Goal: Information Seeking & Learning: Learn about a topic

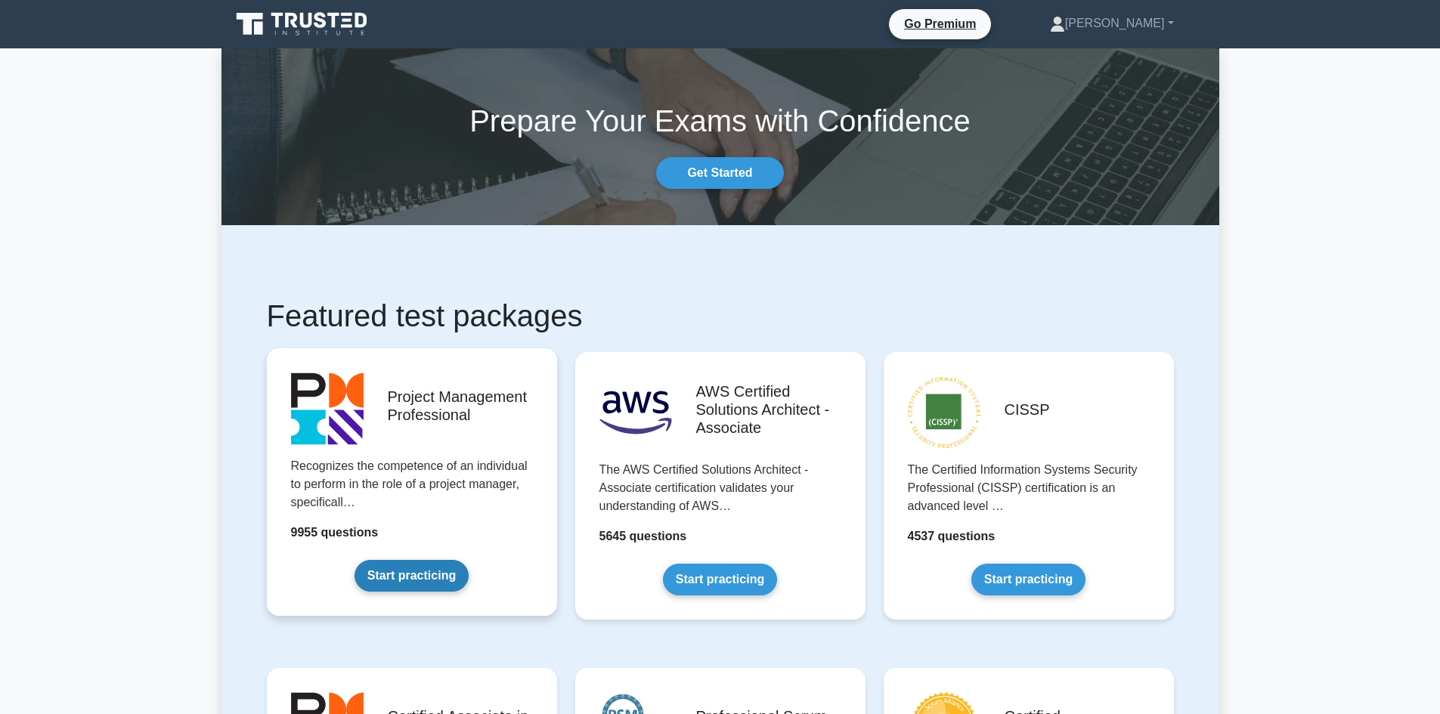
drag, startPoint x: 0, startPoint y: 0, endPoint x: 433, endPoint y: 434, distance: 613.2
click at [433, 560] on link "Start practicing" at bounding box center [412, 576] width 114 height 32
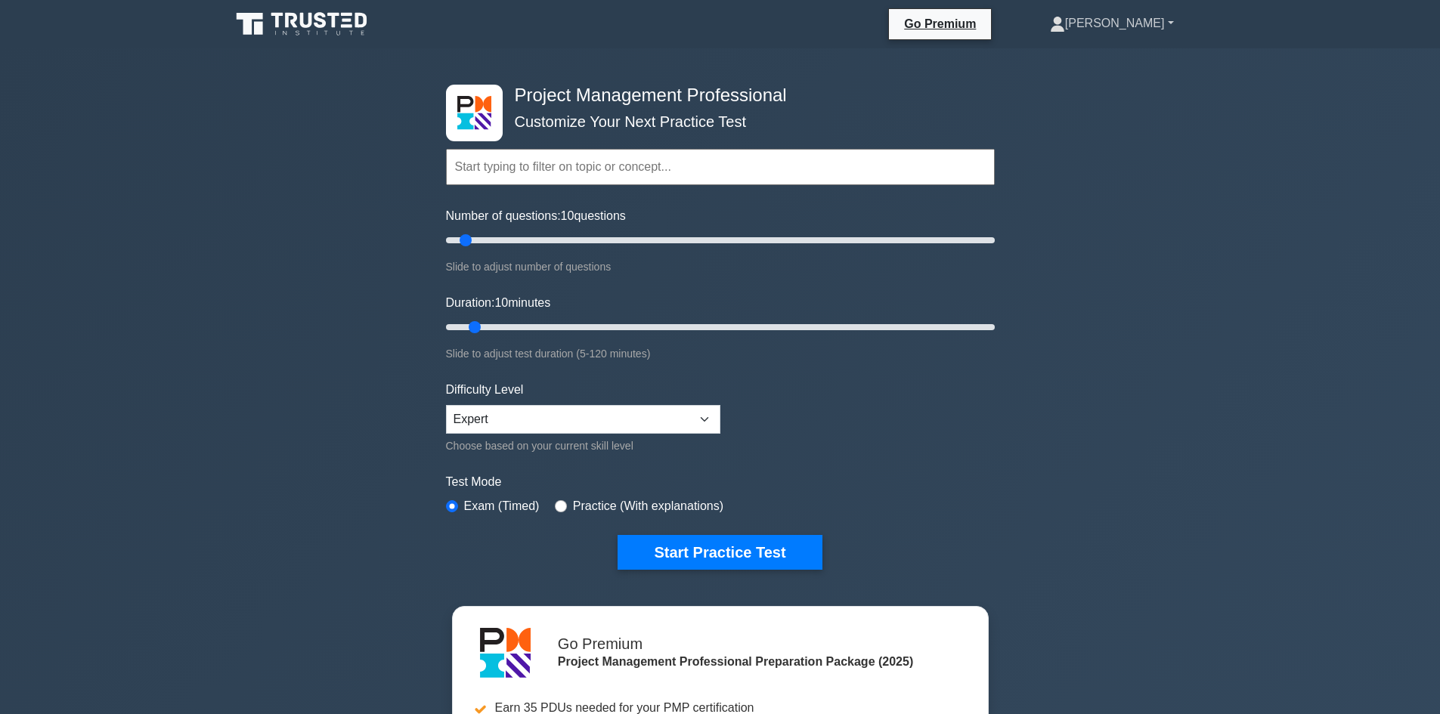
click at [1138, 36] on link "[PERSON_NAME]" at bounding box center [1112, 23] width 197 height 30
click at [1126, 61] on link "Profile" at bounding box center [1074, 59] width 119 height 24
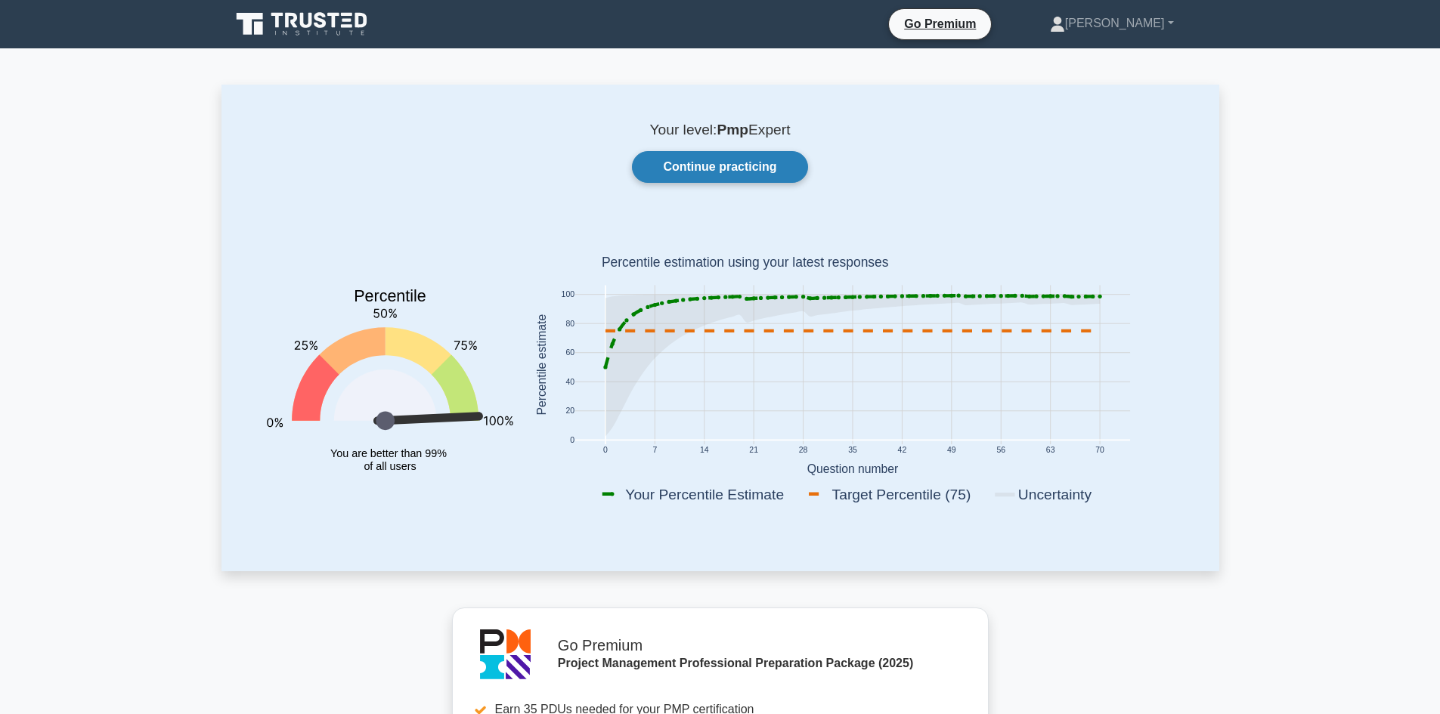
click at [755, 163] on link "Continue practicing" at bounding box center [719, 167] width 175 height 32
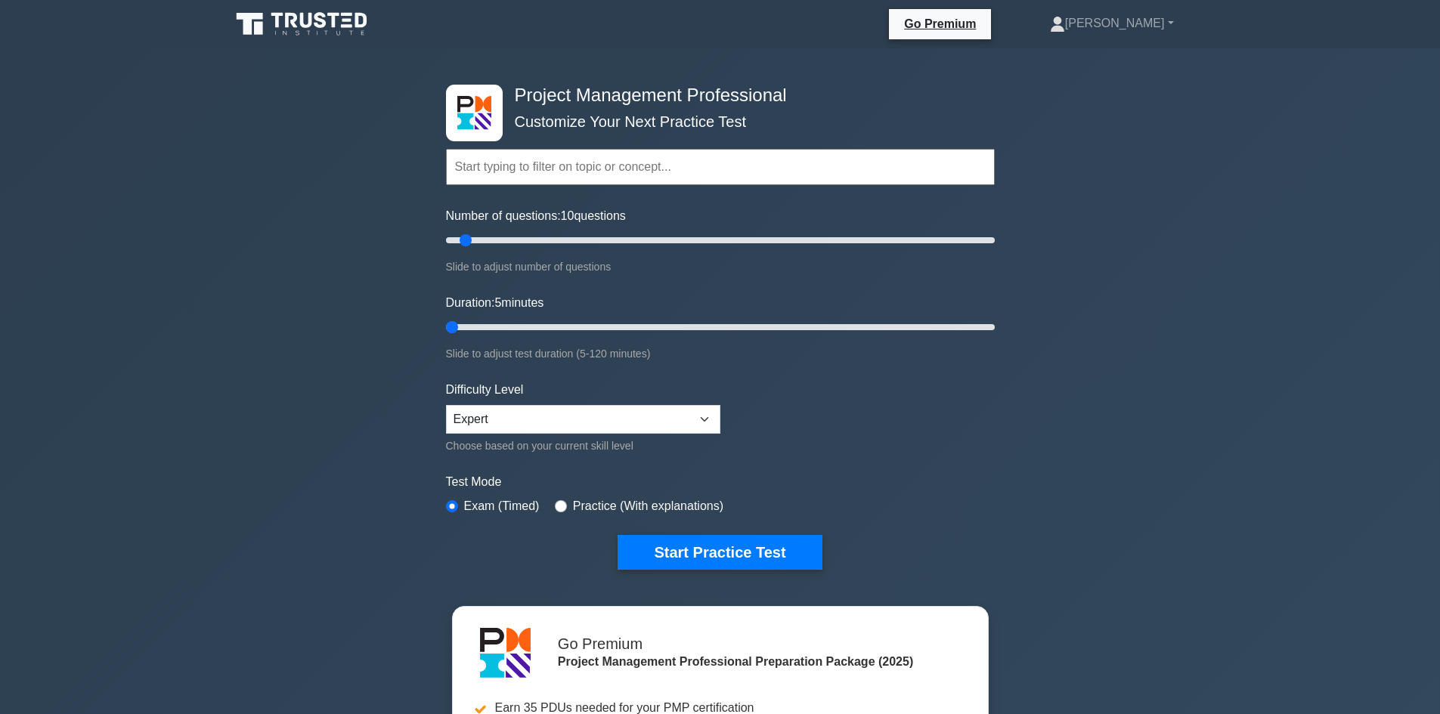
drag, startPoint x: 471, startPoint y: 324, endPoint x: 462, endPoint y: 322, distance: 9.2
type input "5"
click at [462, 322] on input "Duration: 5 minutes" at bounding box center [720, 327] width 549 height 18
drag, startPoint x: 466, startPoint y: 240, endPoint x: 456, endPoint y: 239, distance: 10.6
type input "5"
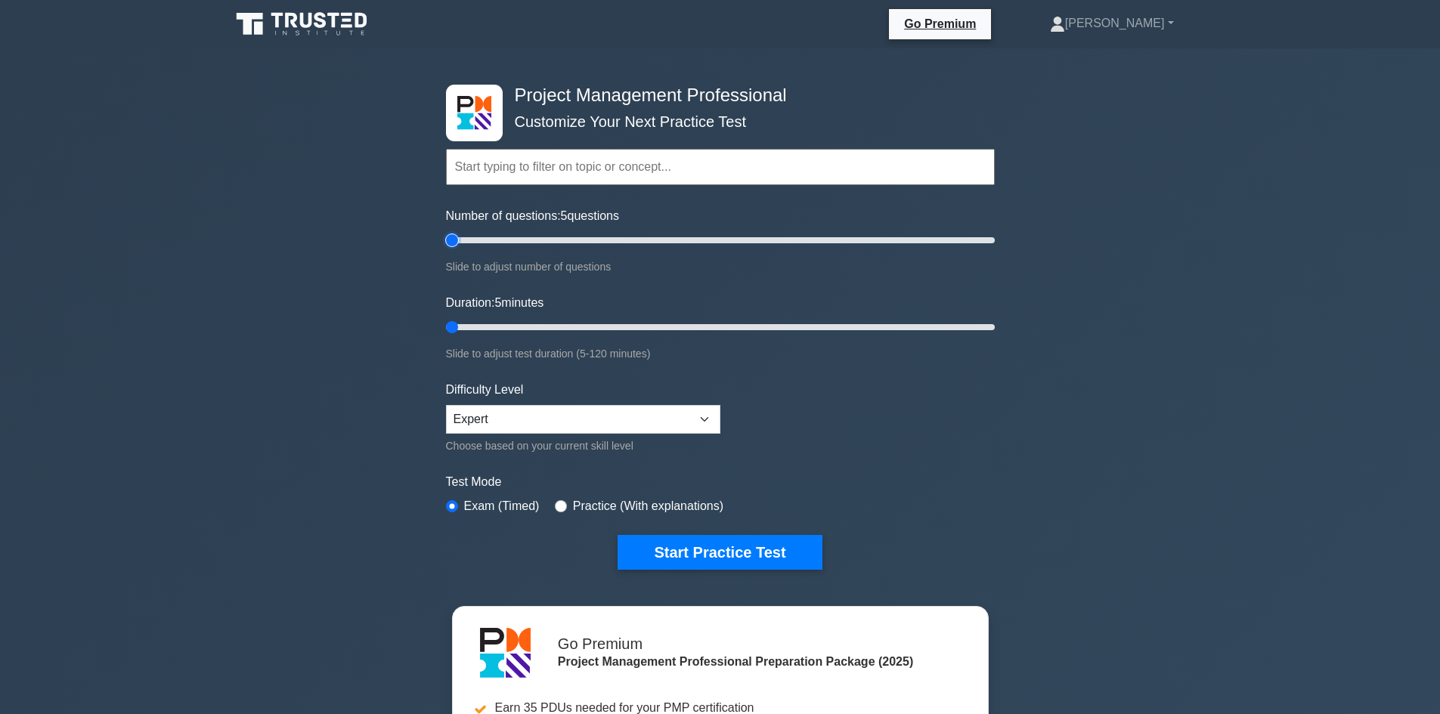
click at [456, 239] on input "Number of questions: 5 questions" at bounding box center [720, 240] width 549 height 18
click at [503, 179] on input "text" at bounding box center [720, 167] width 549 height 36
paste input "Change Control"
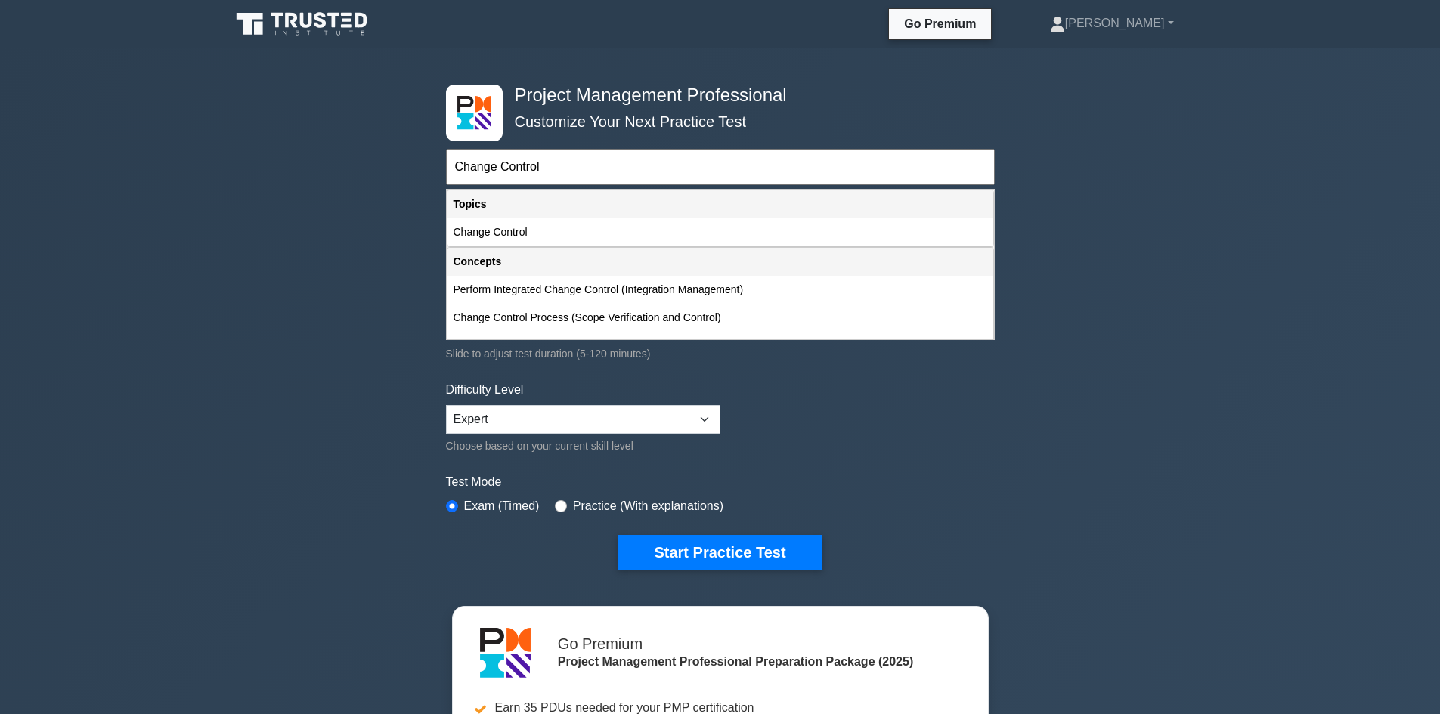
type input "Change Control"
click at [398, 225] on div "Project Management Professional Customize Your Next Practice Test Change Contro…" at bounding box center [720, 523] width 1440 height 951
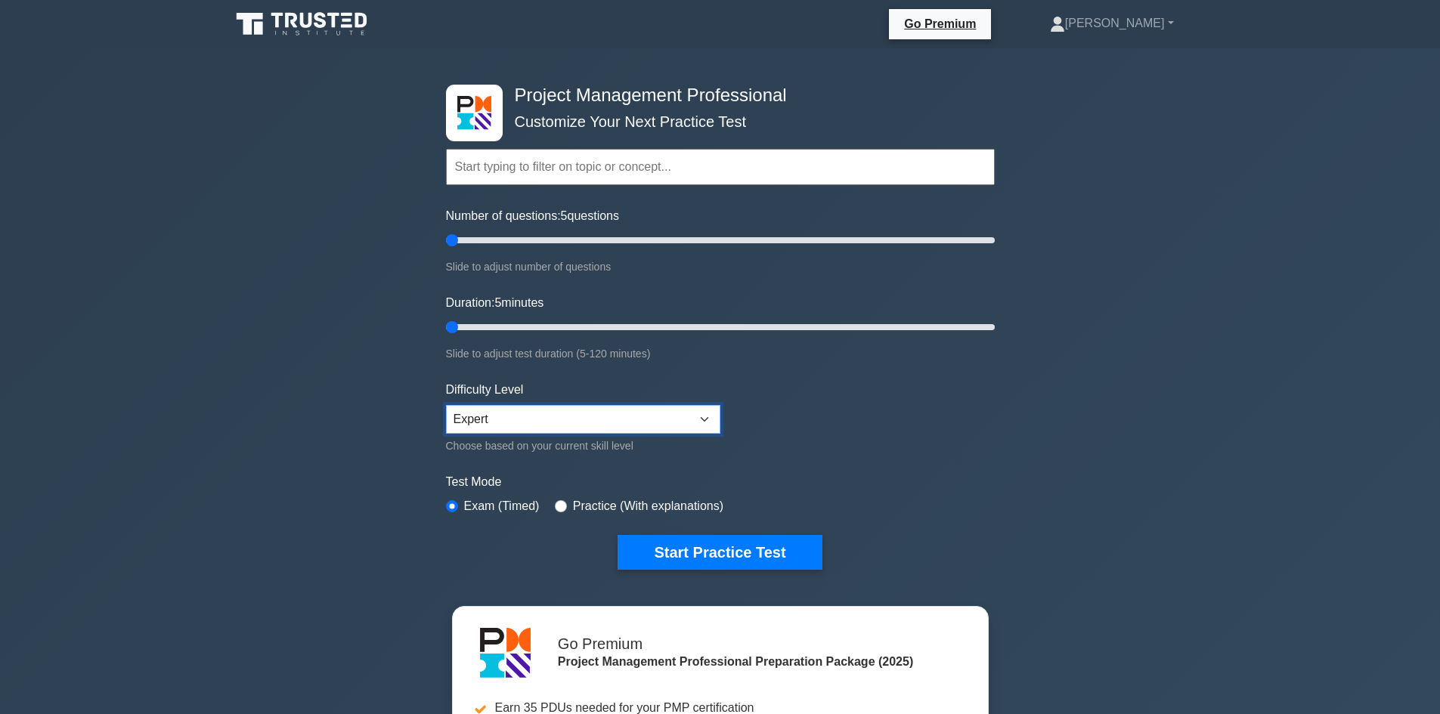
click at [489, 405] on select "Beginner Intermediate Expert" at bounding box center [583, 419] width 274 height 29
click at [446, 405] on select "Beginner Intermediate Expert" at bounding box center [583, 419] width 274 height 29
click at [503, 167] on input "text" at bounding box center [720, 167] width 549 height 36
paste input "Change Control"
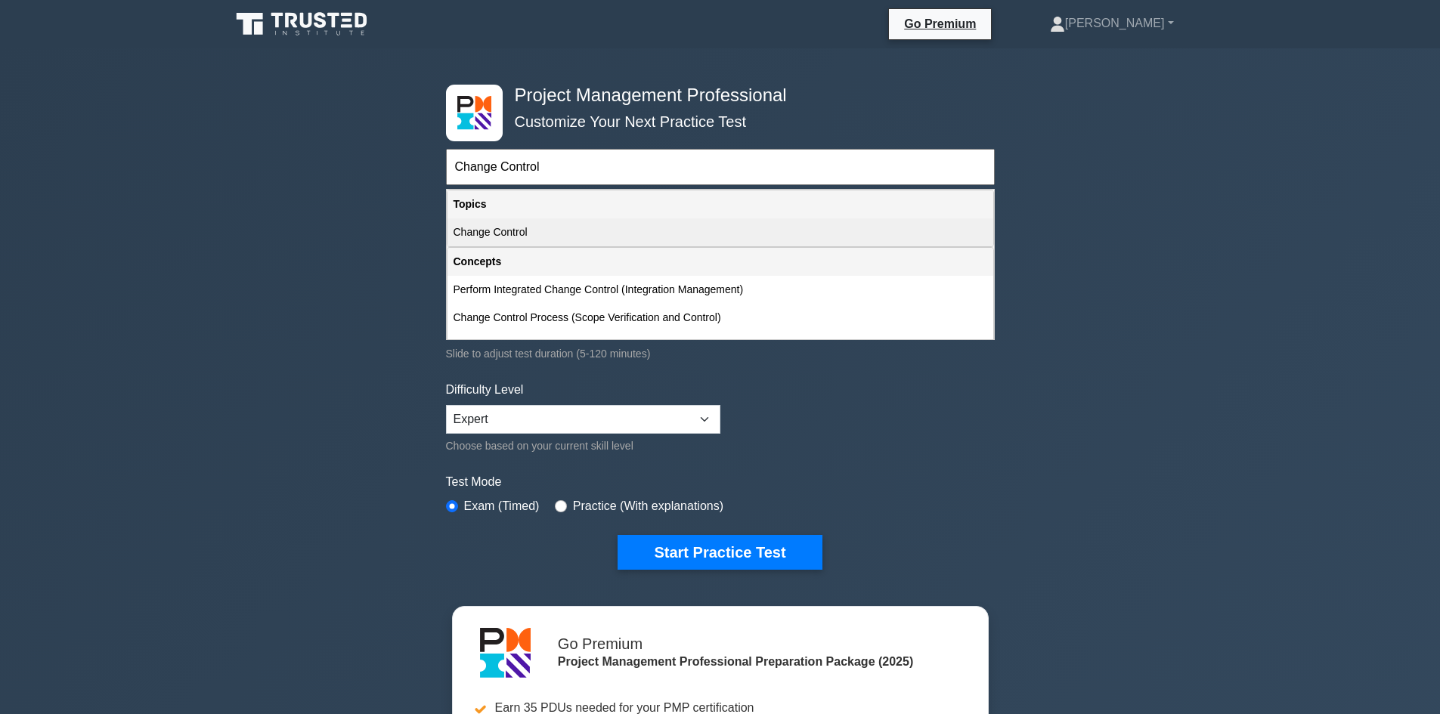
type input "Change Control"
click at [471, 226] on div "Change Control" at bounding box center [721, 232] width 546 height 28
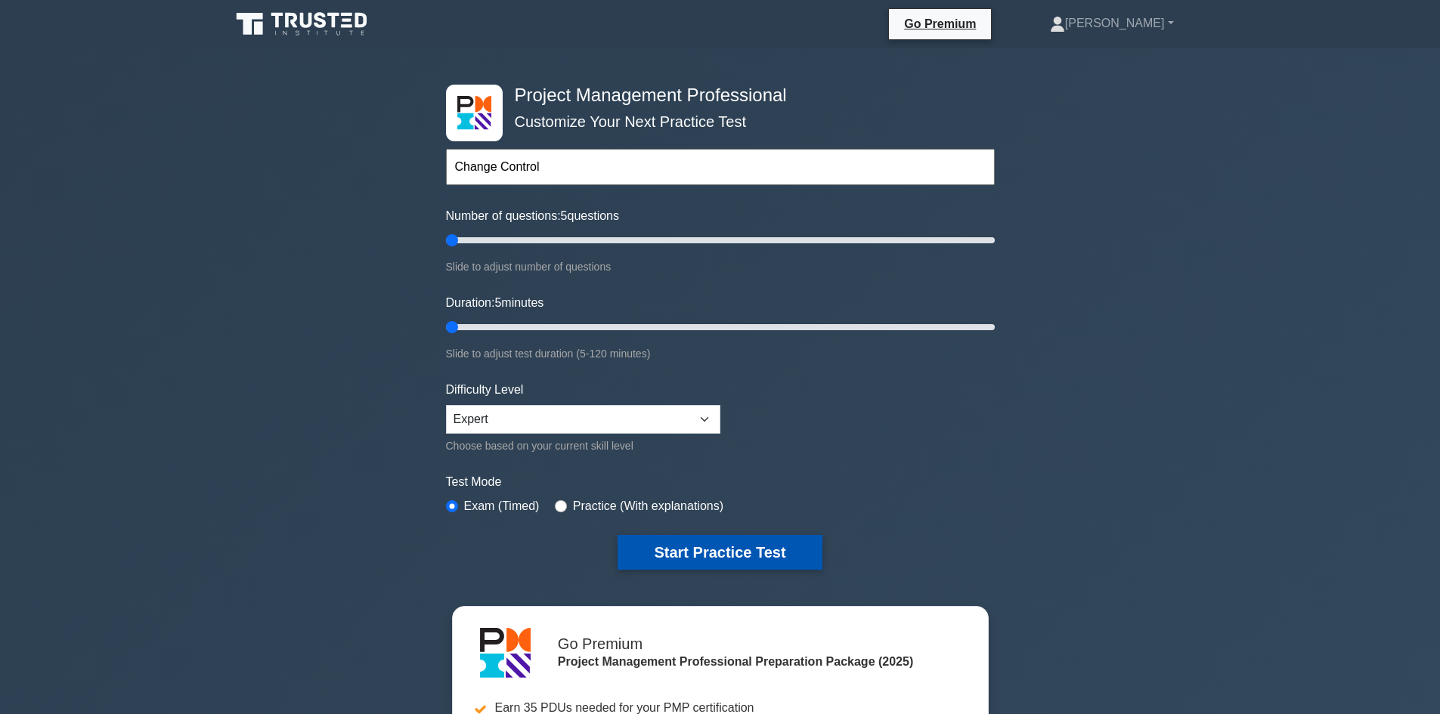
click at [725, 557] on button "Start Practice Test" at bounding box center [720, 552] width 204 height 35
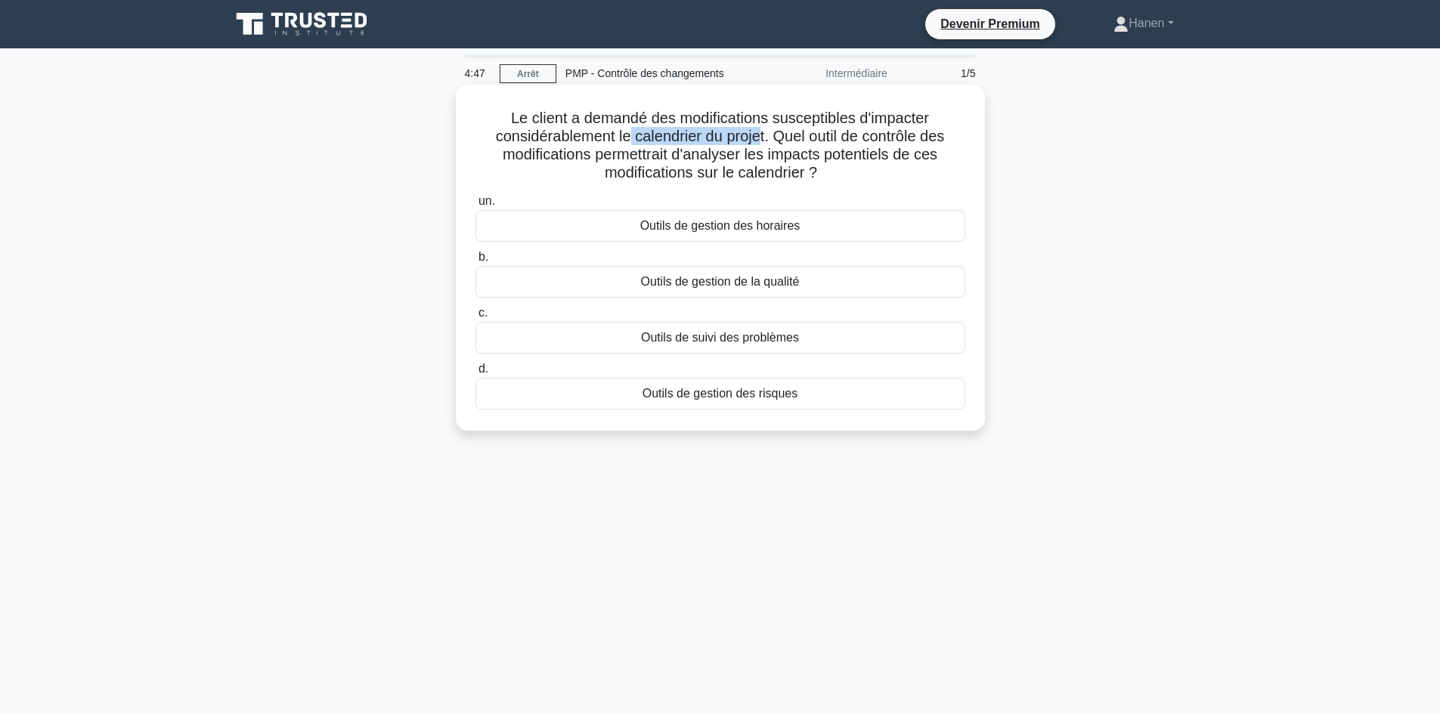
drag, startPoint x: 627, startPoint y: 133, endPoint x: 764, endPoint y: 137, distance: 136.9
click at [764, 137] on font "Le client a demandé des modifications susceptibles d'impacter considérablement …" at bounding box center [720, 145] width 449 height 71
drag, startPoint x: 669, startPoint y: 159, endPoint x: 825, endPoint y: 173, distance: 156.4
click at [825, 173] on h5 "Le client a demandé des modifications susceptibles d'impacter considérablement …" at bounding box center [720, 146] width 493 height 74
drag, startPoint x: 811, startPoint y: 133, endPoint x: 588, endPoint y: 152, distance: 223.8
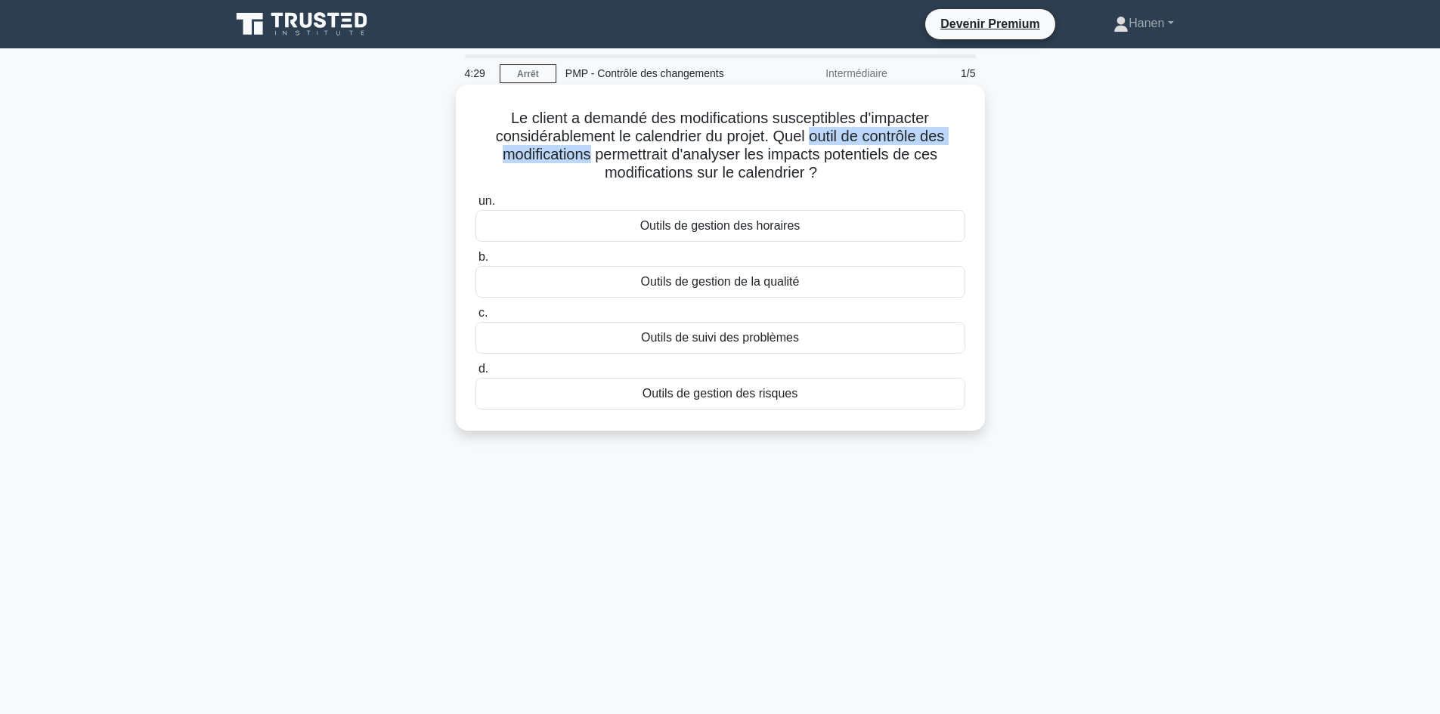
click at [588, 152] on font "Le client a demandé des modifications susceptibles d'impacter considérablement …" at bounding box center [720, 145] width 449 height 71
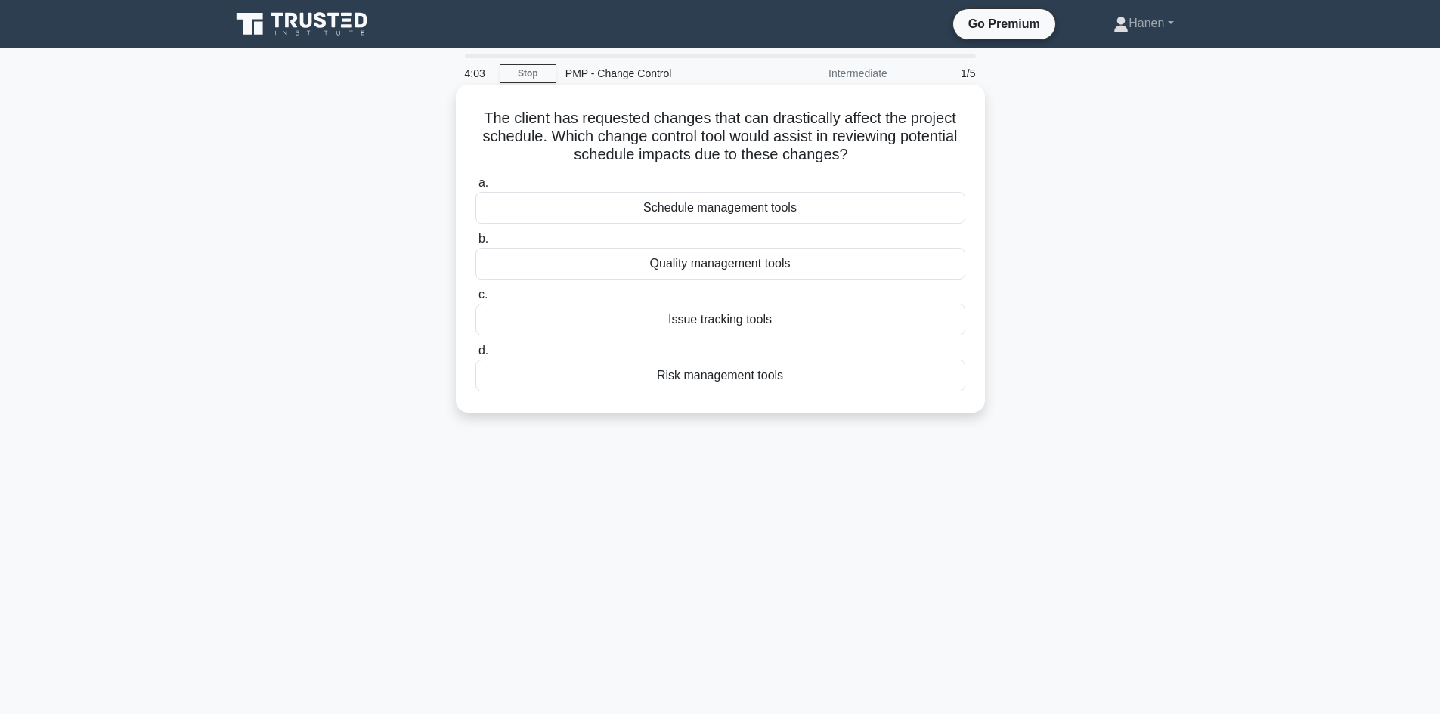
drag, startPoint x: 582, startPoint y: 137, endPoint x: 866, endPoint y: 153, distance: 283.9
click at [866, 153] on h5 "The client has requested changes that can drastically affect the project schedu…" at bounding box center [720, 137] width 493 height 56
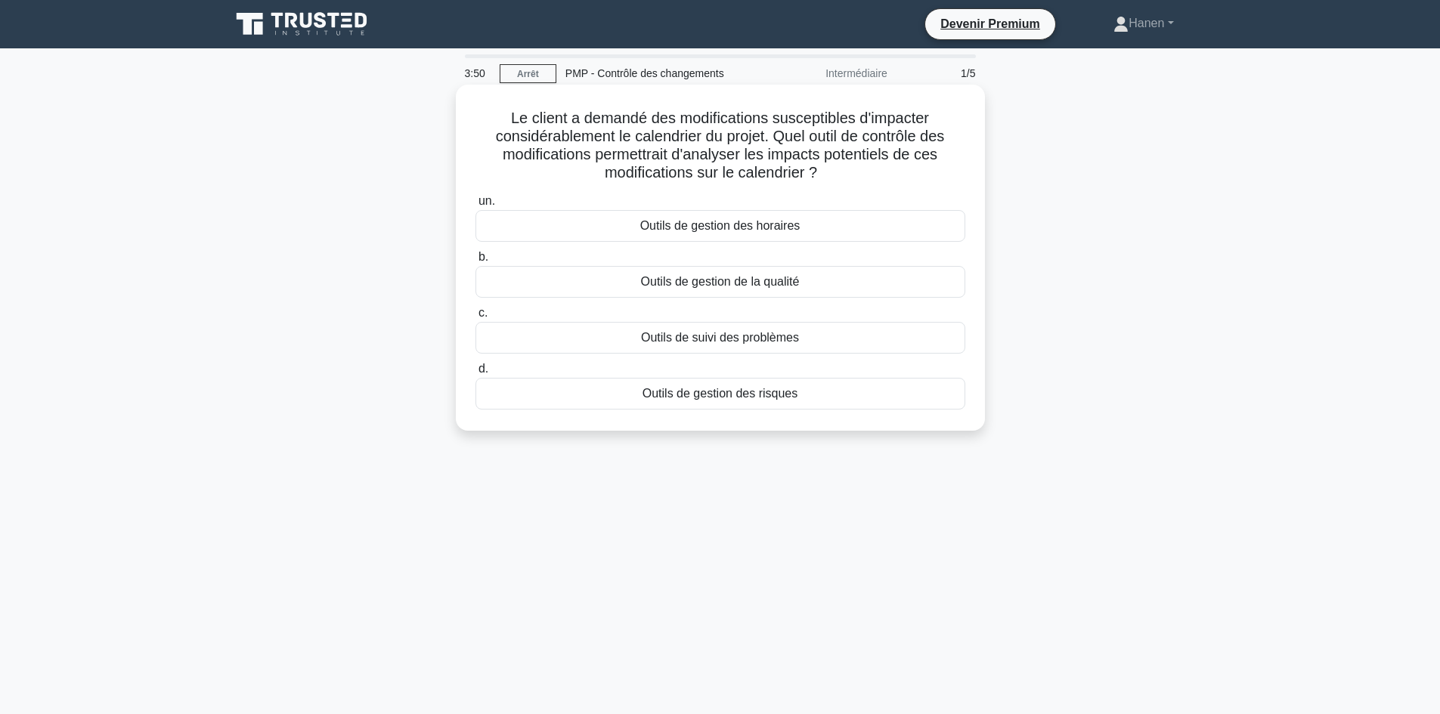
click at [727, 227] on font "Outils de gestion des horaires" at bounding box center [720, 225] width 160 height 13
click at [476, 206] on input "un. Outils de gestion des horaires" at bounding box center [476, 202] width 0 height 10
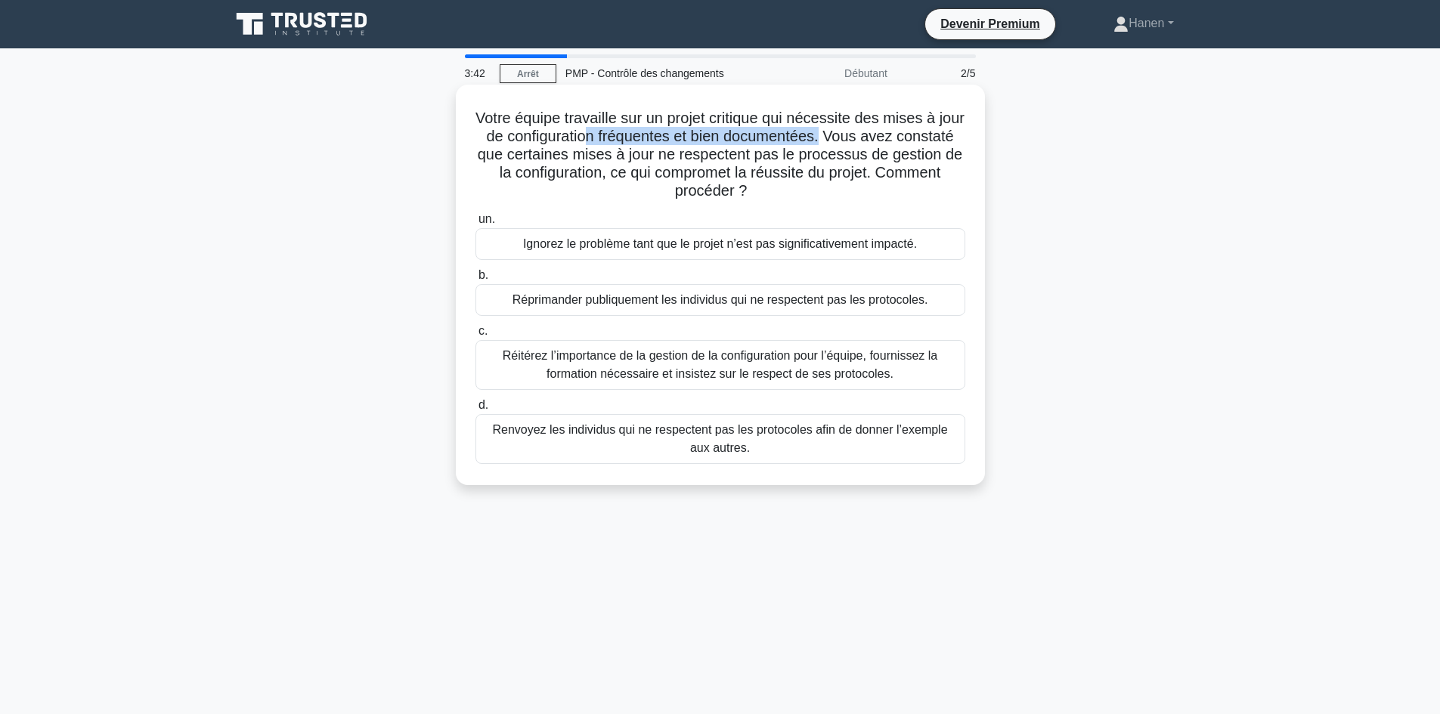
drag, startPoint x: 630, startPoint y: 135, endPoint x: 872, endPoint y: 138, distance: 242.7
click at [872, 138] on font "Votre équipe travaille sur un projet critique qui nécessite des mises à jour de…" at bounding box center [720, 154] width 489 height 89
drag, startPoint x: 533, startPoint y: 172, endPoint x: 671, endPoint y: 171, distance: 138.4
click at [671, 171] on font "Votre équipe travaille sur un projet critique qui nécessite des mises à jour de…" at bounding box center [720, 154] width 489 height 89
click at [812, 190] on h5 "Votre équipe travaille sur un projet critique qui nécessite des mises à jour de…" at bounding box center [720, 155] width 493 height 92
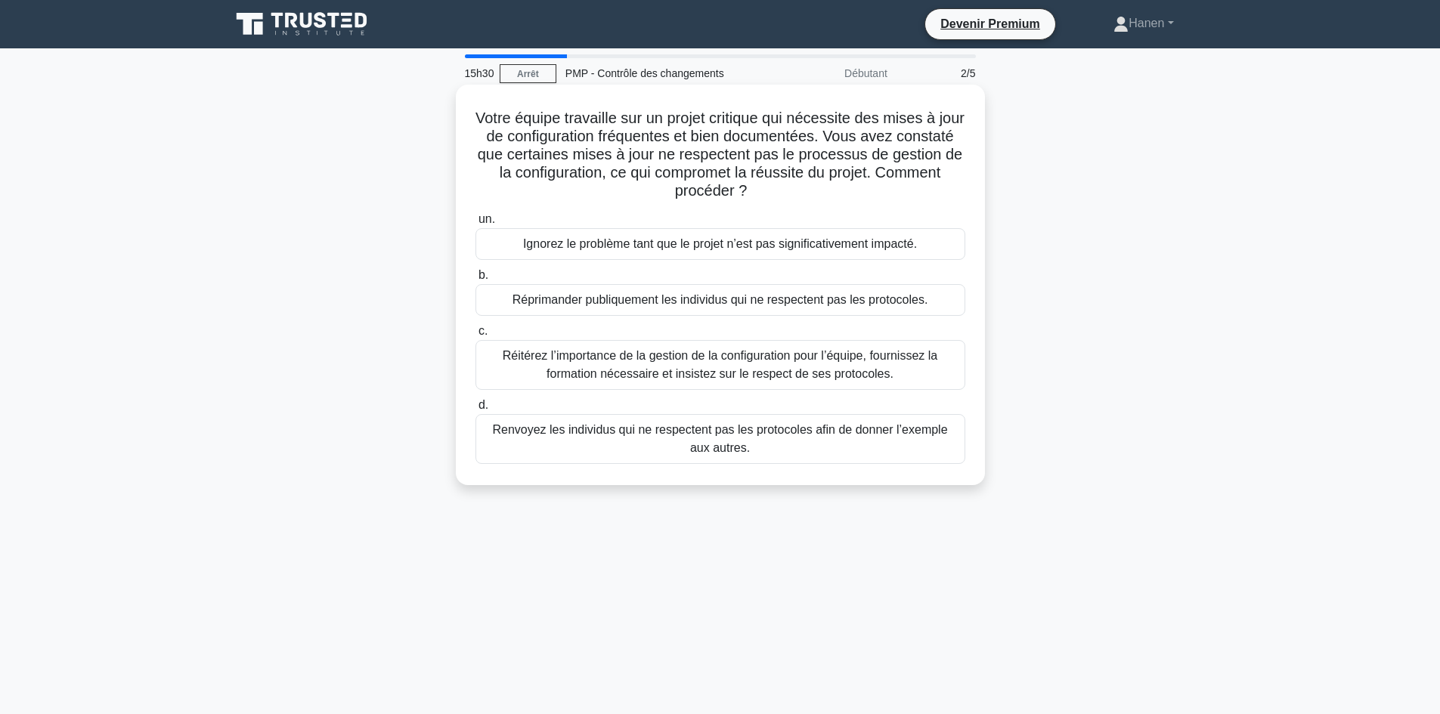
drag, startPoint x: 787, startPoint y: 191, endPoint x: 680, endPoint y: 169, distance: 109.6
click at [680, 169] on h5 "Votre équipe travaille sur un projet critique qui nécessite des mises à jour de…" at bounding box center [720, 155] width 493 height 92
click at [701, 362] on font "Réitérez l’importance de la gestion de la configuration pour l’équipe, fourniss…" at bounding box center [720, 364] width 435 height 31
click at [476, 336] on input "c. Réitérez l’importance de la gestion de la configuration pour l’équipe, fourn…" at bounding box center [476, 332] width 0 height 10
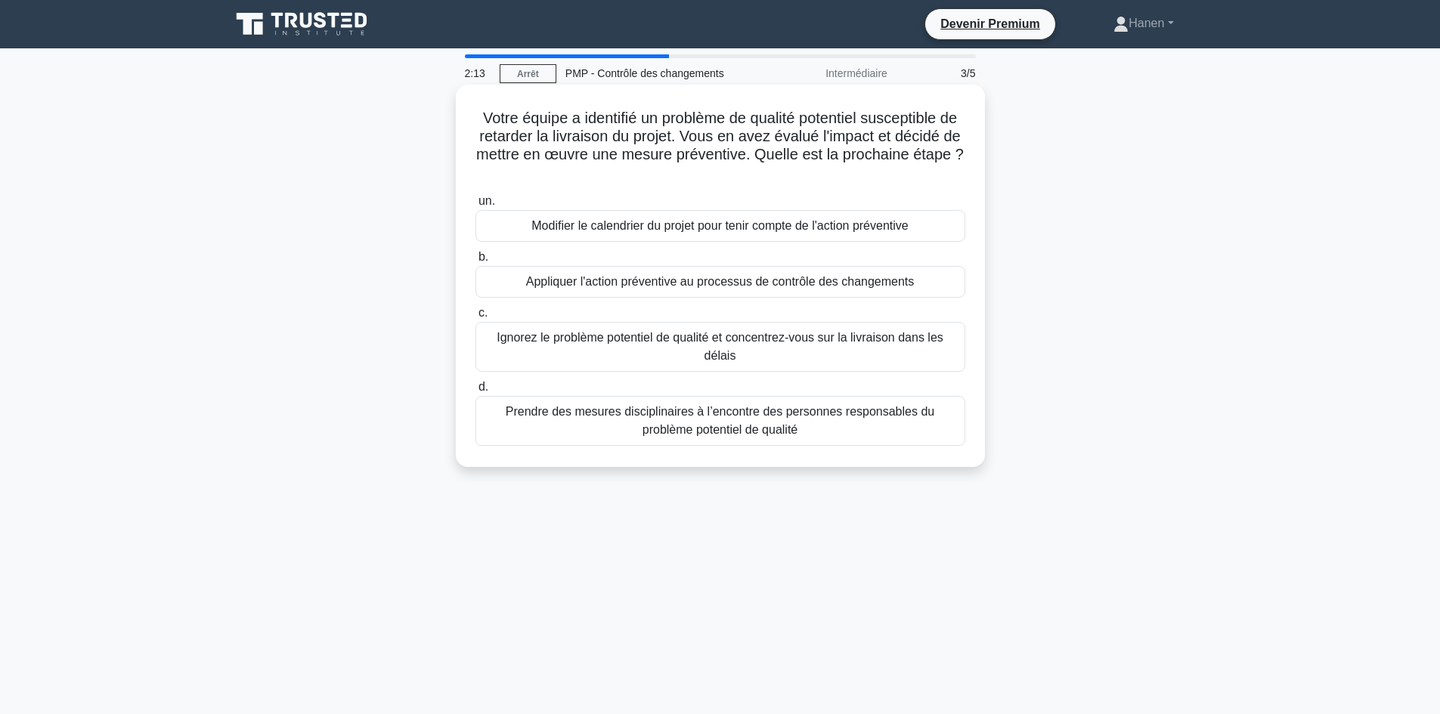
click at [609, 285] on font "Appliquer l'action préventive au processus de contrôle des changements" at bounding box center [720, 281] width 389 height 13
click at [476, 262] on input "b. Appliquer l'action préventive au processus de contrôle des changements" at bounding box center [476, 258] width 0 height 10
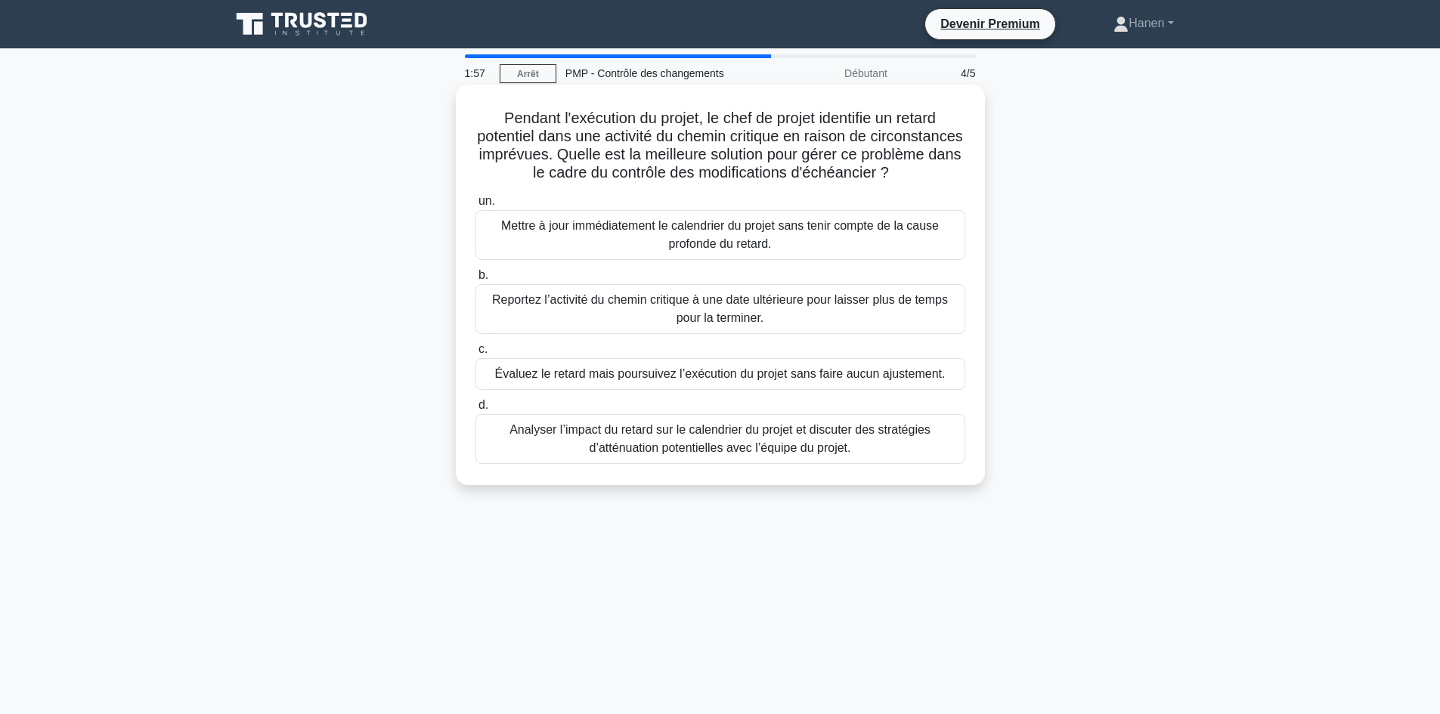
drag, startPoint x: 524, startPoint y: 116, endPoint x: 953, endPoint y: 174, distance: 432.5
click at [953, 174] on h5 "Pendant l'exécution du projet, le chef de projet identifie un retard potentiel …" at bounding box center [720, 146] width 493 height 74
click at [733, 119] on font "Pendant l'exécution du projet, le chef de projet identifie un retard potentiel …" at bounding box center [720, 145] width 486 height 71
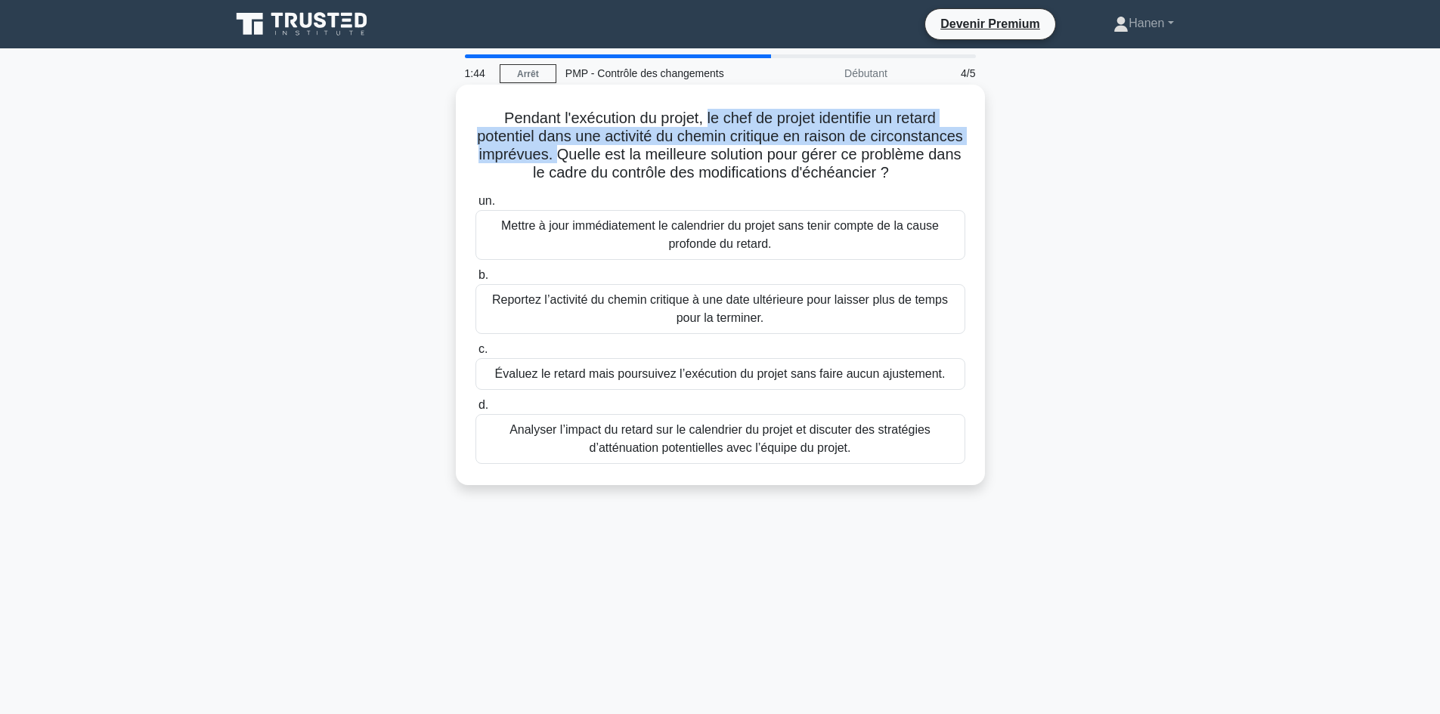
drag, startPoint x: 704, startPoint y: 117, endPoint x: 654, endPoint y: 158, distance: 64.5
click at [654, 158] on font "Pendant l'exécution du projet, le chef de projet identifie un retard potentiel …" at bounding box center [720, 145] width 486 height 71
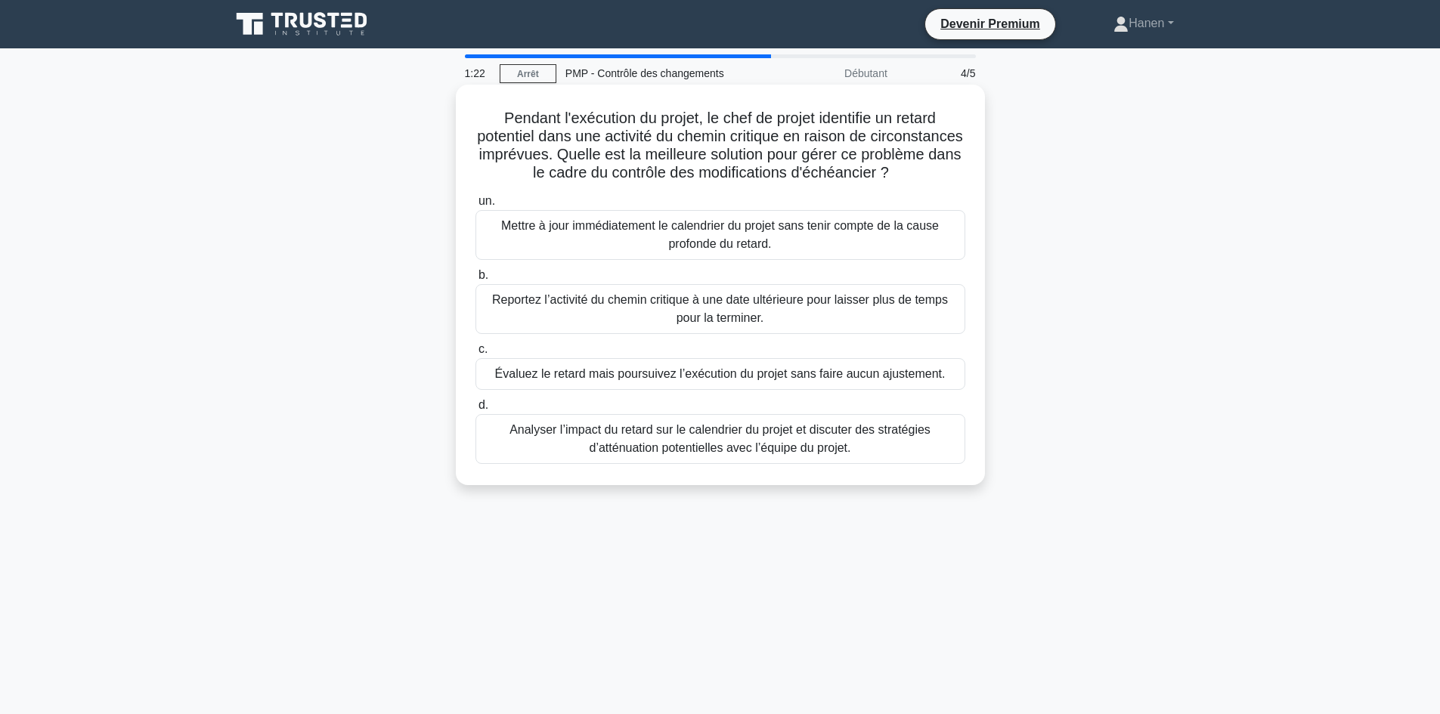
click at [826, 442] on font "Analyser l’impact du retard sur le calendrier du projet et discuter des stratég…" at bounding box center [720, 438] width 421 height 31
click at [476, 411] on input "d. Analyser l’impact du retard sur le calendrier du projet et discuter des stra…" at bounding box center [476, 406] width 0 height 10
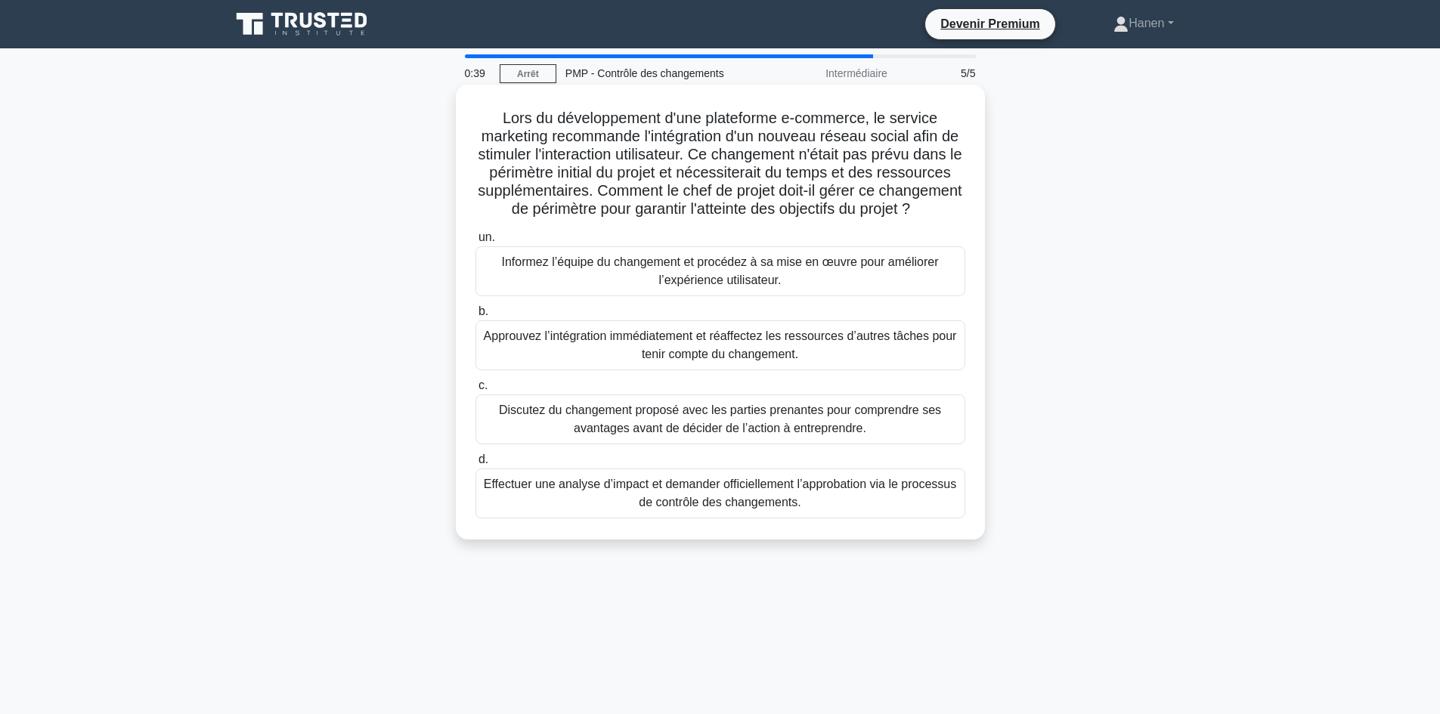
click at [734, 509] on font "Effectuer une analyse d’impact et demander officiellement l’approbation via le …" at bounding box center [720, 493] width 473 height 31
click at [476, 465] on input "d. Effectuer une analyse d’impact et demander officiellement l’approbation via …" at bounding box center [476, 460] width 0 height 10
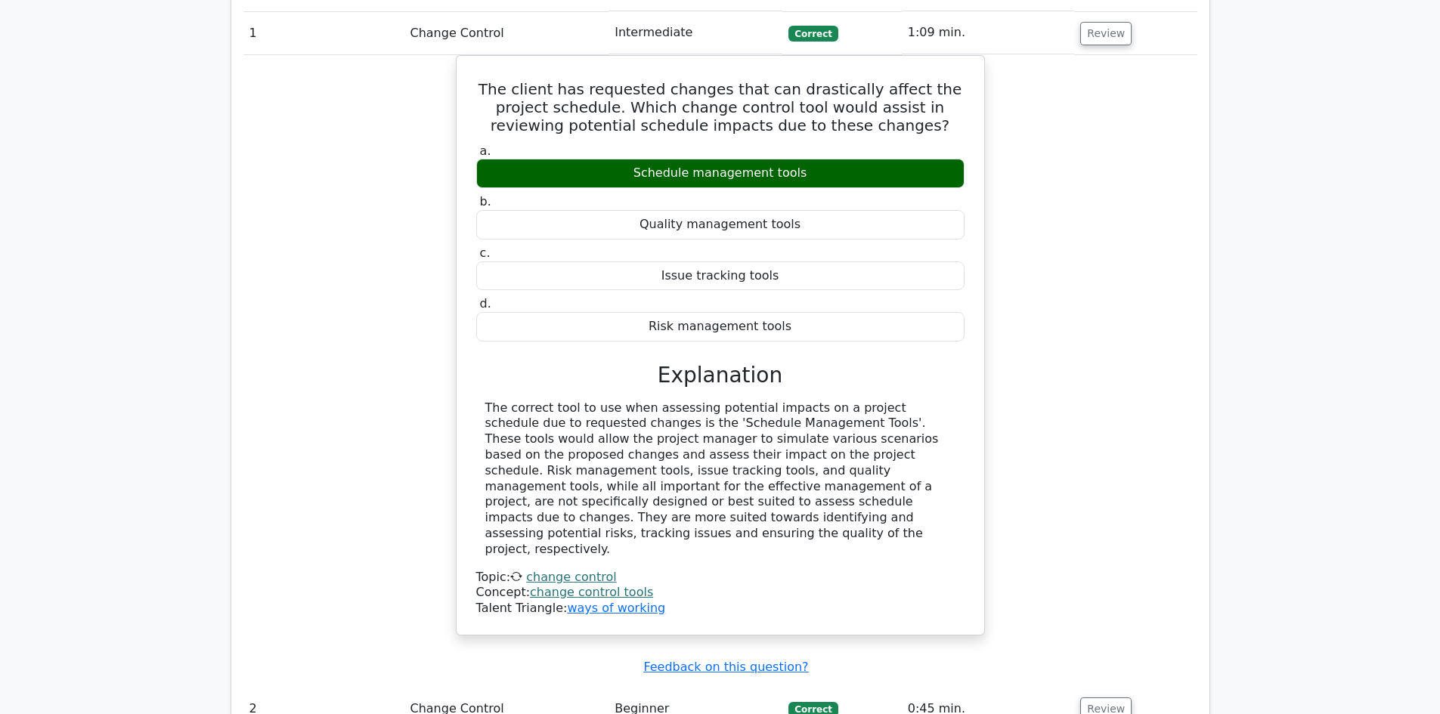
scroll to position [1134, 0]
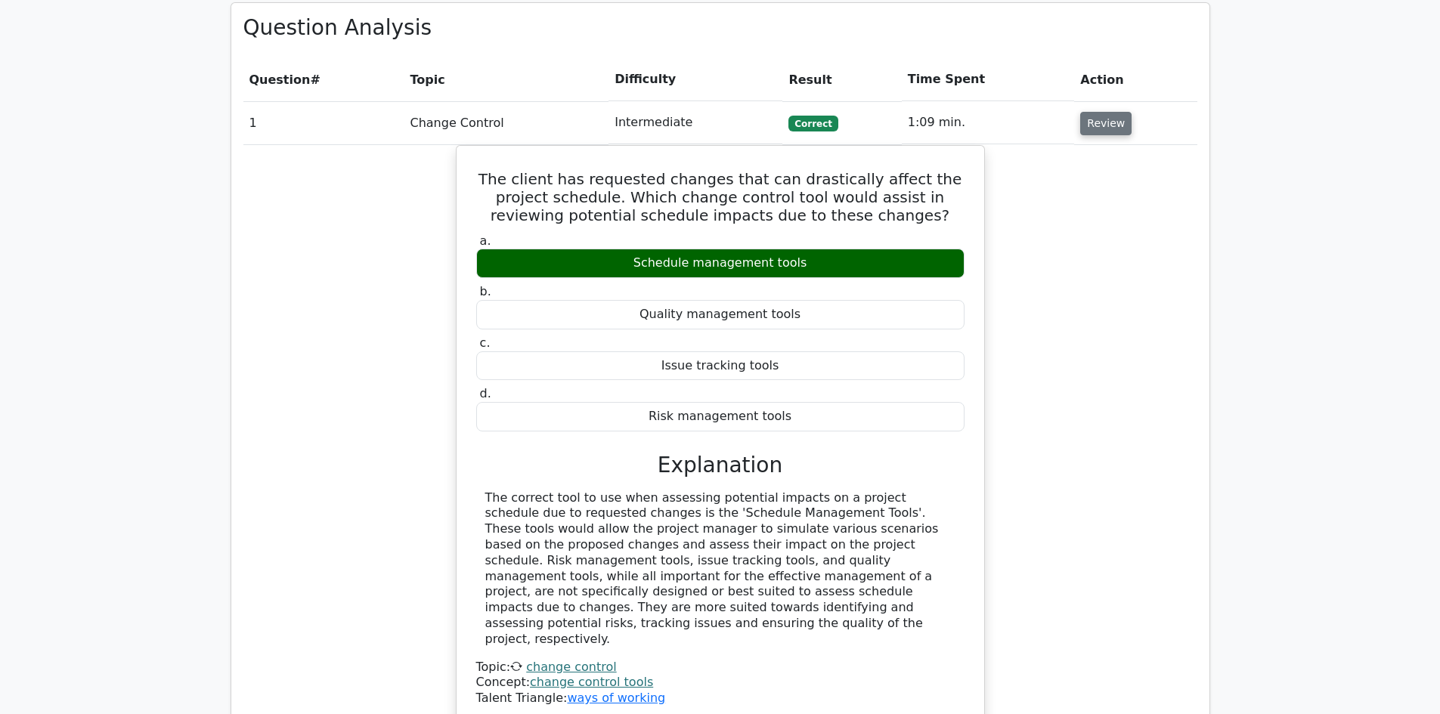
click at [1102, 112] on button "Review" at bounding box center [1105, 123] width 51 height 23
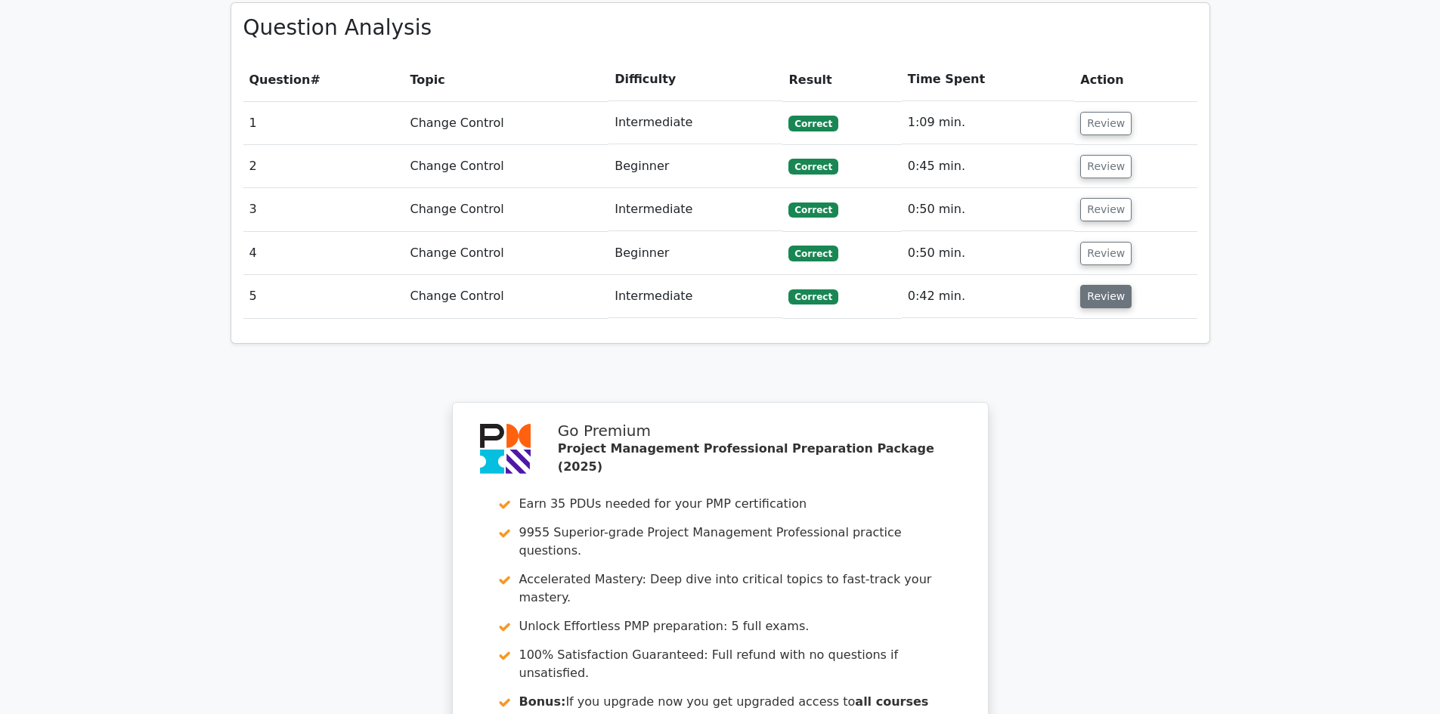
click at [1117, 285] on button "Review" at bounding box center [1105, 296] width 51 height 23
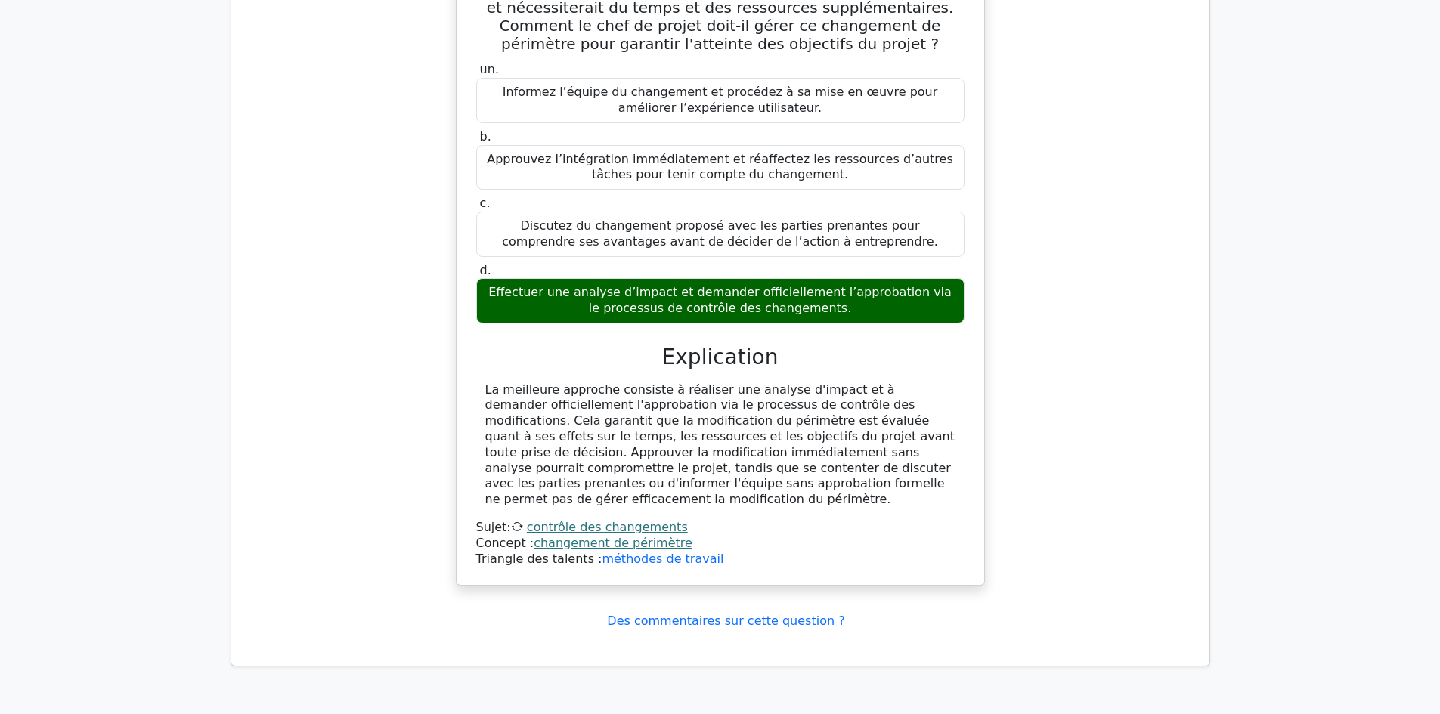
scroll to position [1587, 0]
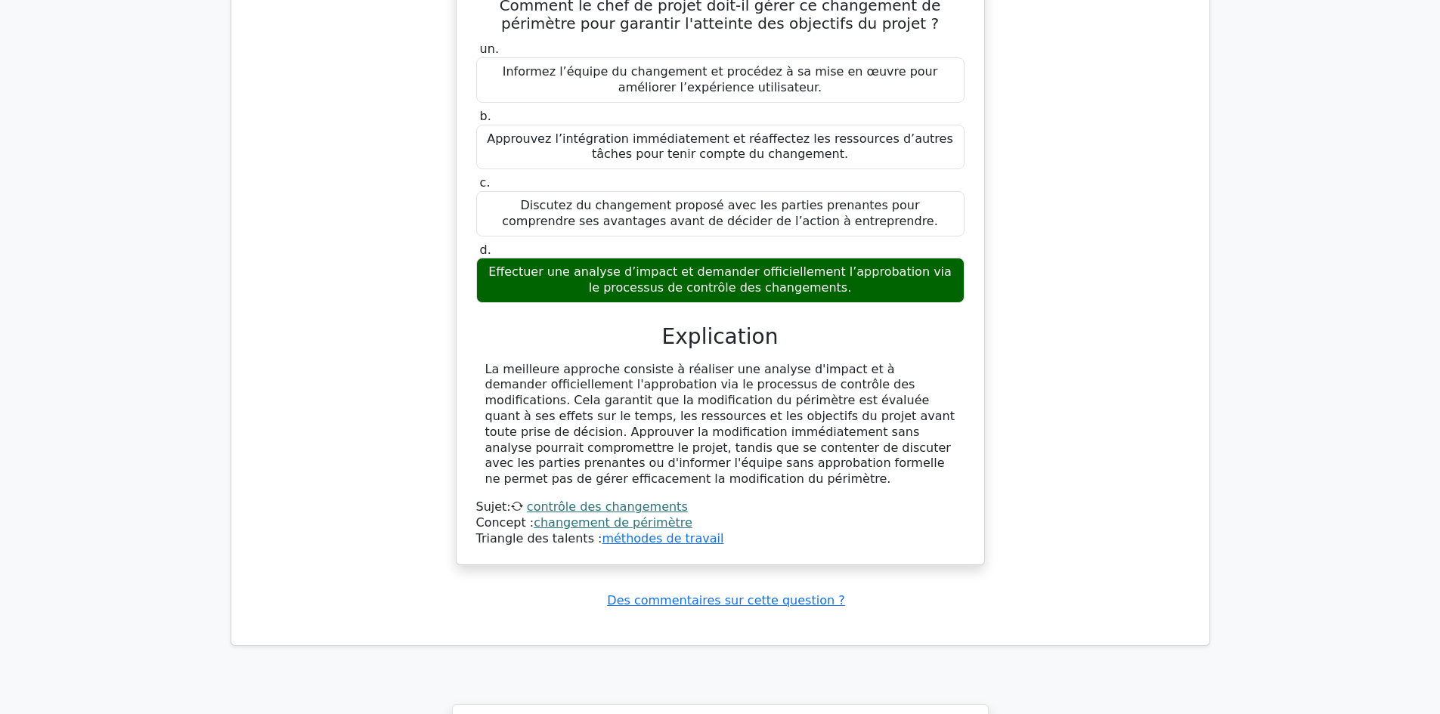
drag, startPoint x: 529, startPoint y: 370, endPoint x: 647, endPoint y: 459, distance: 147.9
click at [647, 459] on div "La meilleure approche consiste à réaliser une analyse d'impact et à demander of…" at bounding box center [720, 424] width 470 height 125
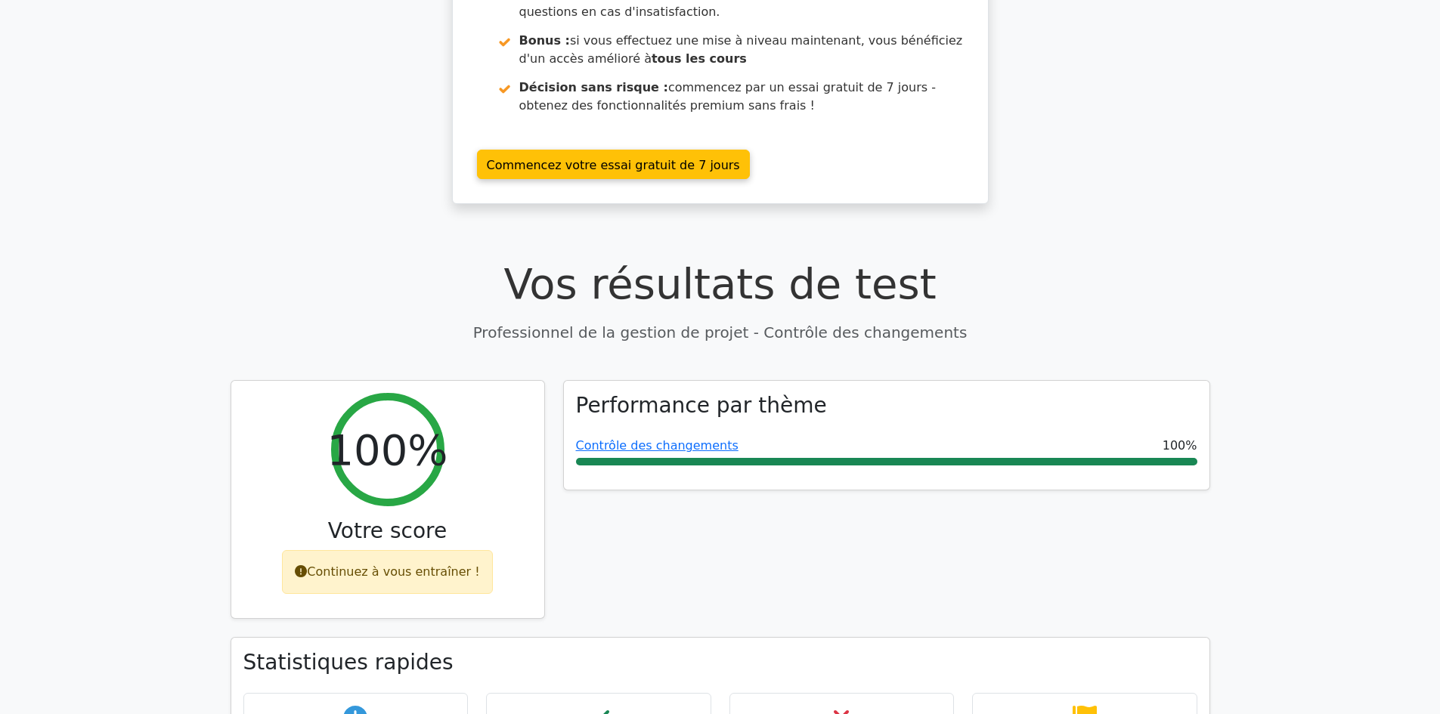
scroll to position [0, 0]
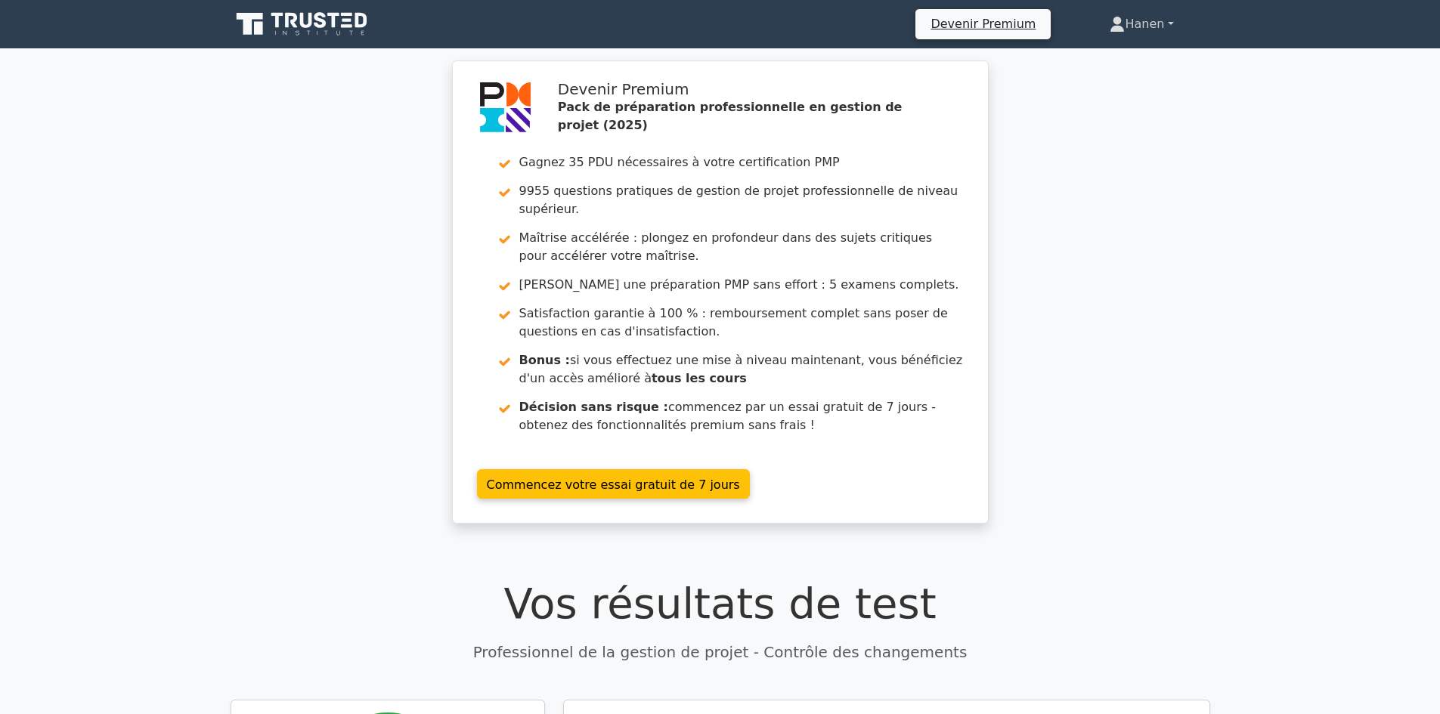
click at [1172, 33] on link "Hanen" at bounding box center [1142, 24] width 136 height 30
click at [1167, 54] on link "Profil" at bounding box center [1133, 60] width 119 height 24
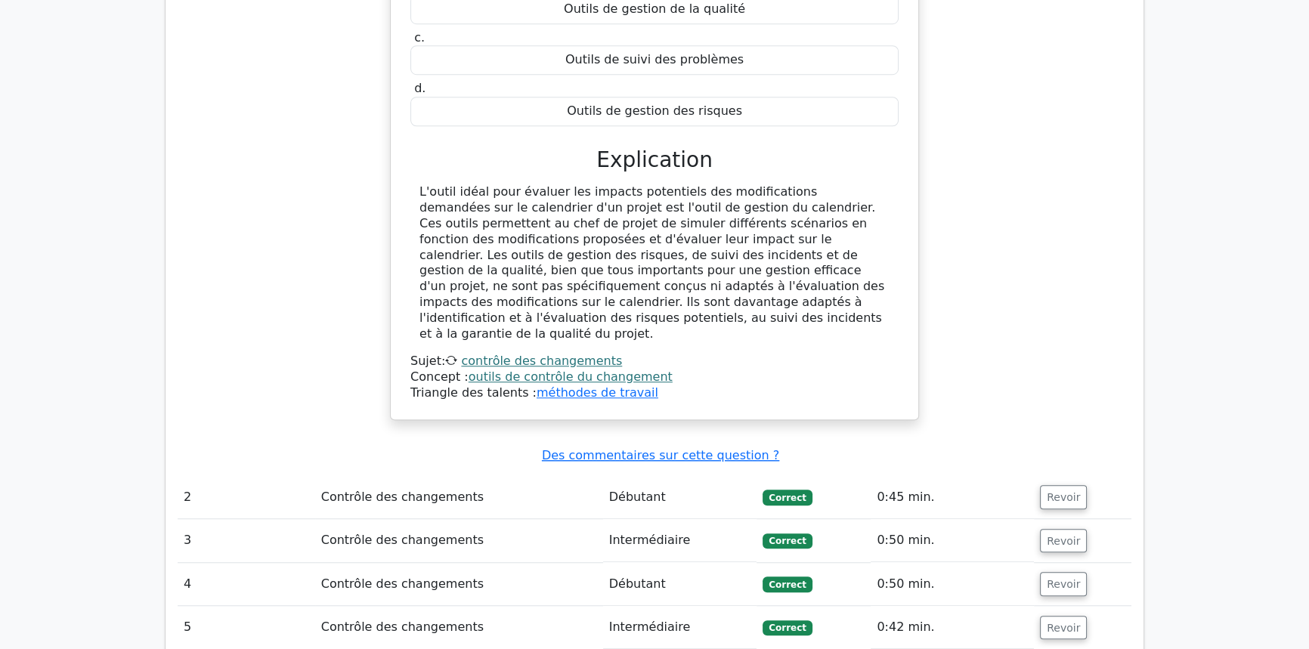
scroll to position [1526, 0]
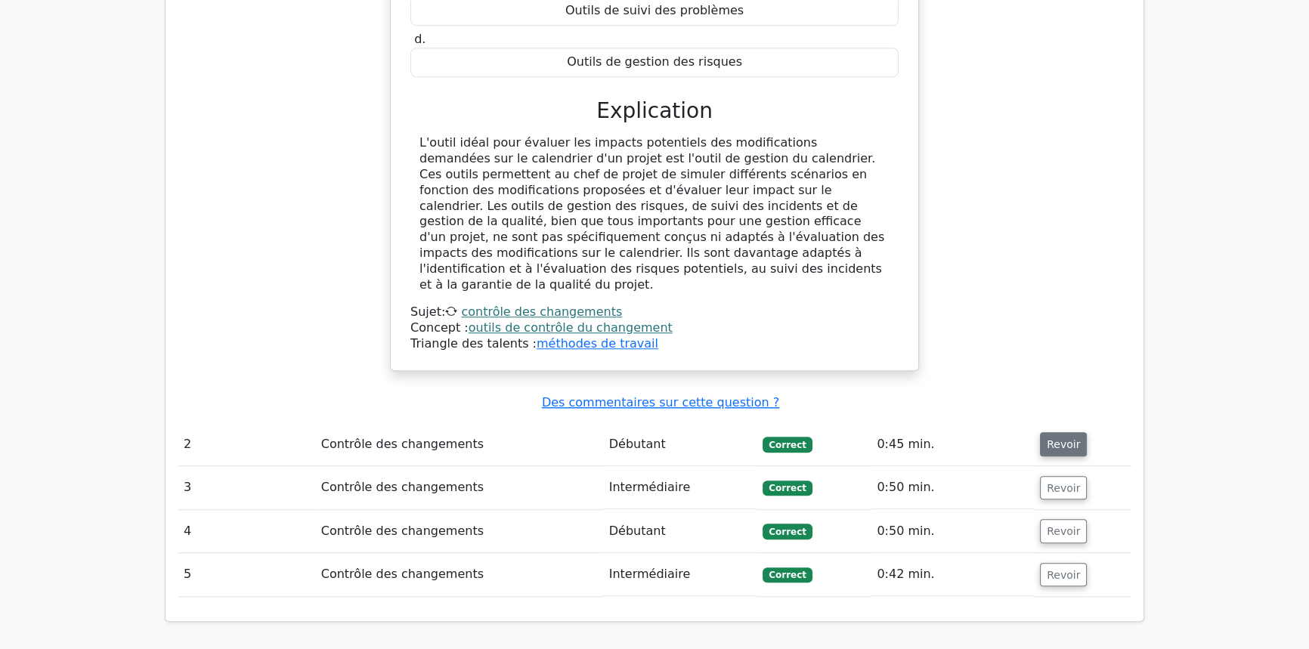
click at [1057, 438] on font "Revoir" at bounding box center [1063, 444] width 33 height 12
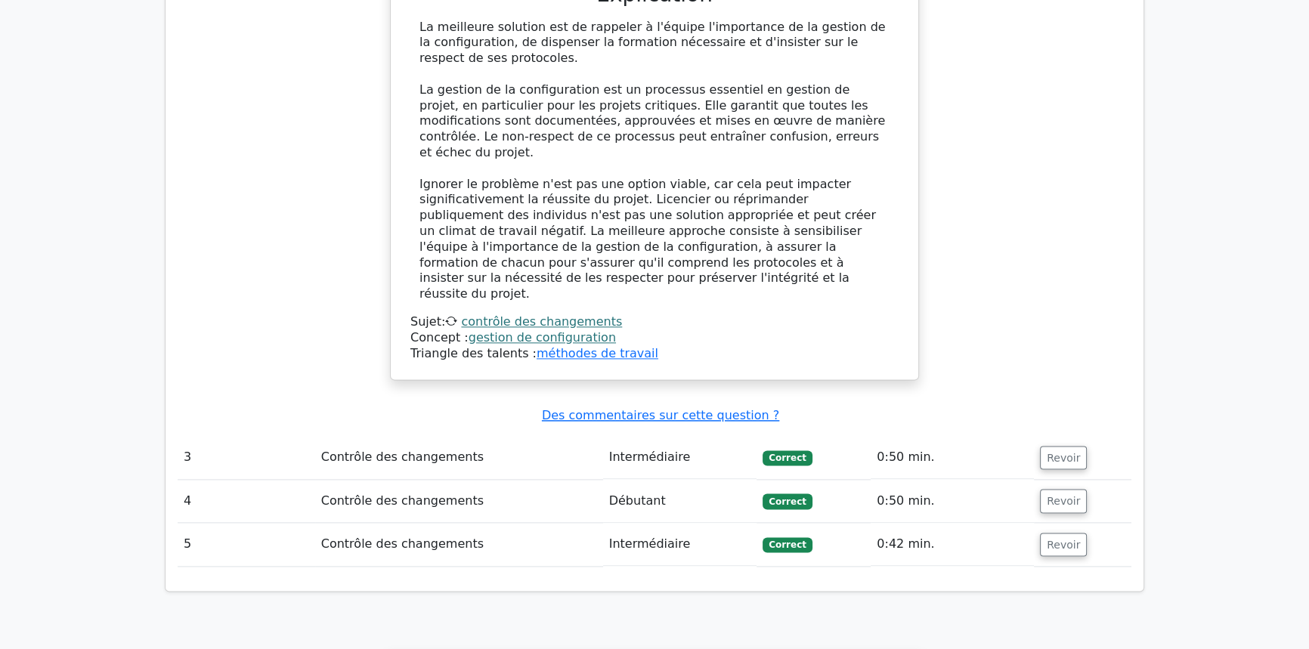
scroll to position [2419, 0]
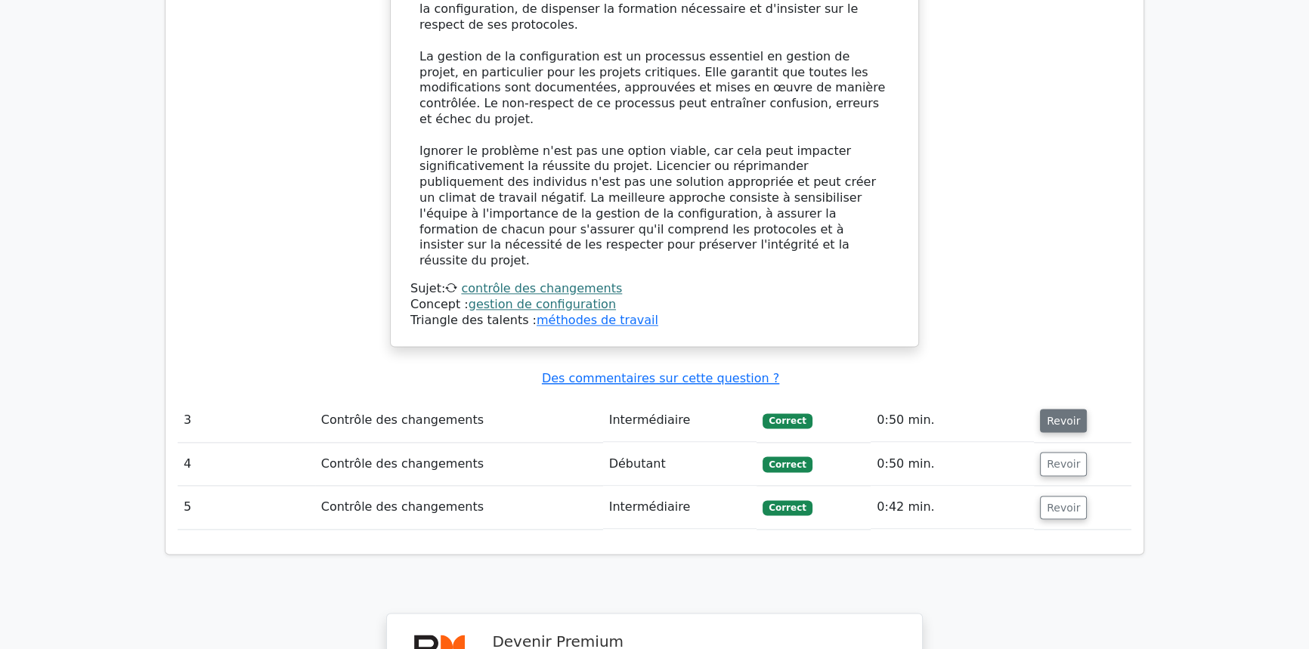
click at [1054, 414] on font "Revoir" at bounding box center [1063, 420] width 33 height 12
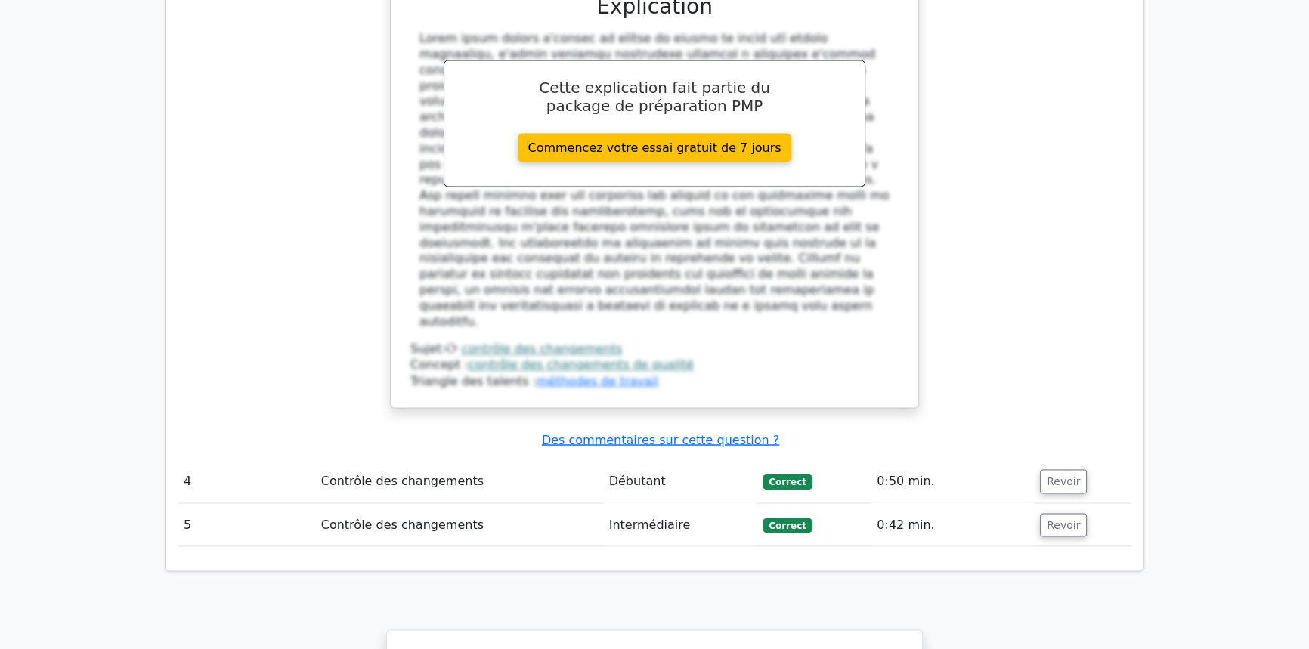
scroll to position [3243, 0]
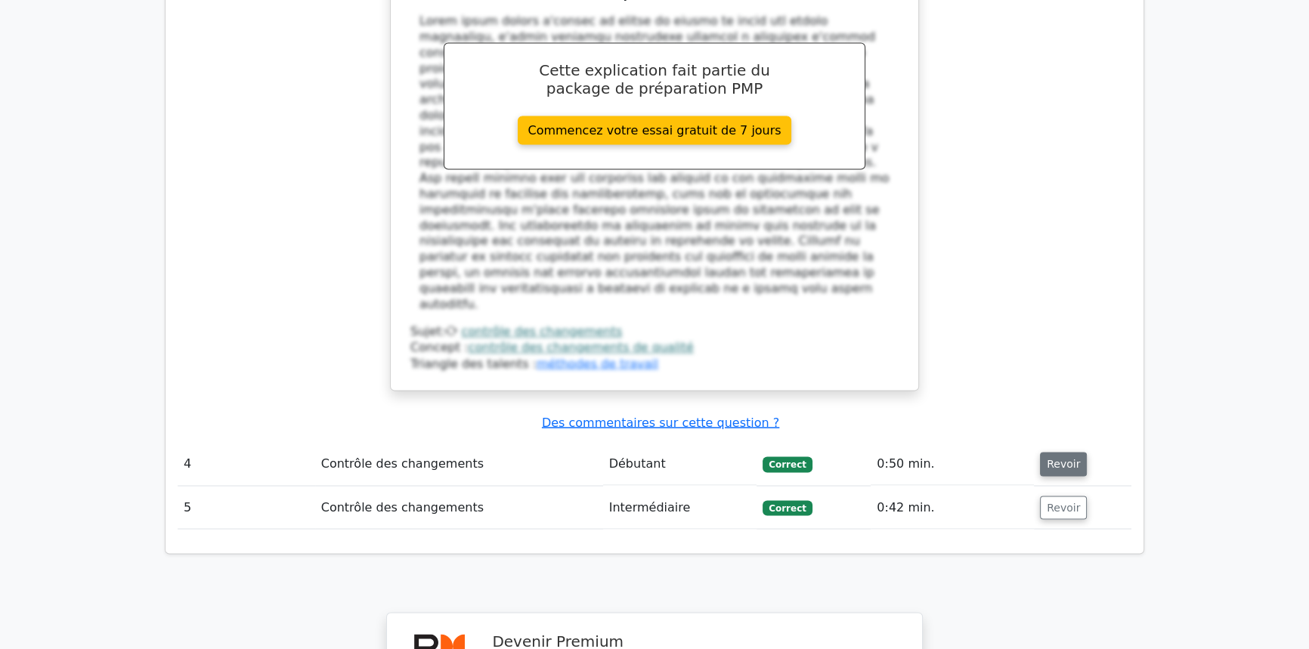
click at [1051, 458] on font "Revoir" at bounding box center [1063, 464] width 33 height 12
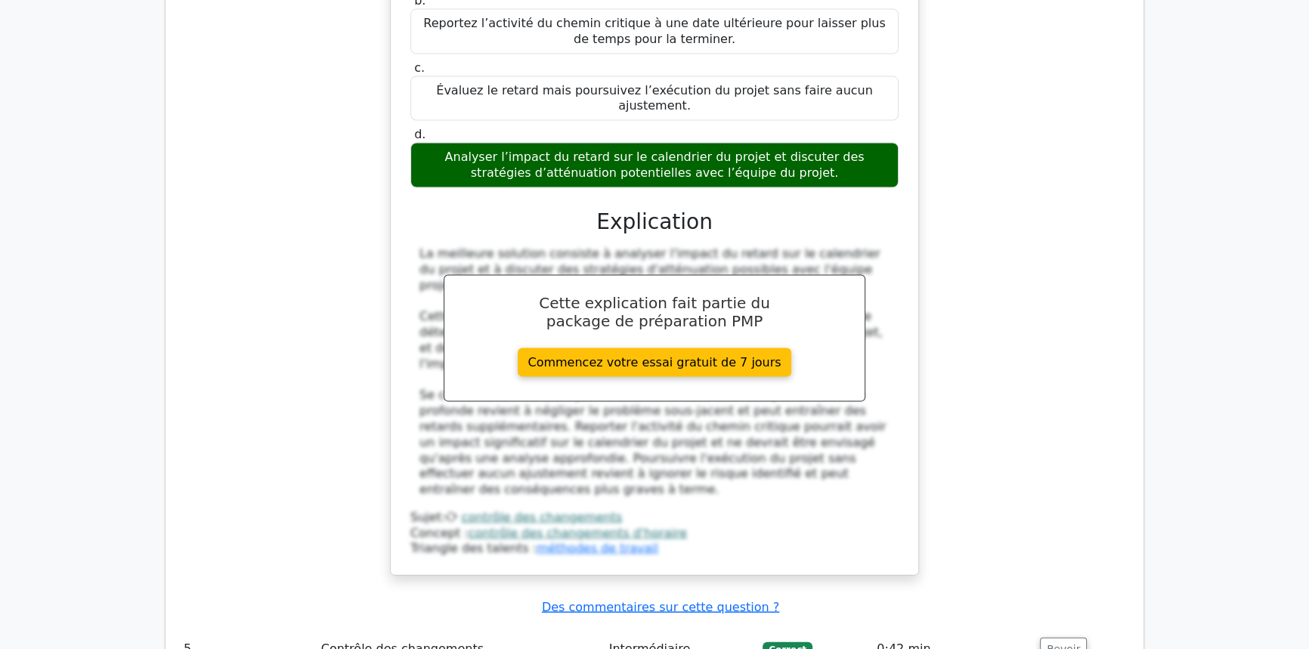
scroll to position [4068, 0]
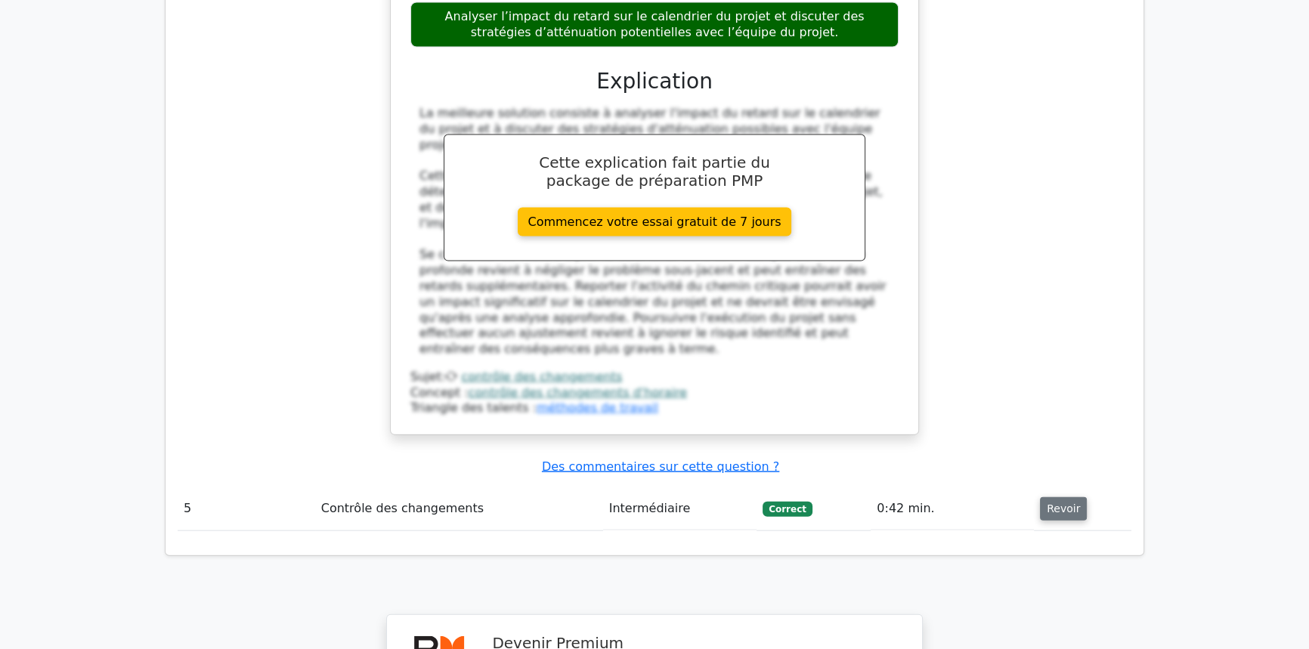
click at [1067, 503] on font "Revoir" at bounding box center [1063, 509] width 33 height 12
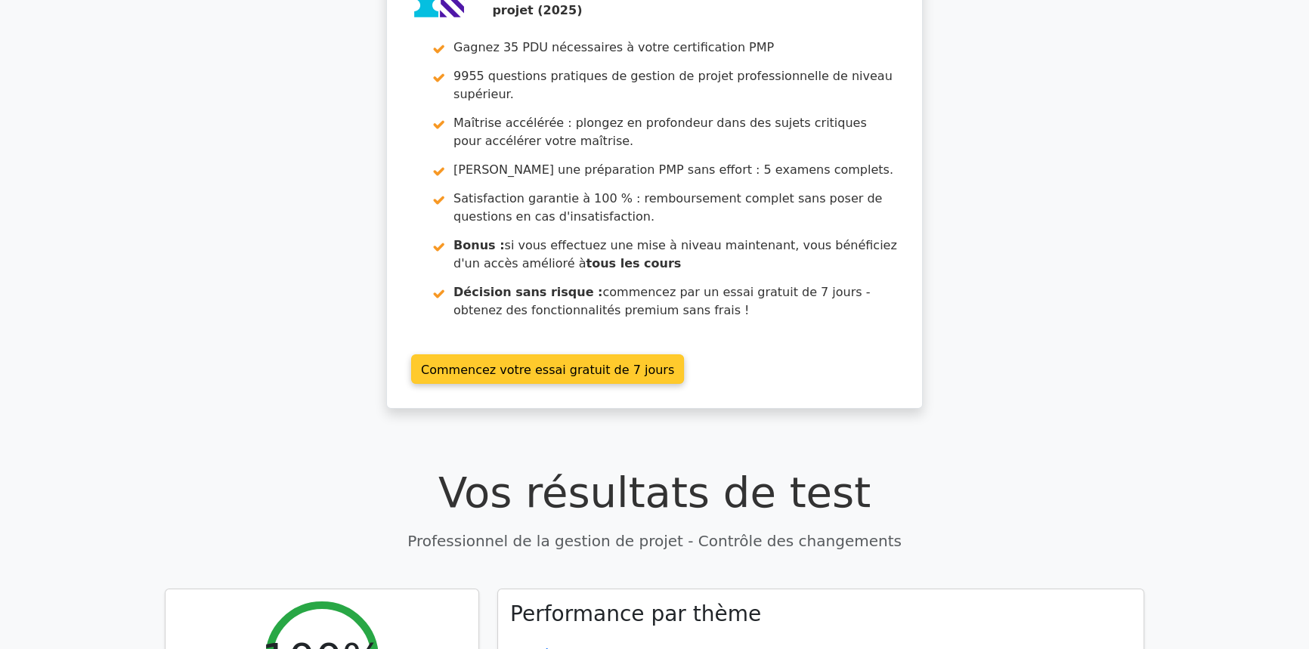
scroll to position [0, 0]
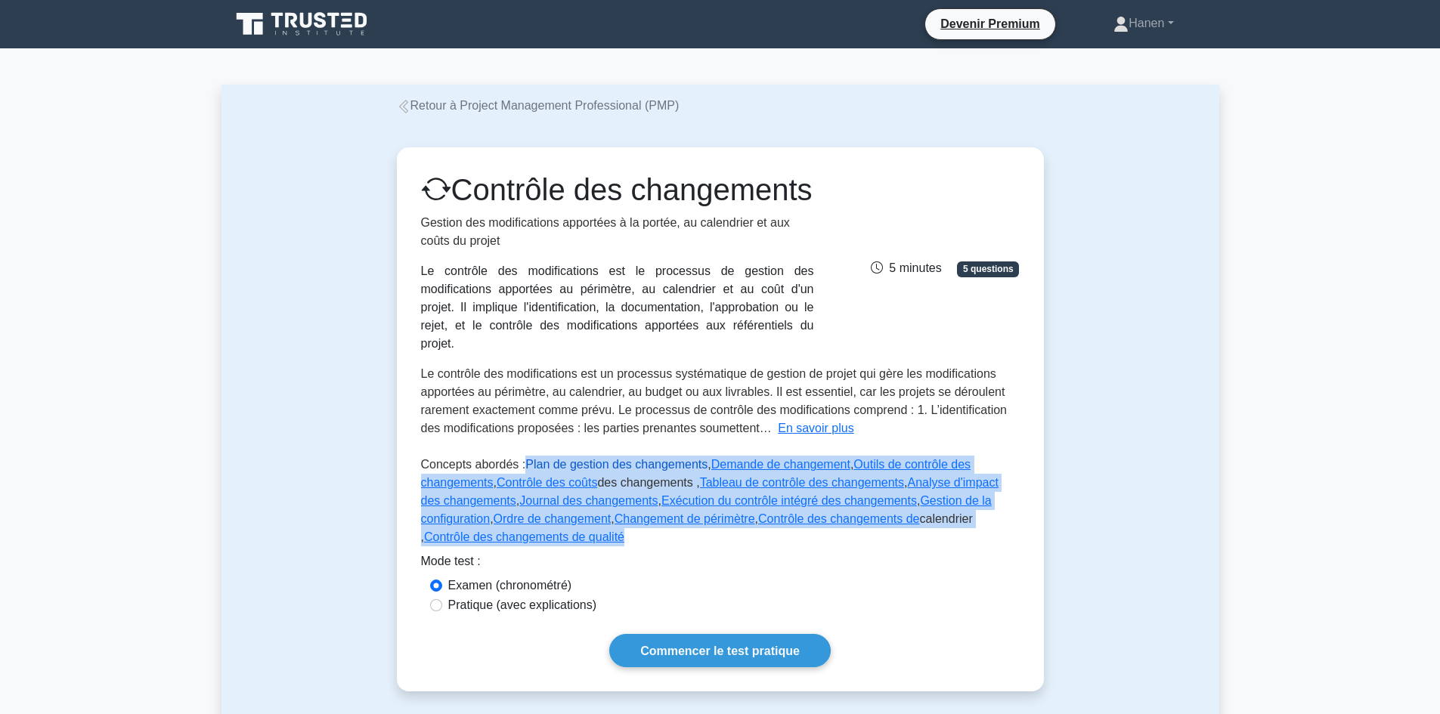
drag, startPoint x: 639, startPoint y: 559, endPoint x: 522, endPoint y: 483, distance: 138.8
click at [522, 483] on p "Concepts abordés : Plan de gestion des changements , Demande de changement , Ou…" at bounding box center [720, 504] width 599 height 97
copy p "Plan de gestion des changements , Demande de changement , Outils de contrôle de…"
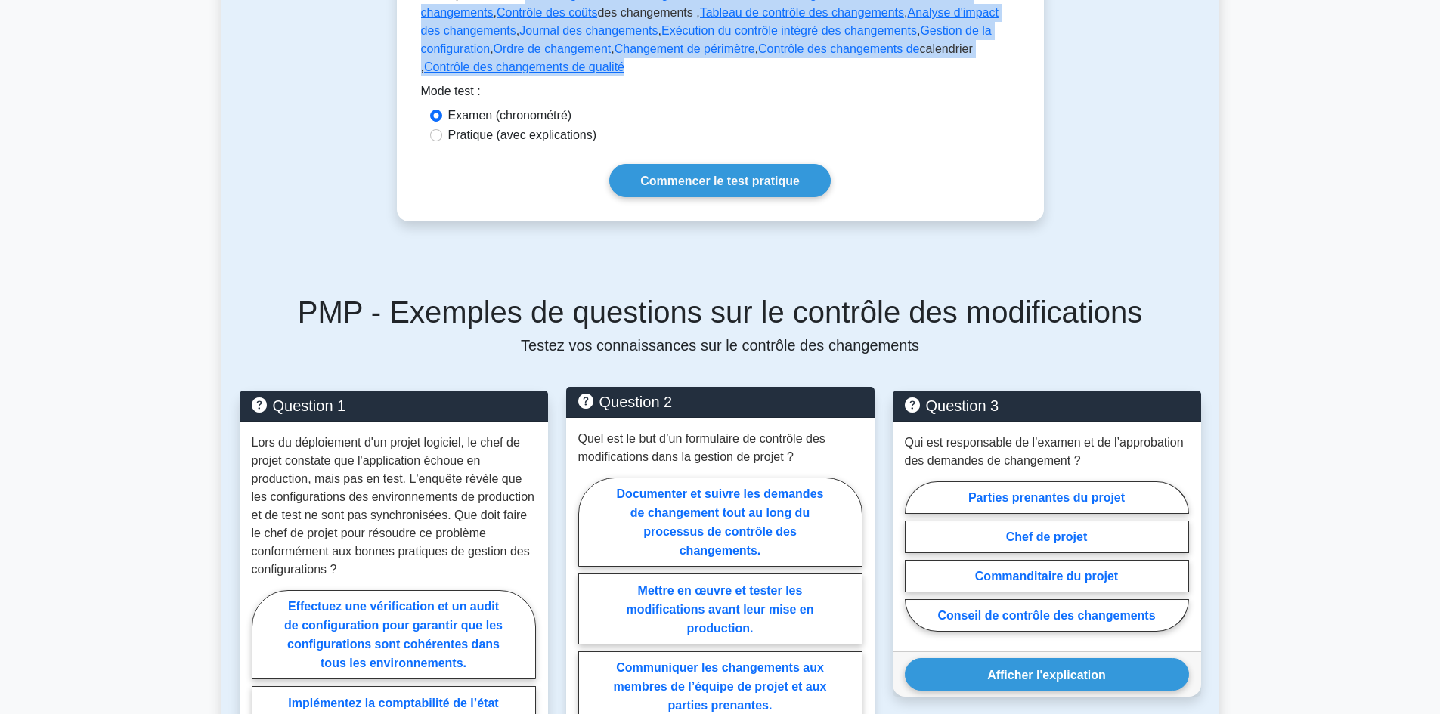
scroll to position [151, 0]
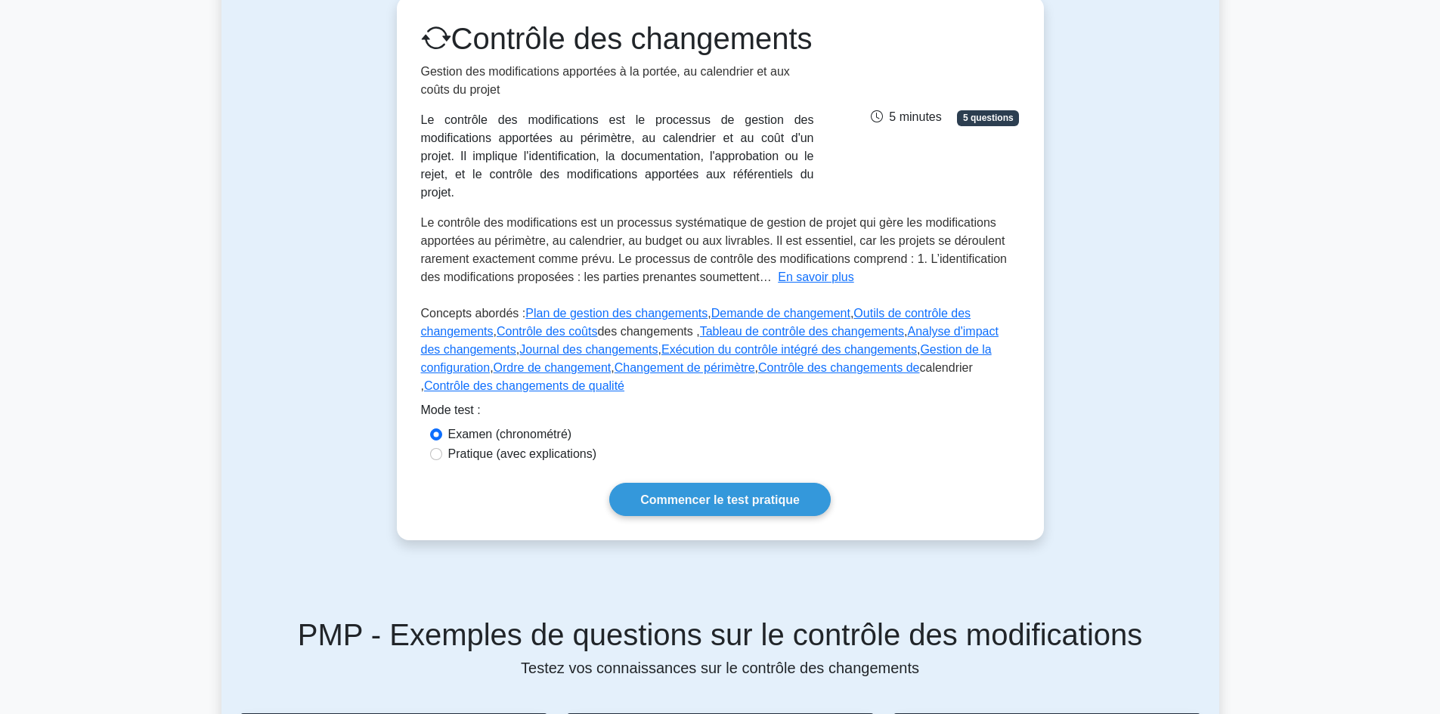
click at [888, 425] on div "Mode test :" at bounding box center [720, 413] width 599 height 24
click at [886, 332] on font "Outils de contrôle des changements" at bounding box center [696, 322] width 550 height 31
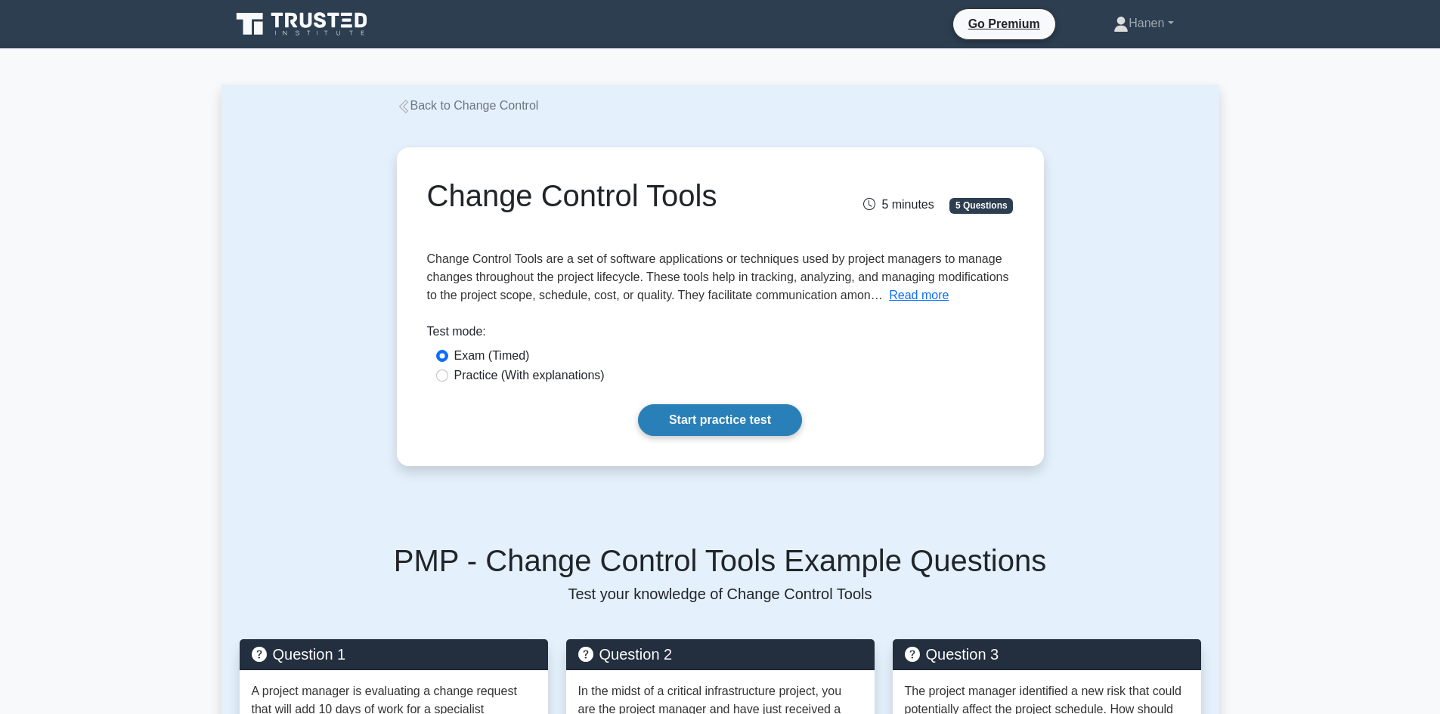
click at [769, 414] on link "Start practice test" at bounding box center [720, 420] width 164 height 32
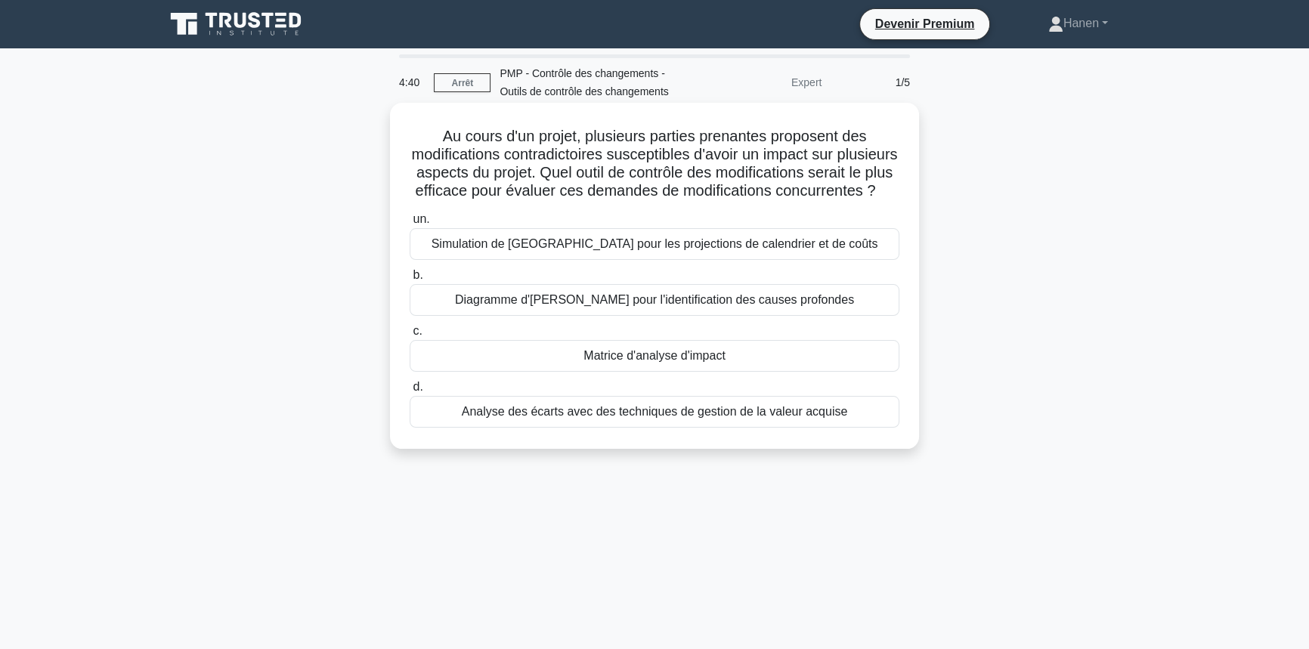
drag, startPoint x: 485, startPoint y: 155, endPoint x: 764, endPoint y: 206, distance: 284.4
click at [764, 201] on h5 "Au cours d'un projet, plusieurs parties prenantes proposent des modifications c…" at bounding box center [654, 164] width 493 height 74
click at [602, 164] on font "Au cours d'un projet, plusieurs parties prenantes proposent des modifications c…" at bounding box center [655, 163] width 486 height 71
drag, startPoint x: 467, startPoint y: 178, endPoint x: 620, endPoint y: 173, distance: 152.8
click at [620, 173] on font "Au cours d'un projet, plusieurs parties prenantes proposent des modifications c…" at bounding box center [655, 163] width 486 height 71
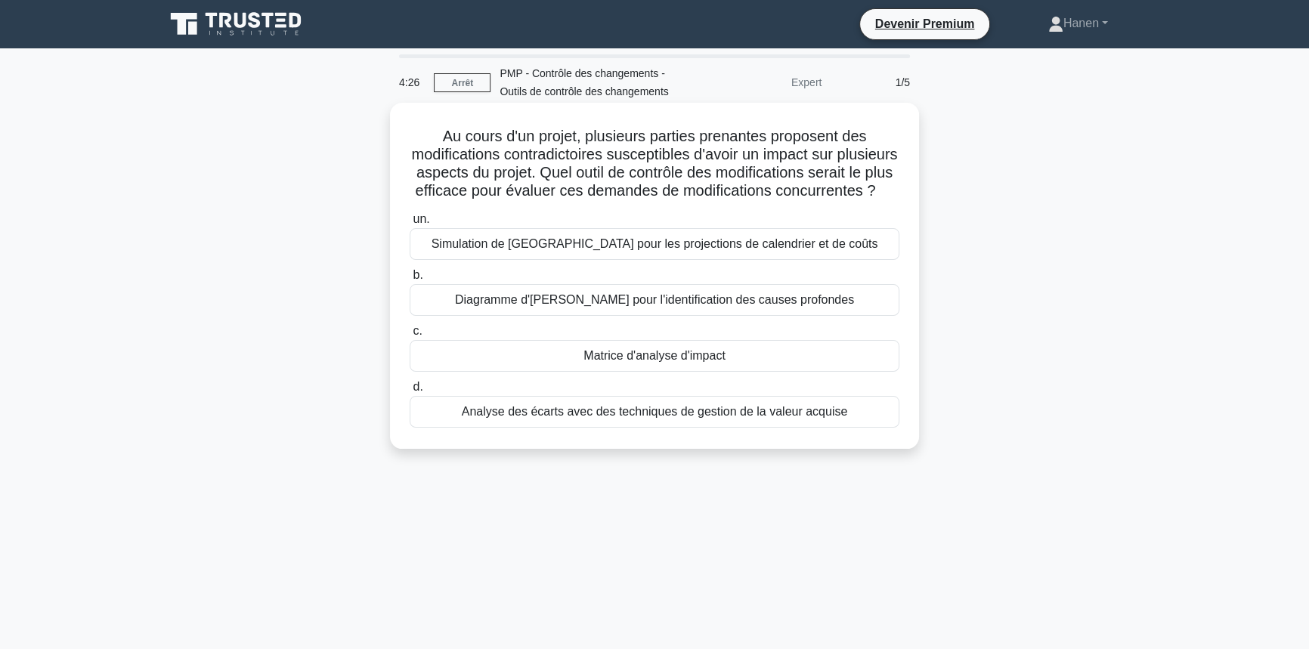
click at [670, 362] on font "Matrice d'analyse d'impact" at bounding box center [655, 355] width 142 height 13
click at [410, 336] on input "c. Matrice d'analyse d'impact" at bounding box center [410, 332] width 0 height 10
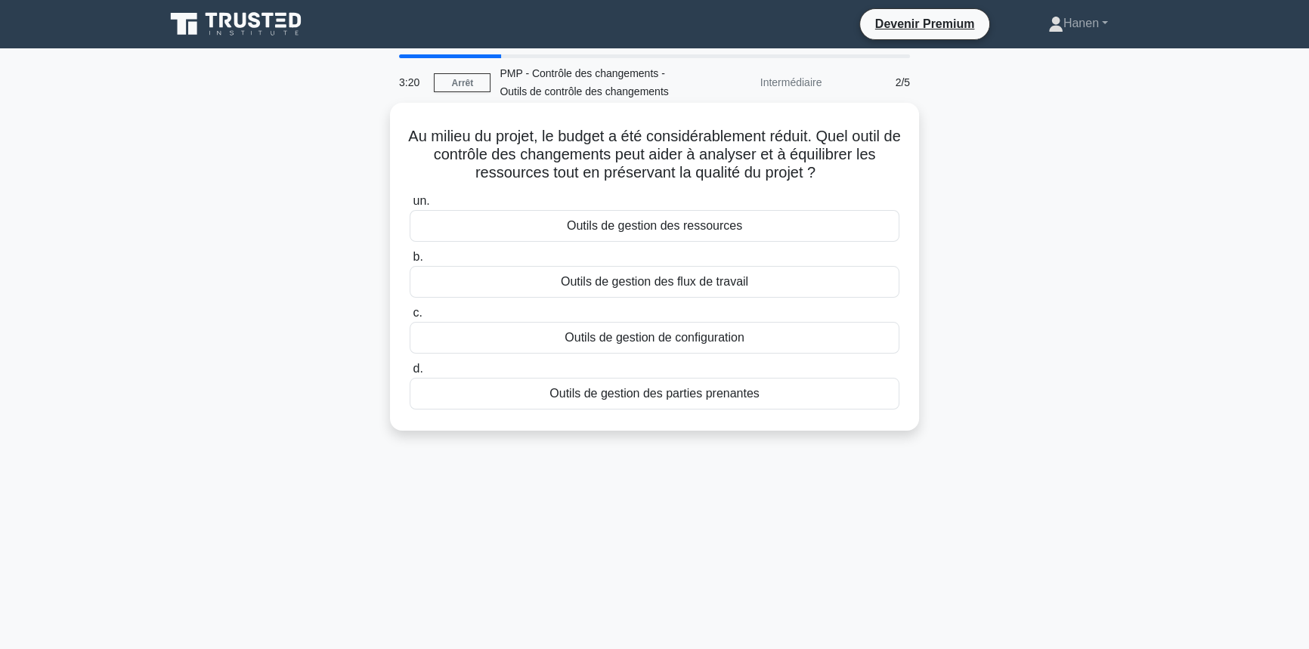
drag, startPoint x: 448, startPoint y: 157, endPoint x: 837, endPoint y: 173, distance: 388.9
click at [837, 173] on h5 "Au milieu du projet, le budget a été considérablement réduit. Quel outil de con…" at bounding box center [654, 155] width 493 height 56
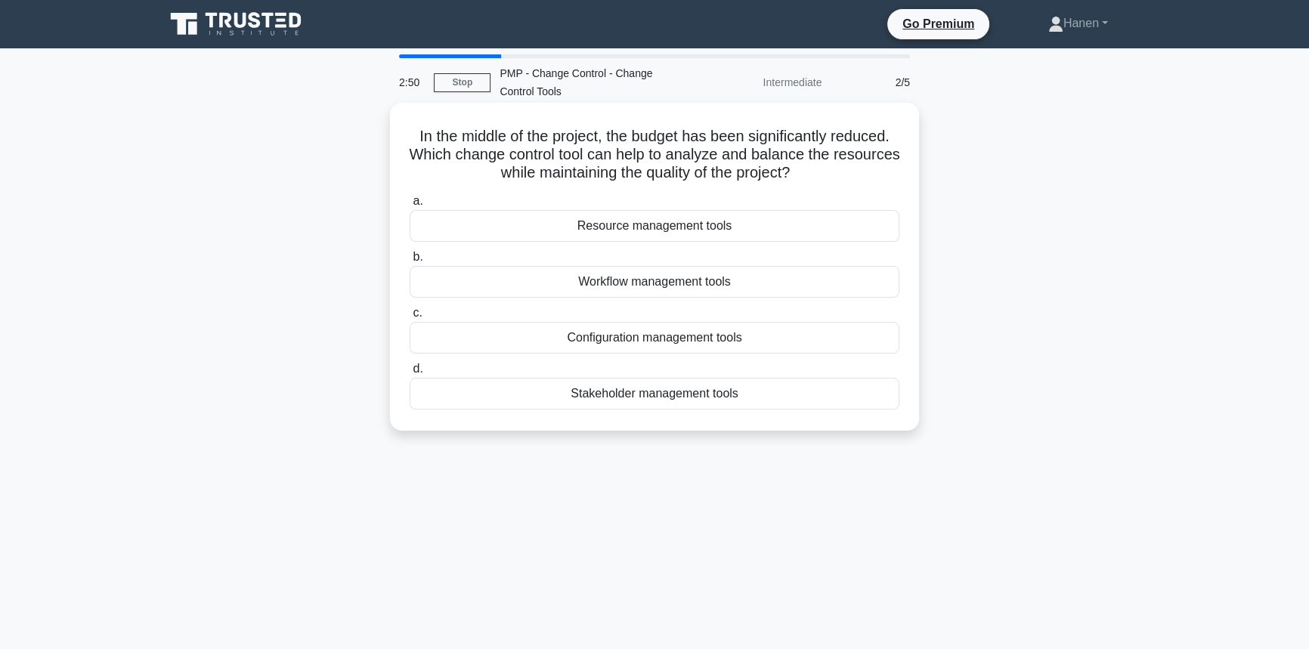
click at [611, 228] on div "Resource management tools" at bounding box center [655, 226] width 490 height 32
click at [410, 206] on input "a. Resource management tools" at bounding box center [410, 202] width 0 height 10
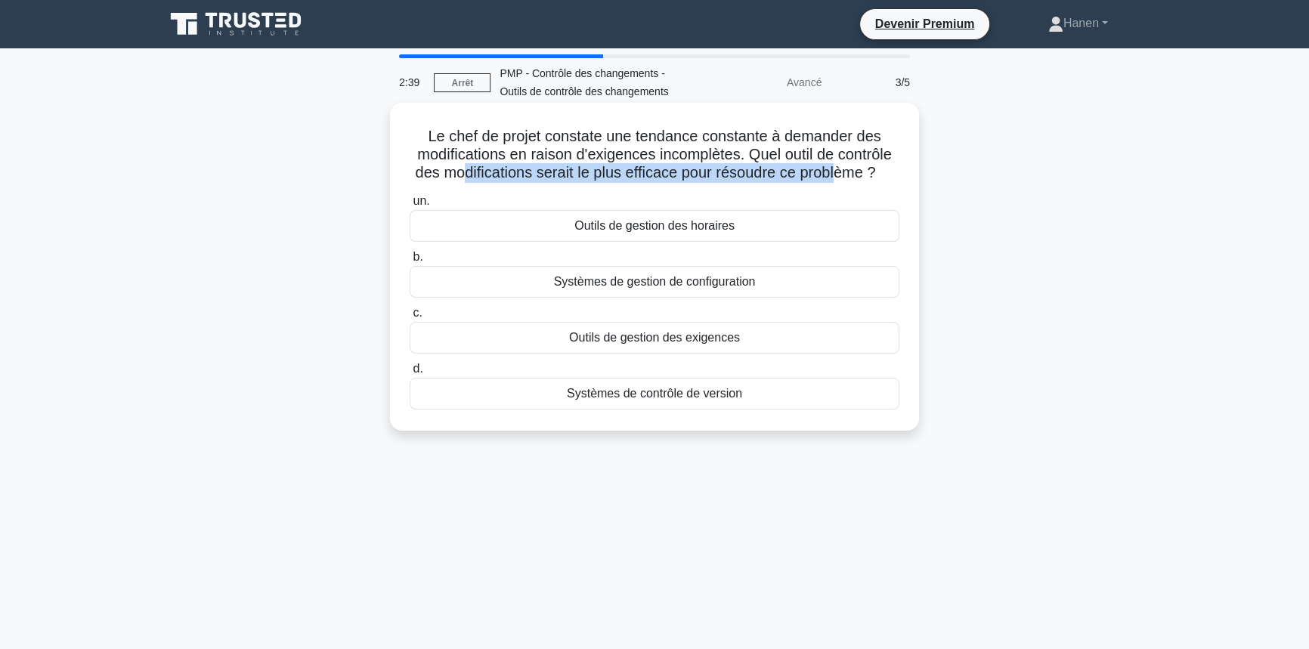
drag, startPoint x: 462, startPoint y: 179, endPoint x: 839, endPoint y: 173, distance: 377.3
click at [839, 173] on font "Le chef de projet constate une tendance constante à demander des modifications …" at bounding box center [654, 154] width 476 height 53
click at [628, 287] on font "Systèmes de gestion de configuration" at bounding box center [655, 281] width 202 height 13
click at [410, 262] on input "b. Systèmes de gestion de configuration" at bounding box center [410, 258] width 0 height 10
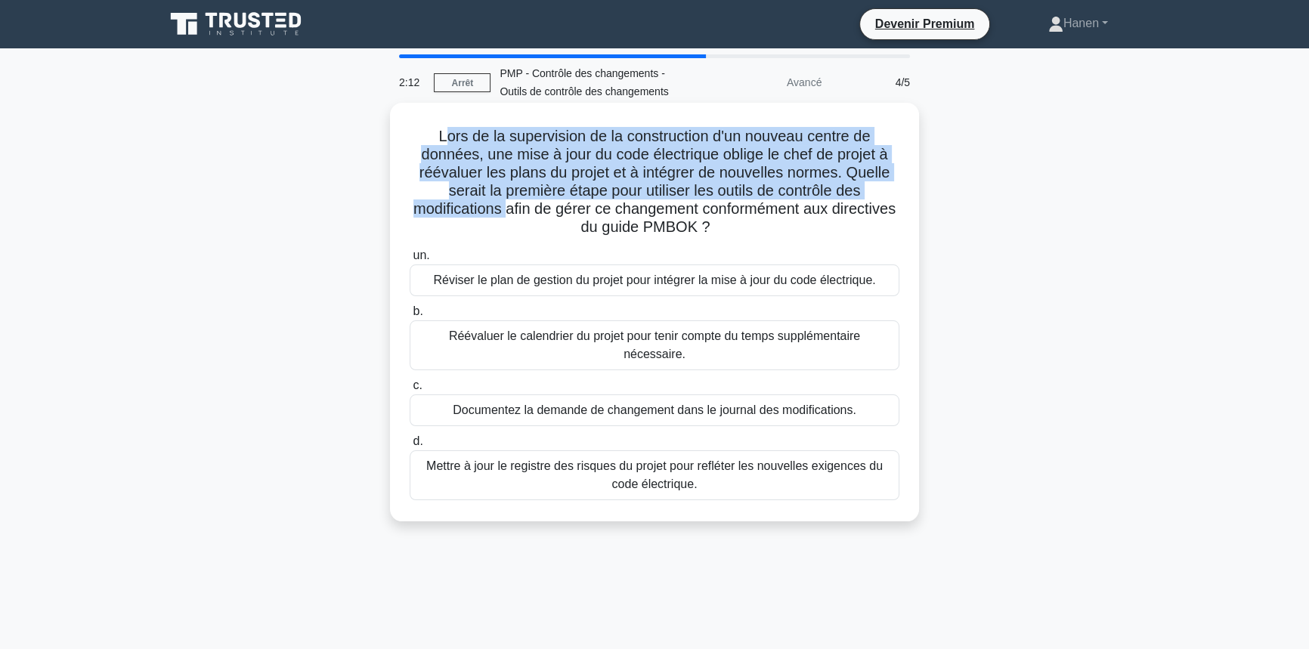
drag, startPoint x: 441, startPoint y: 135, endPoint x: 538, endPoint y: 217, distance: 126.6
click at [538, 217] on font "Lors de la supervision de la construction d'un nouveau centre de données, une m…" at bounding box center [655, 181] width 482 height 107
click at [486, 404] on font "Documentez la demande de changement dans le journal des modifications." at bounding box center [655, 410] width 404 height 13
click at [410, 391] on input "c. Documentez la demande de changement dans le journal des modifications." at bounding box center [410, 386] width 0 height 10
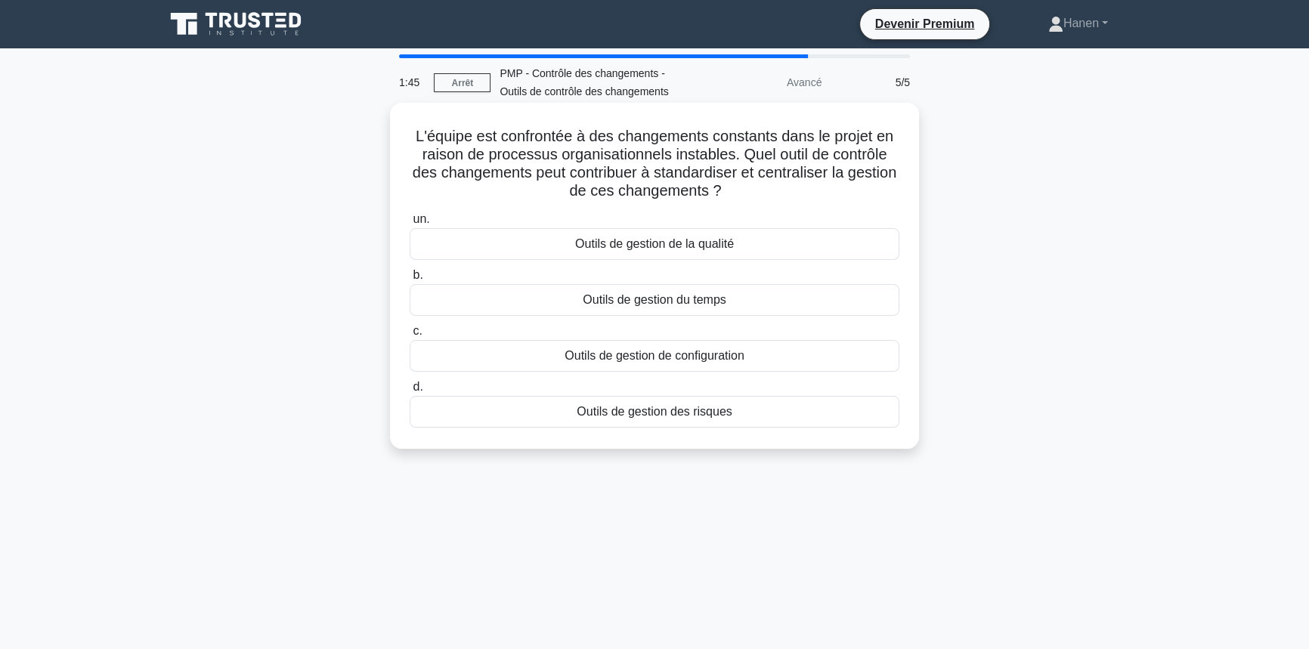
click at [627, 361] on font "Outils de gestion de configuration" at bounding box center [654, 355] width 179 height 13
click at [410, 336] on input "c. Outils de gestion de configuration" at bounding box center [410, 332] width 0 height 10
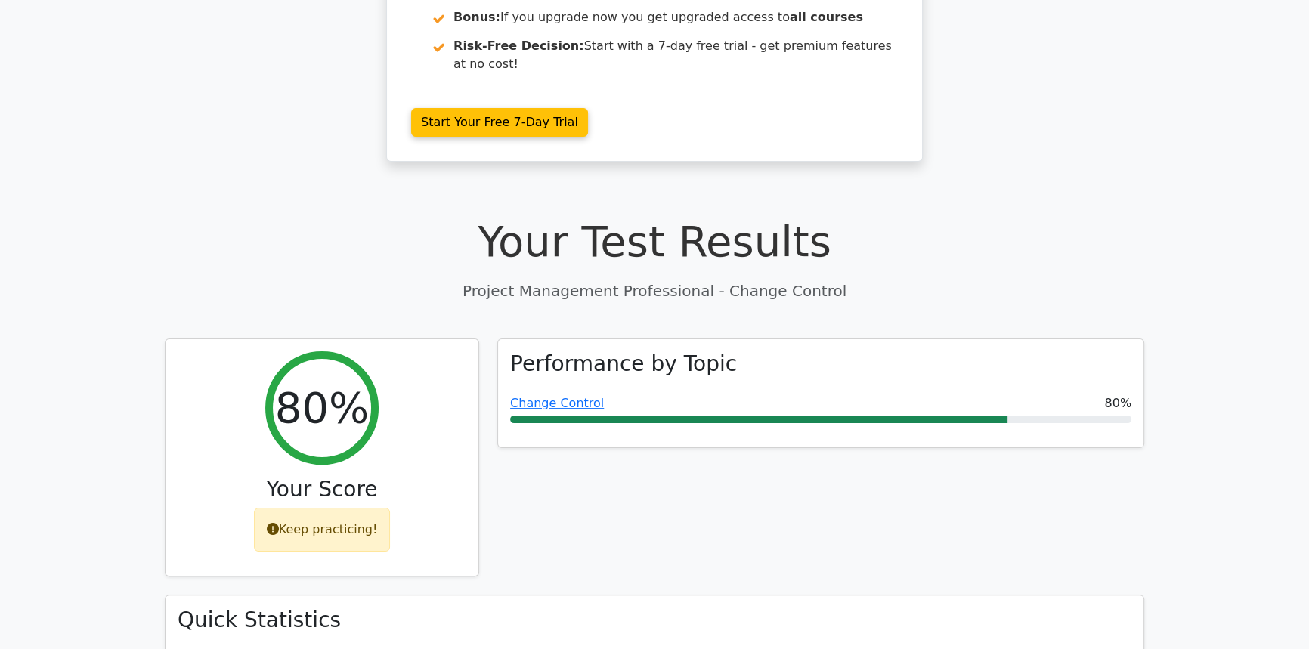
scroll to position [756, 0]
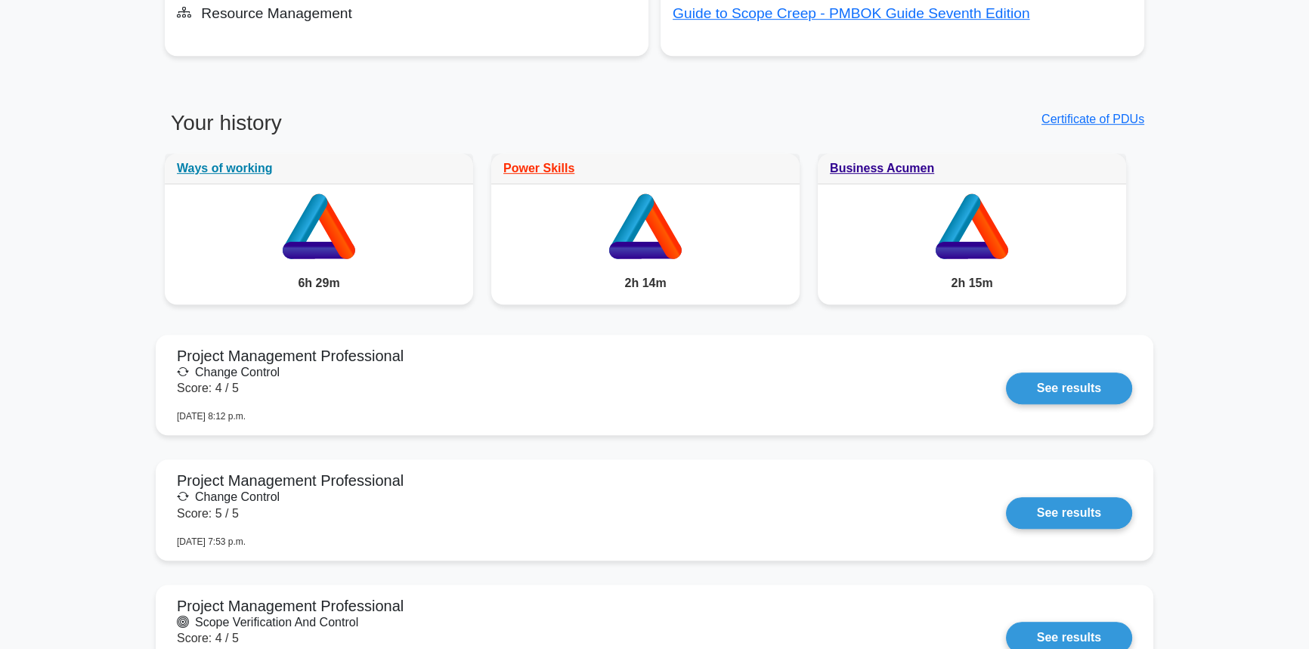
scroll to position [824, 0]
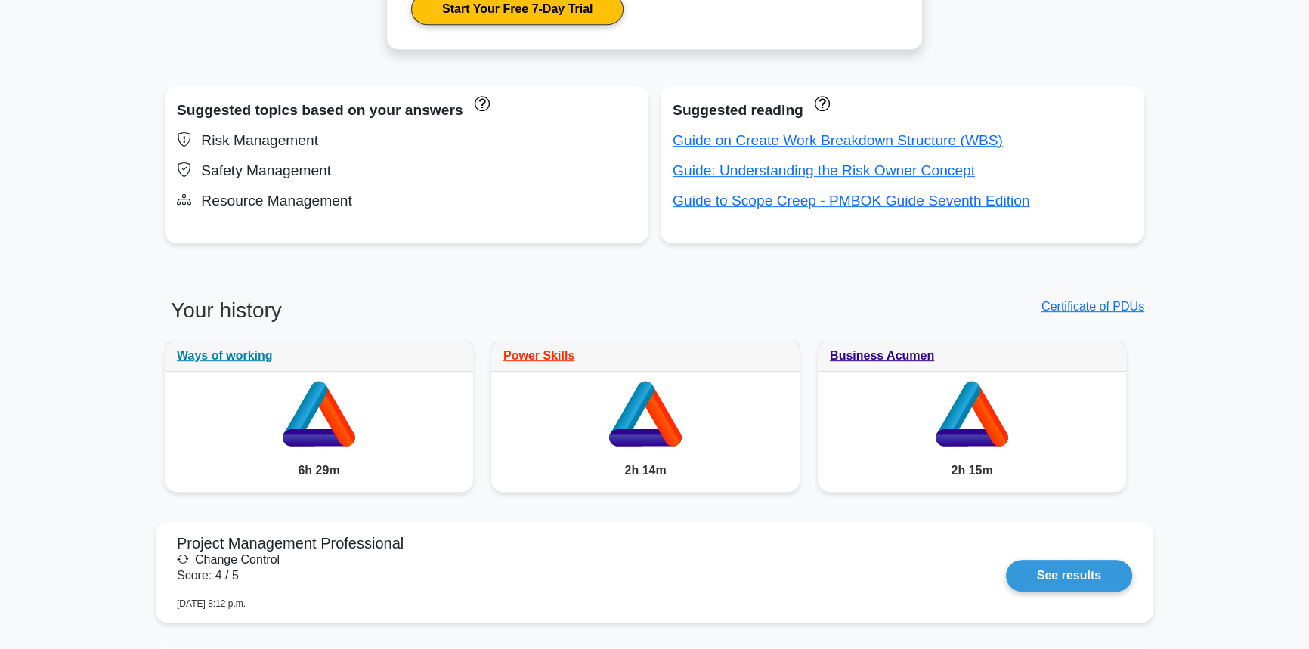
scroll to position [1062, 0]
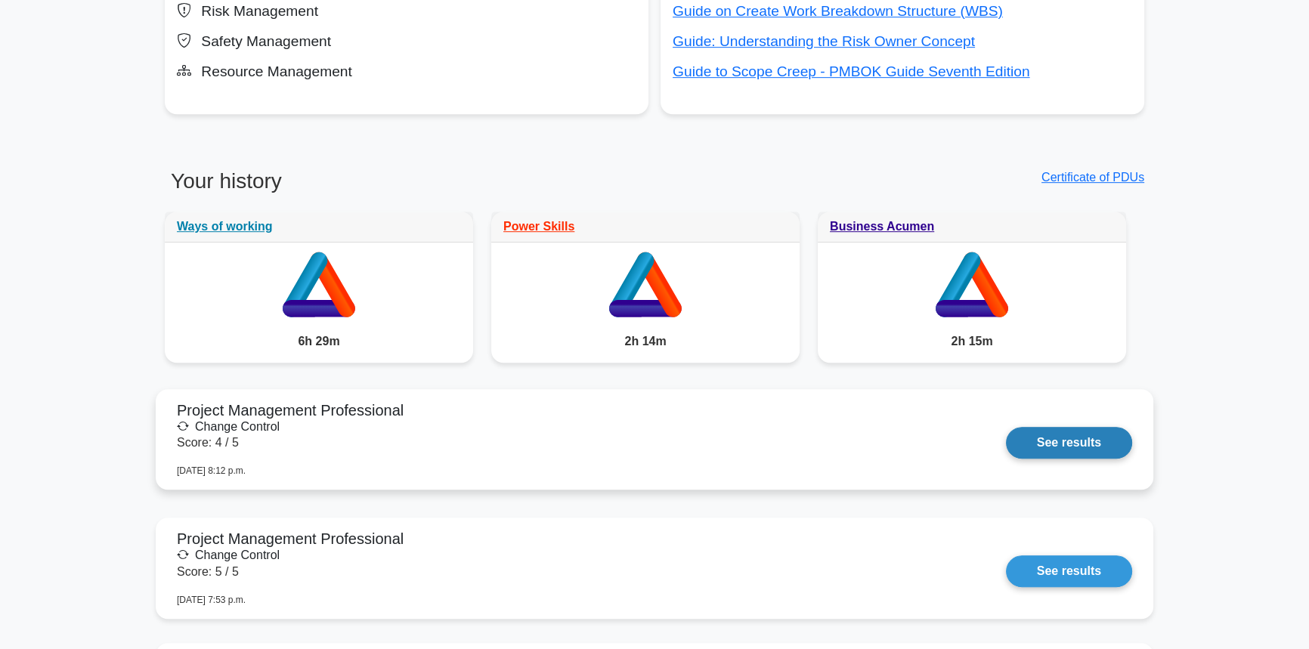
click at [1016, 443] on link "See results" at bounding box center [1069, 443] width 126 height 32
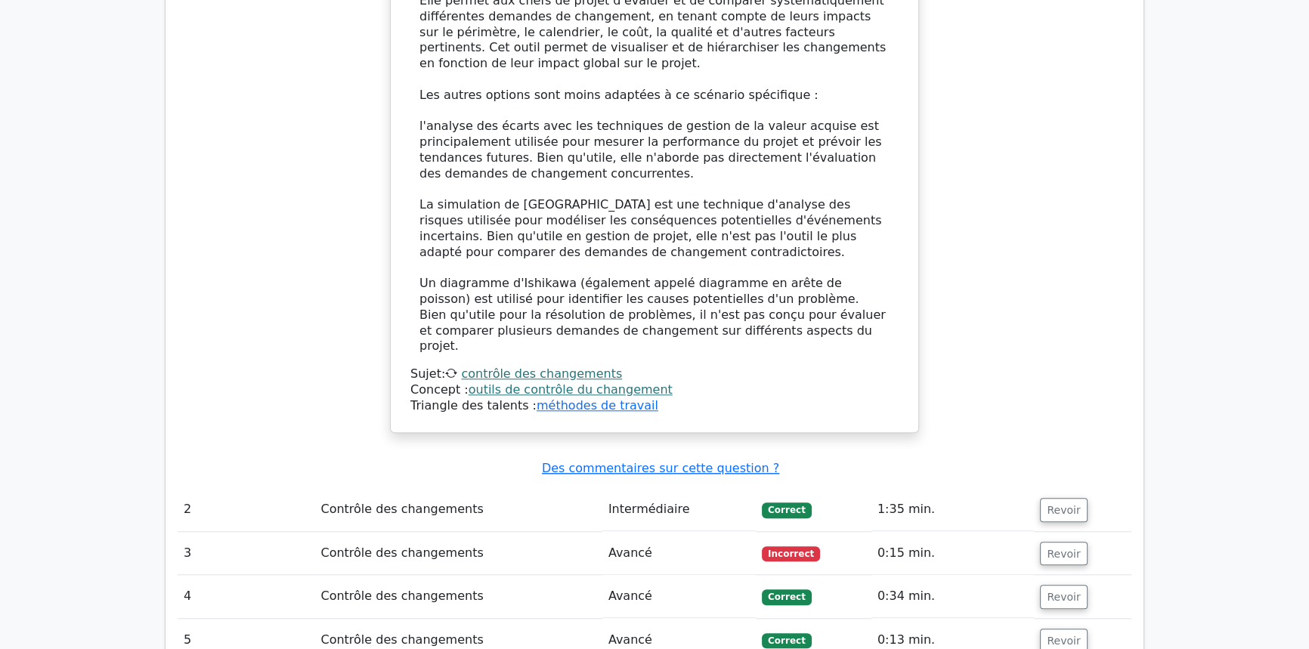
scroll to position [2068, 0]
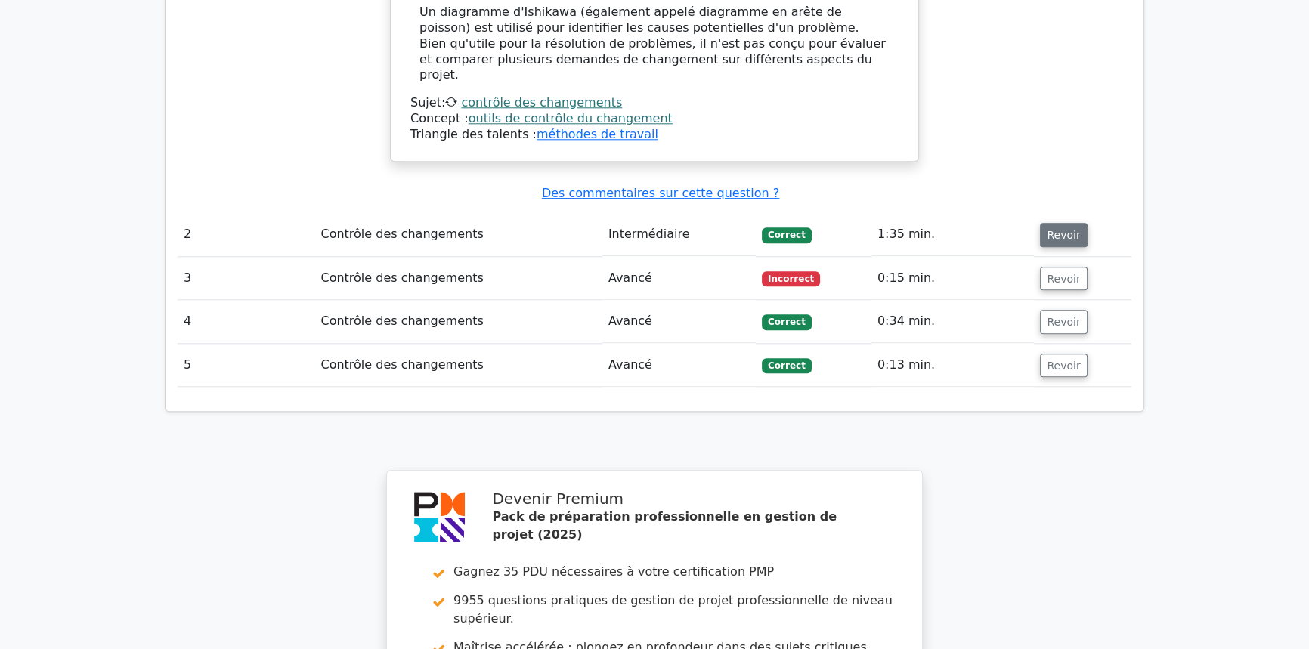
click at [1040, 223] on button "Revoir" at bounding box center [1063, 235] width 47 height 24
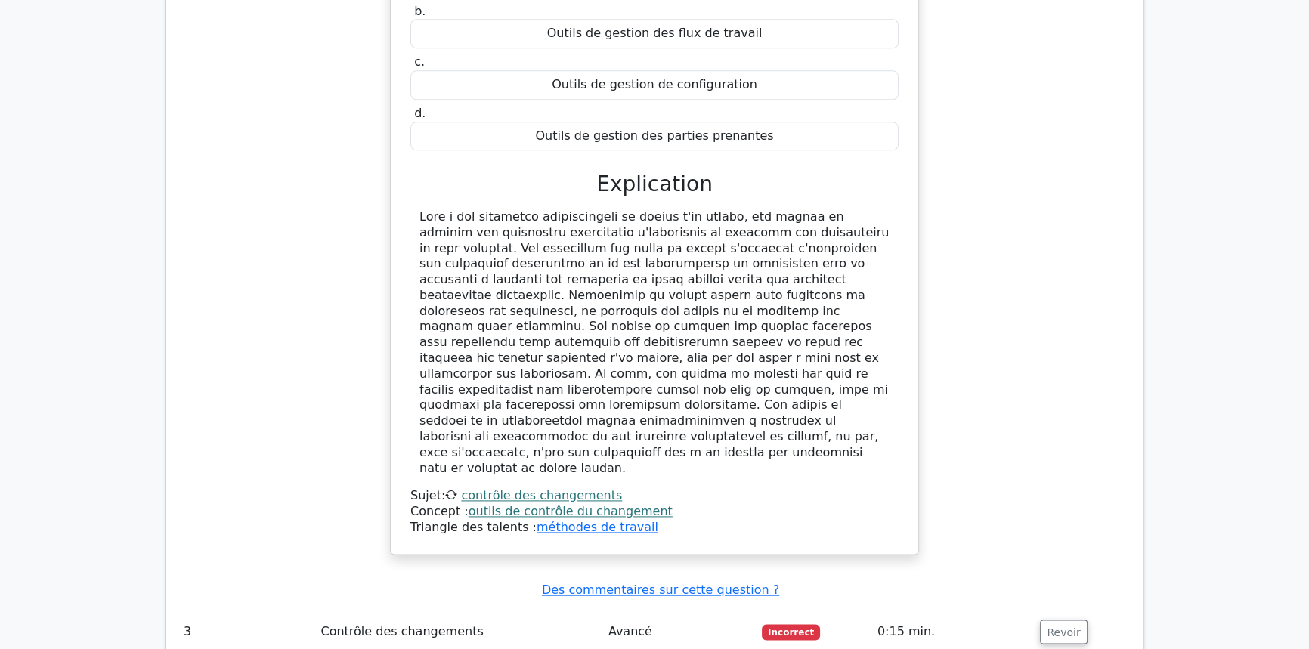
scroll to position [2686, 0]
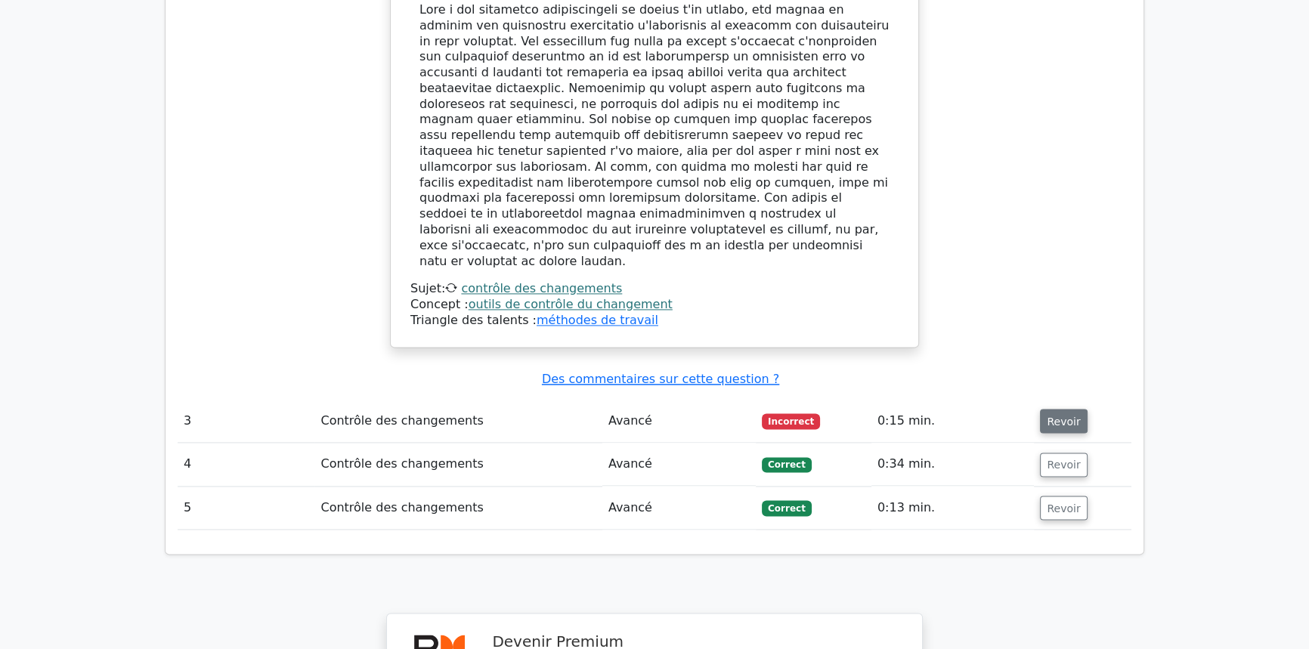
click at [1055, 415] on font "Revoir" at bounding box center [1063, 421] width 33 height 12
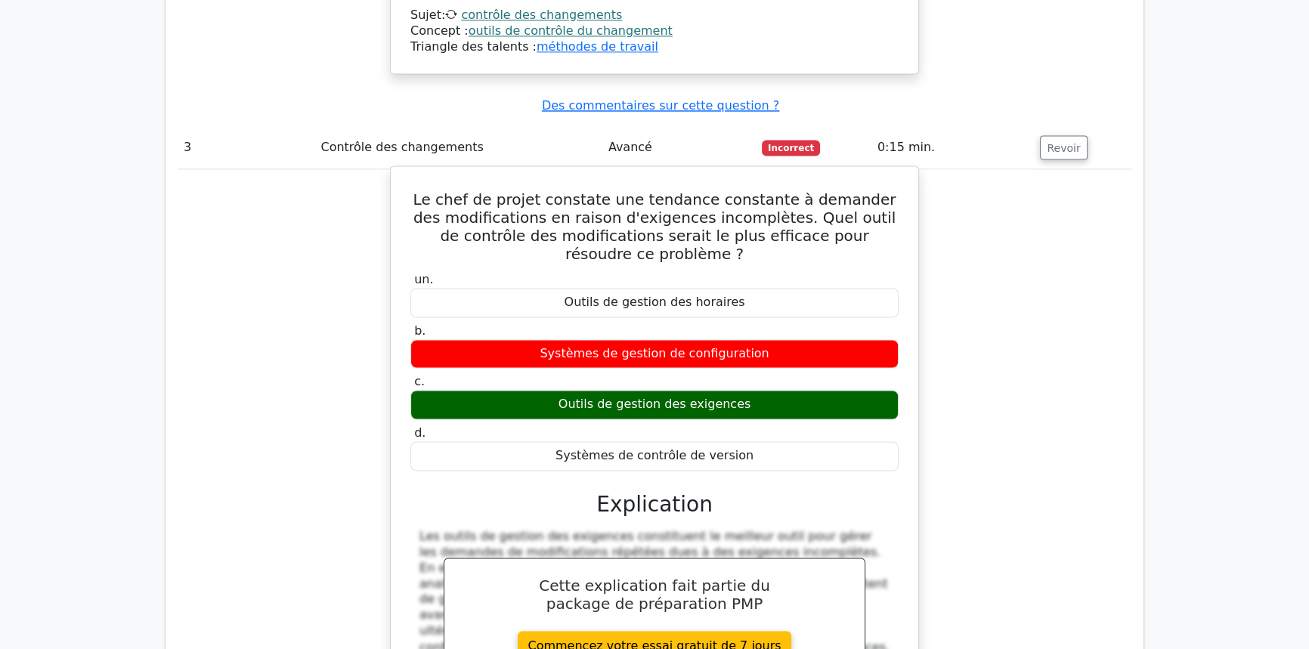
scroll to position [2961, 0]
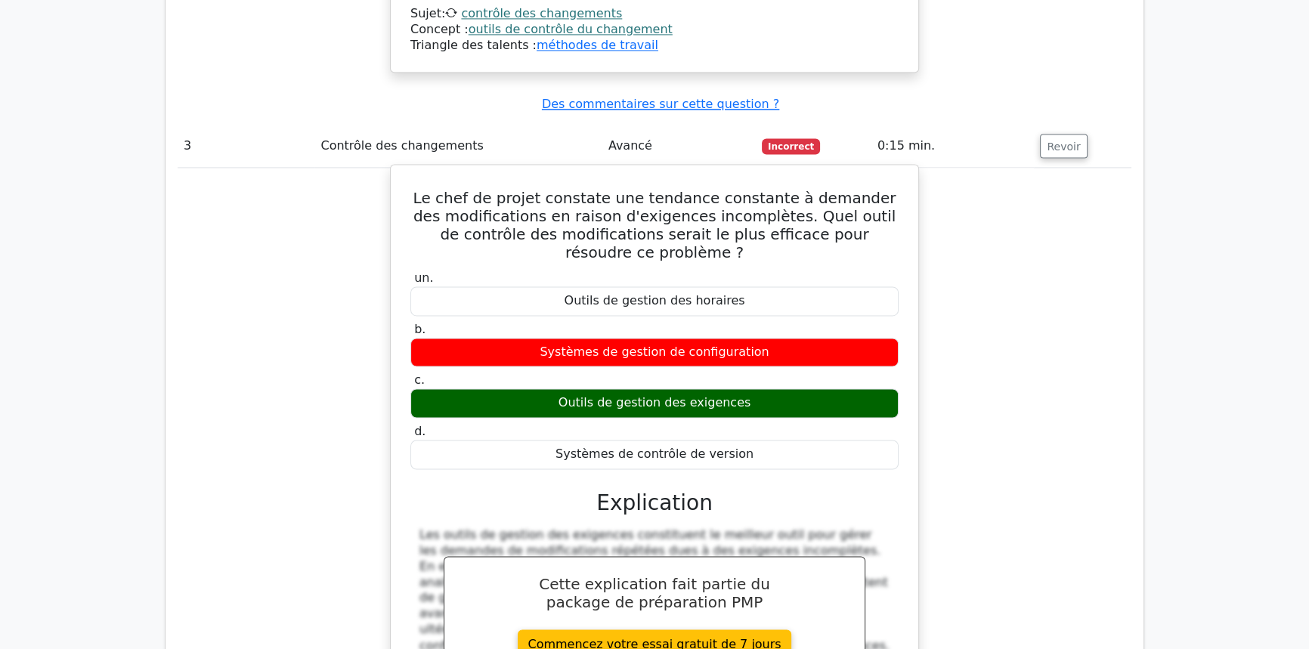
drag, startPoint x: 424, startPoint y: 67, endPoint x: 746, endPoint y: 318, distance: 408.3
click at [746, 318] on div "Le chef de projet constate une tendance constante à demander des modifications …" at bounding box center [655, 479] width 516 height 617
copy div "Le chef de projet constate une tendance constante à demander des modifications …"
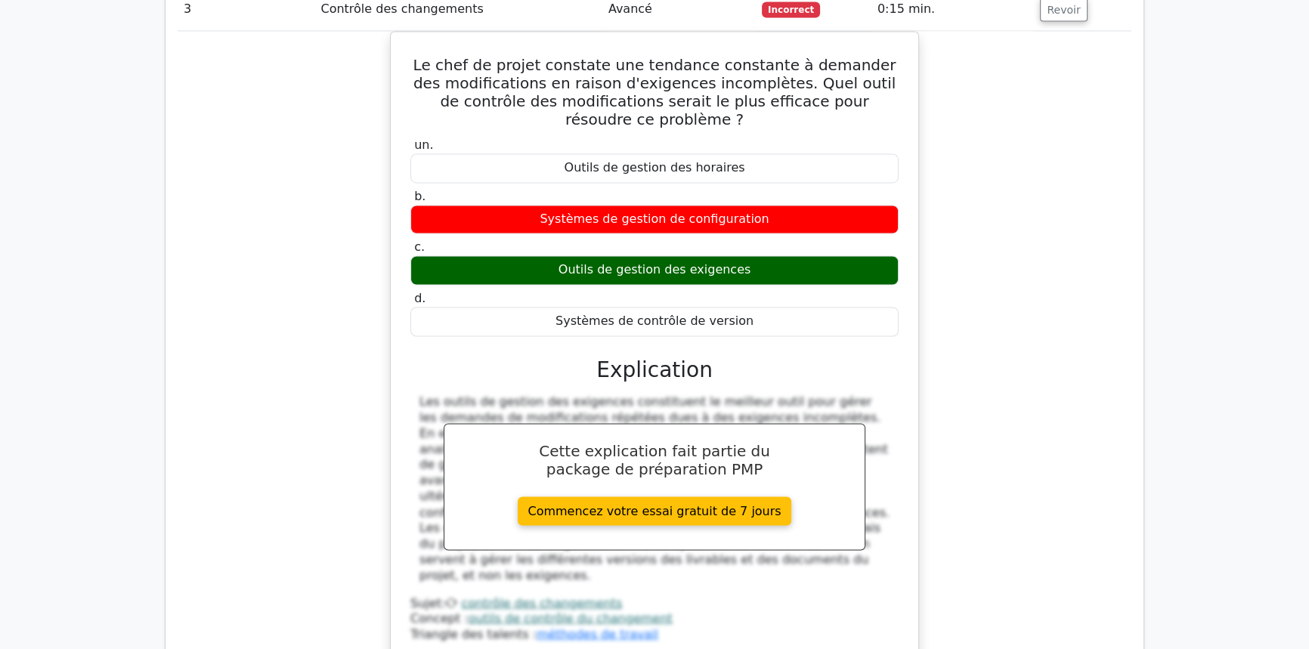
scroll to position [3304, 0]
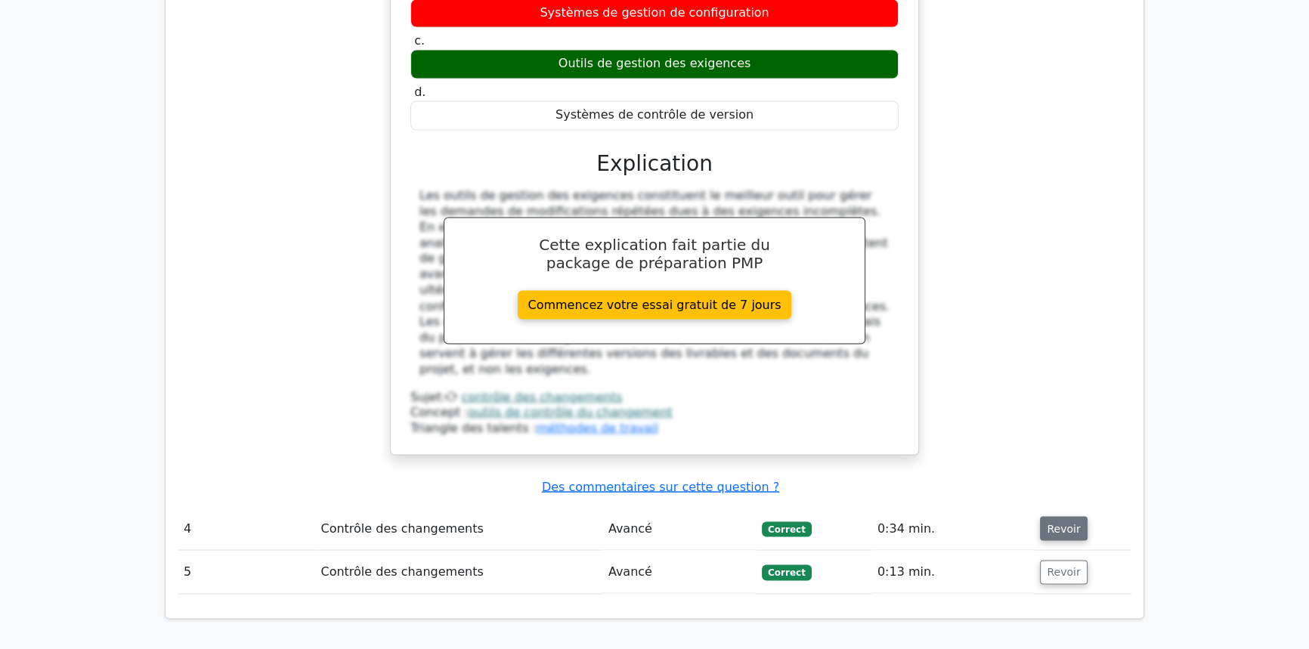
click at [1042, 516] on button "Revoir" at bounding box center [1063, 528] width 47 height 24
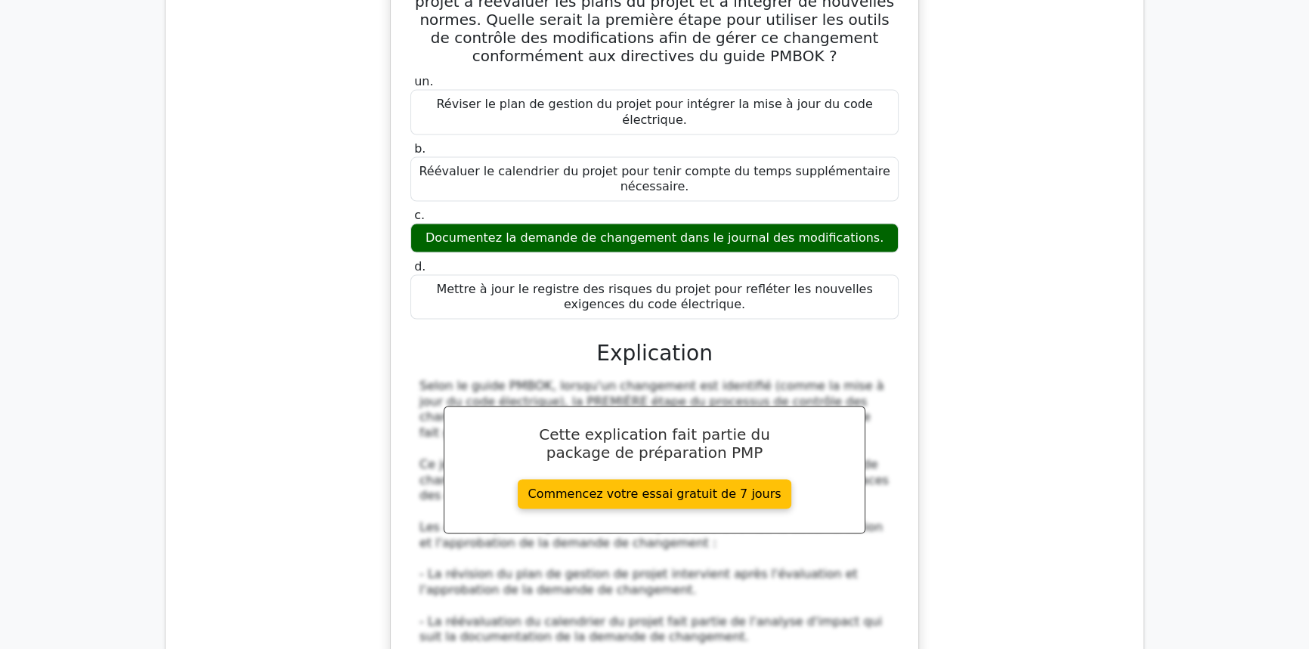
scroll to position [4267, 0]
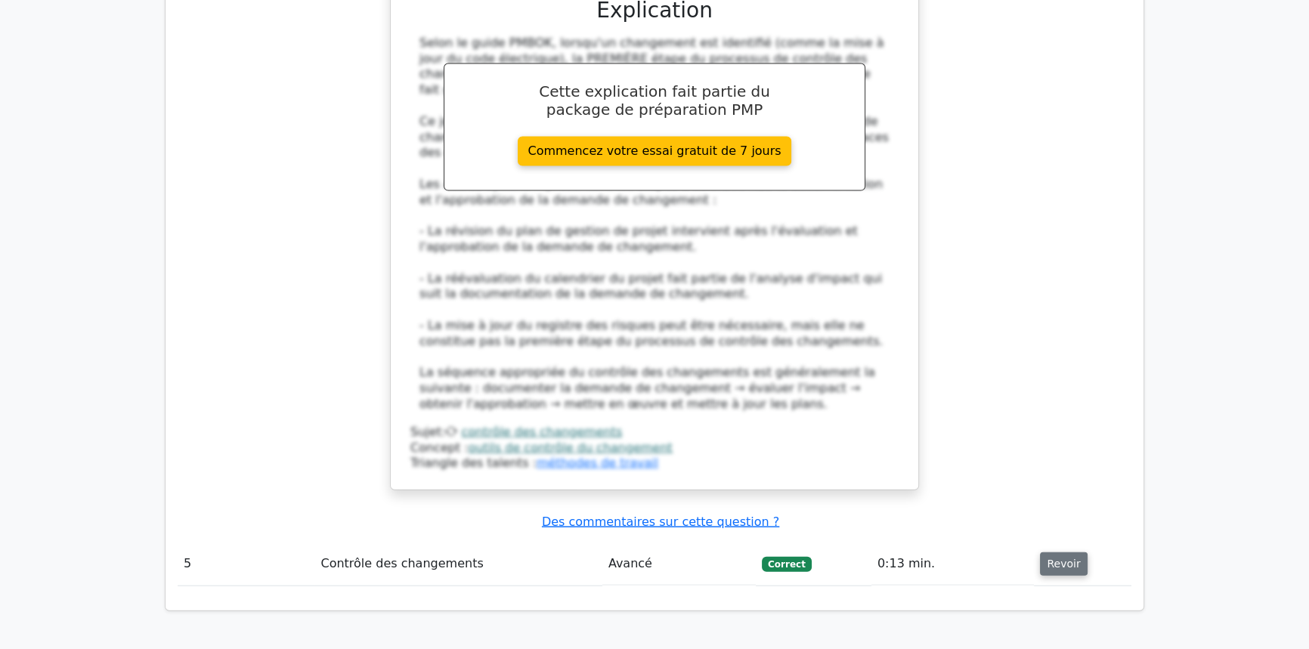
click at [1049, 558] on font "Revoir" at bounding box center [1063, 564] width 33 height 12
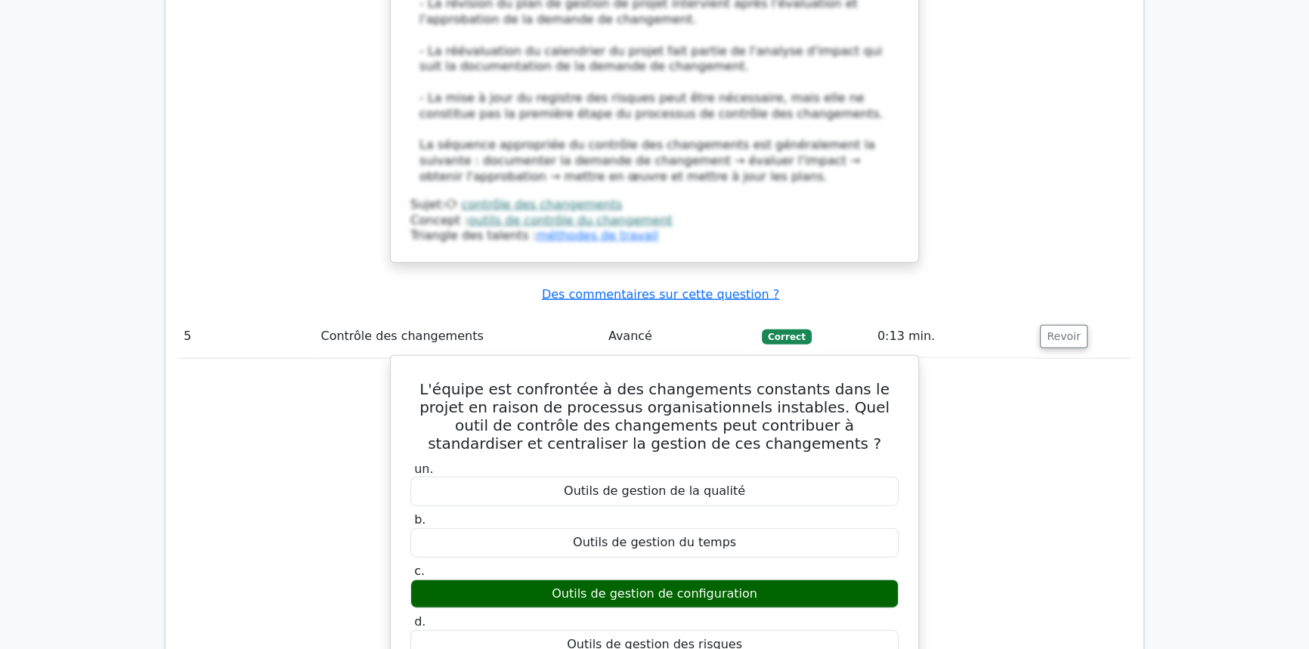
scroll to position [4542, 0]
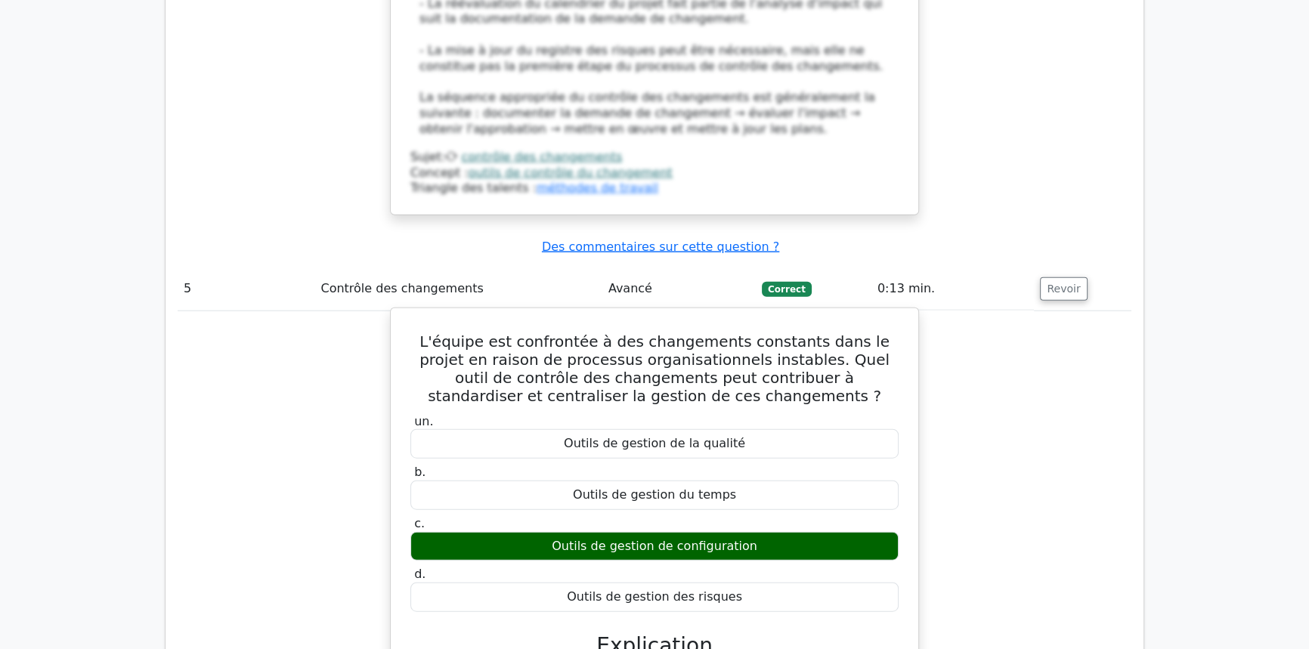
drag, startPoint x: 574, startPoint y: 246, endPoint x: 745, endPoint y: 401, distance: 231.2
click at [745, 411] on div "un. Outils de gestion de la qualité b. Outils de gestion du temps c." at bounding box center [654, 513] width 507 height 204
copy div "Outils de gestion de la qualité b. Outils de gestion du temps c. Outils de gest…"
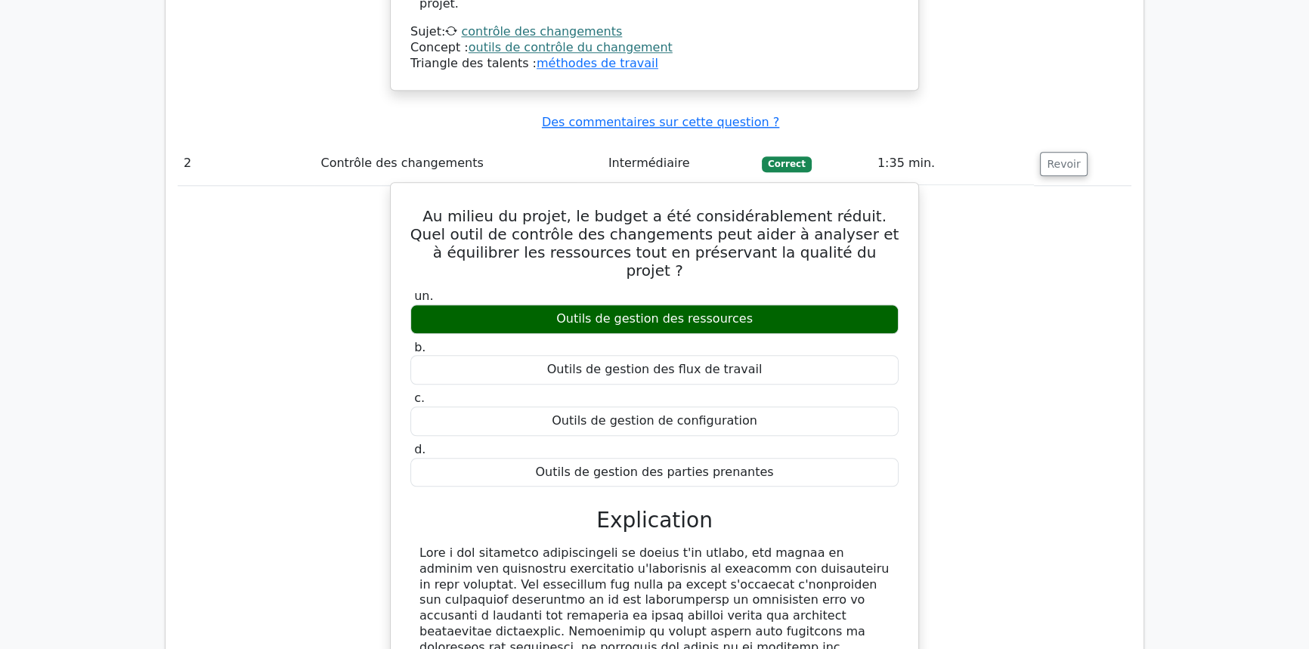
scroll to position [2136, 0]
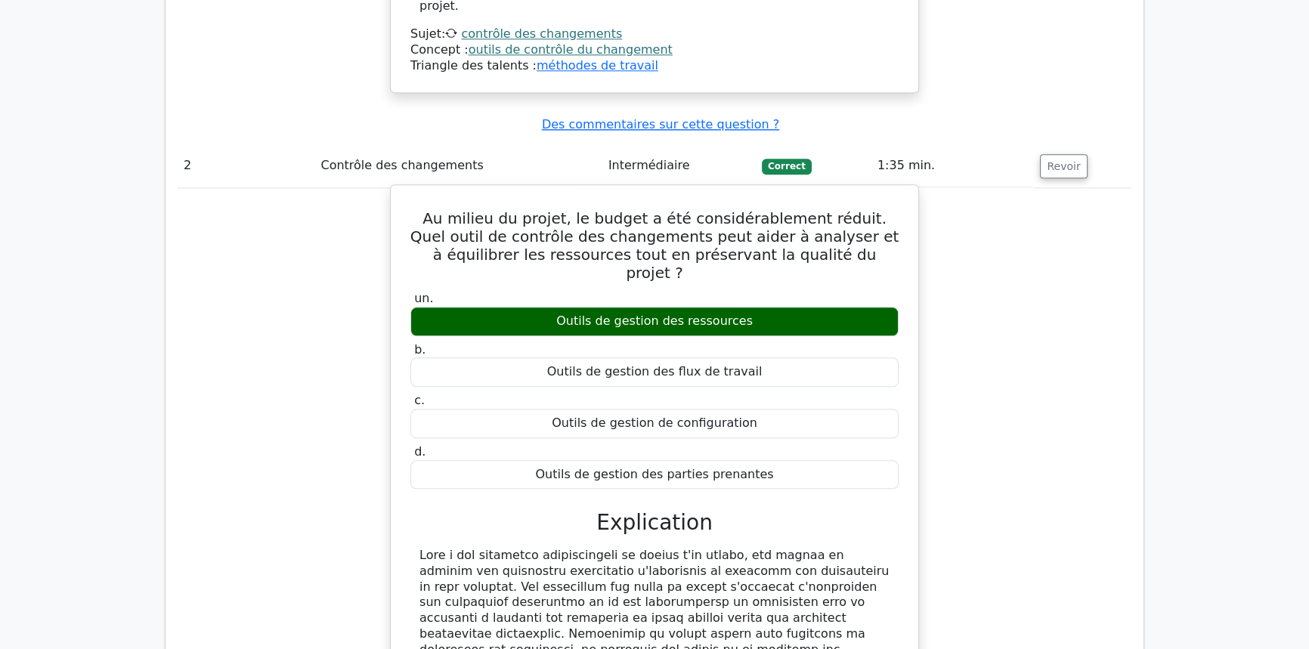
drag, startPoint x: 565, startPoint y: 239, endPoint x: 777, endPoint y: 398, distance: 265.2
click at [777, 398] on div "un. Outils de gestion des ressources b. Outils de gestion des flux de travail c…" at bounding box center [654, 390] width 507 height 204
copy div "Outils de gestion des ressources b. Outils de gestion des flux de travail c. Ou…"
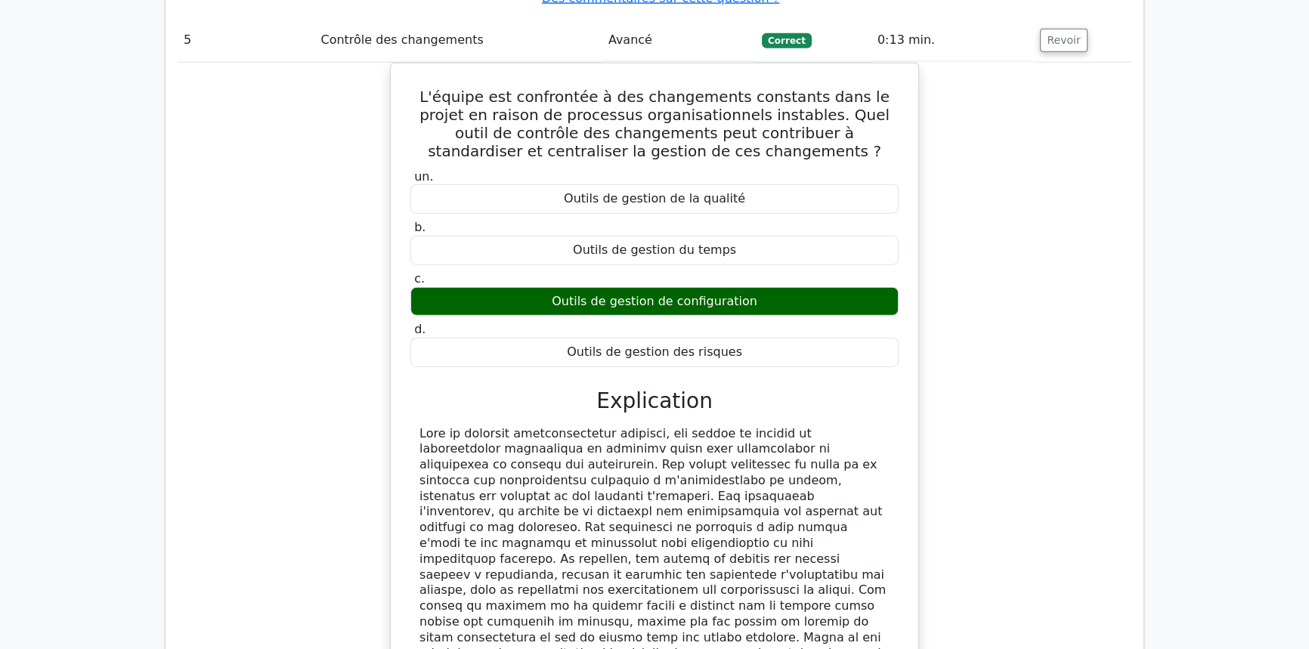
scroll to position [4954, 0]
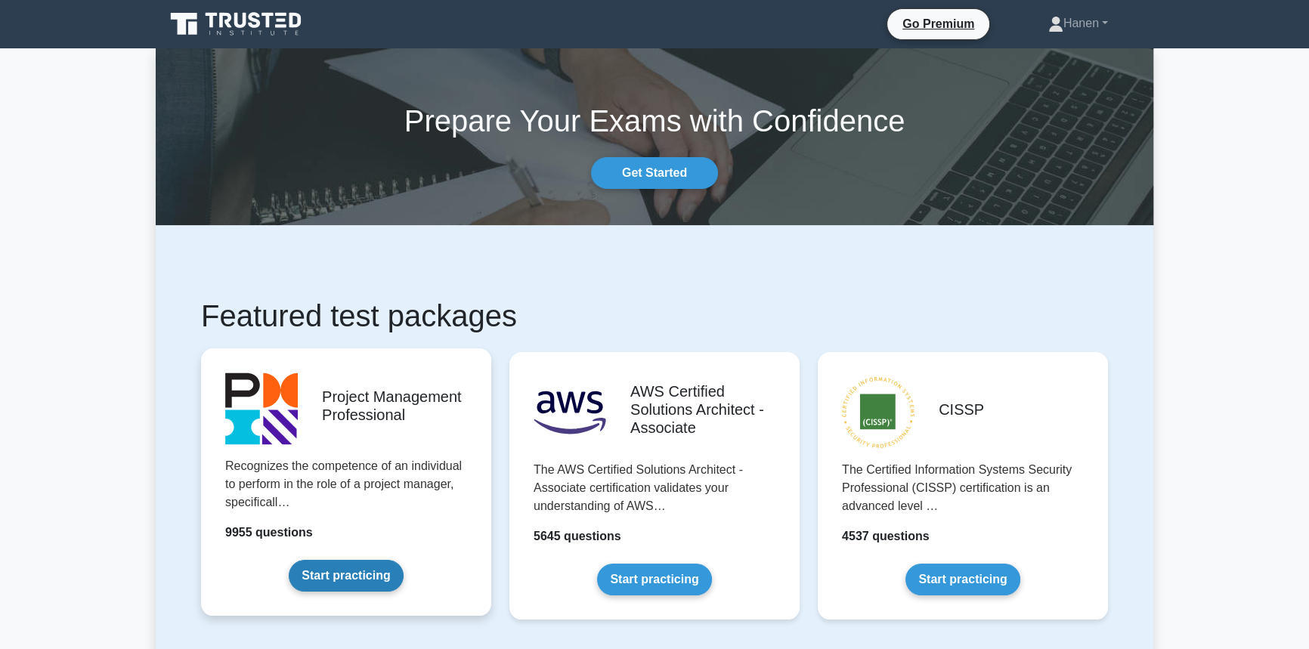
click at [349, 560] on link "Start practicing" at bounding box center [346, 576] width 114 height 32
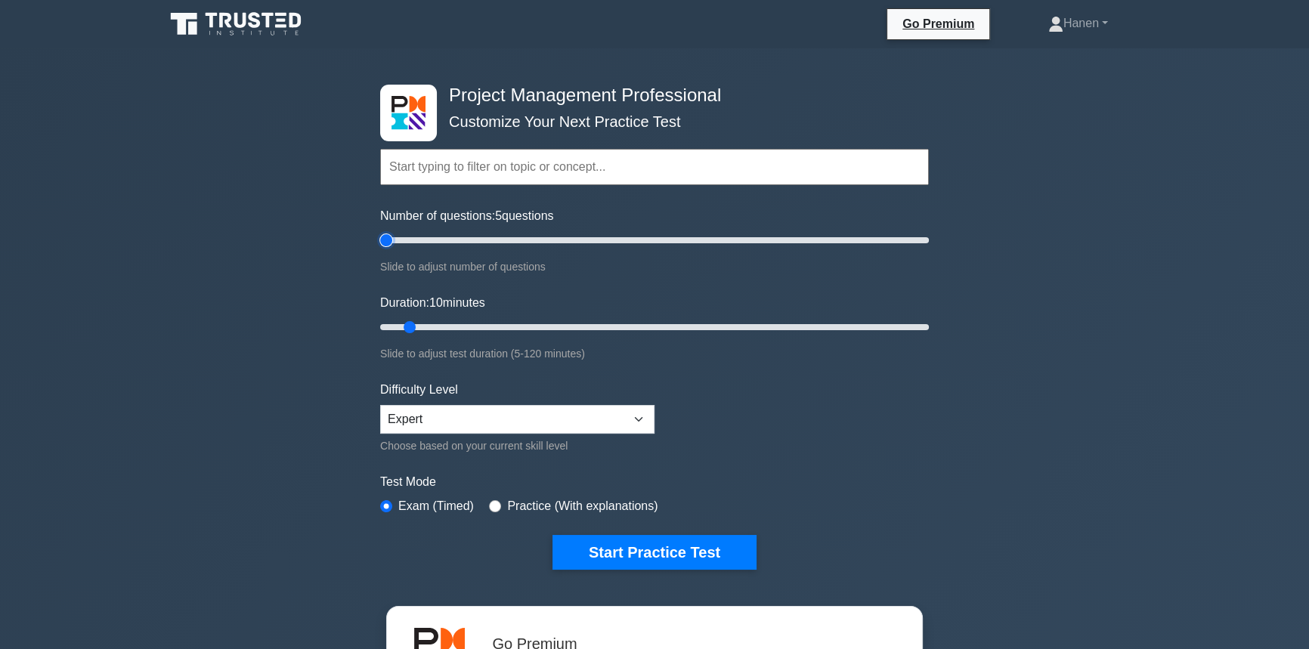
type input "5"
click at [392, 239] on input "Number of questions: 5 questions" at bounding box center [654, 240] width 549 height 18
drag, startPoint x: 405, startPoint y: 328, endPoint x: 393, endPoint y: 322, distance: 13.5
type input "5"
click at [393, 322] on input "Duration: 5 minutes" at bounding box center [654, 327] width 549 height 18
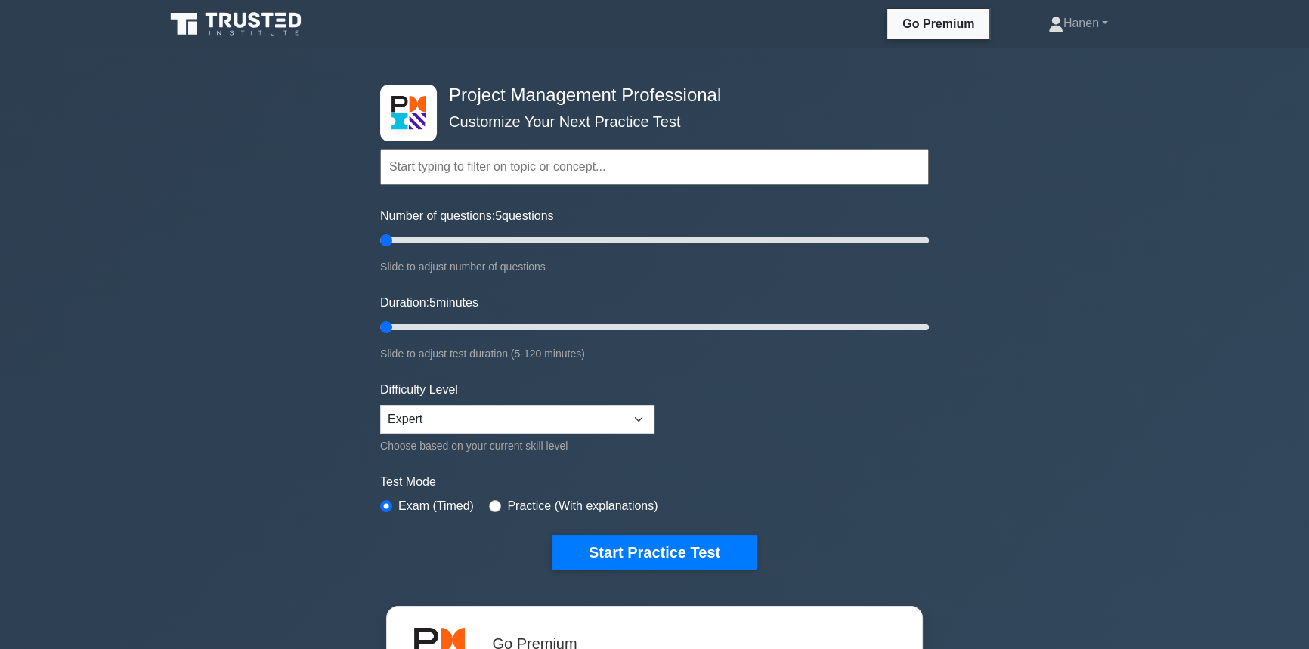
click at [476, 175] on input "text" at bounding box center [654, 167] width 549 height 36
type input "i"
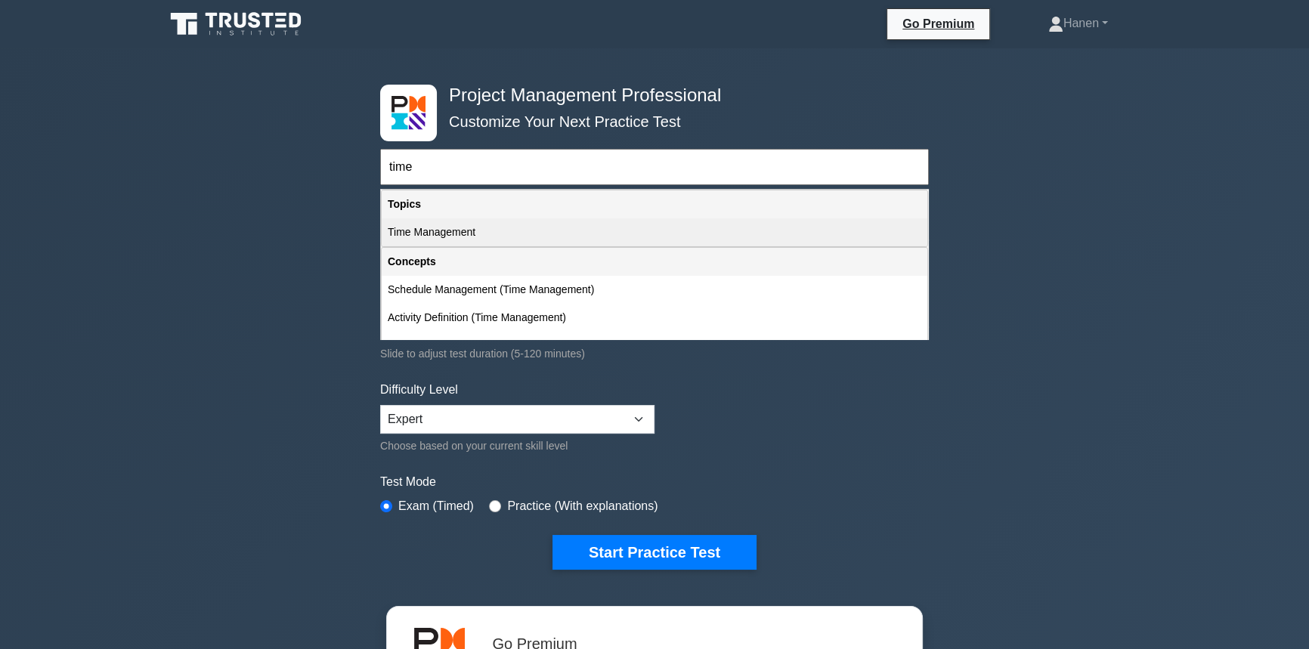
type input "time"
click at [447, 231] on div "Time Management" at bounding box center [655, 232] width 546 height 28
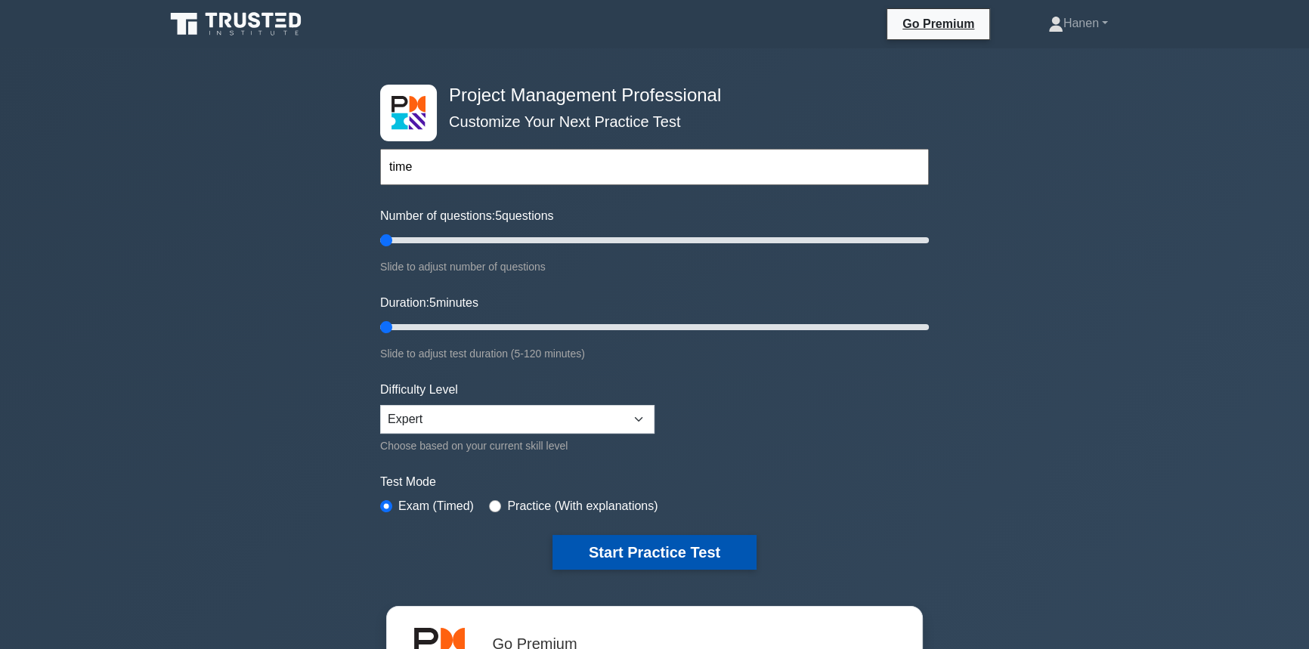
click at [618, 539] on button "Start Practice Test" at bounding box center [655, 552] width 204 height 35
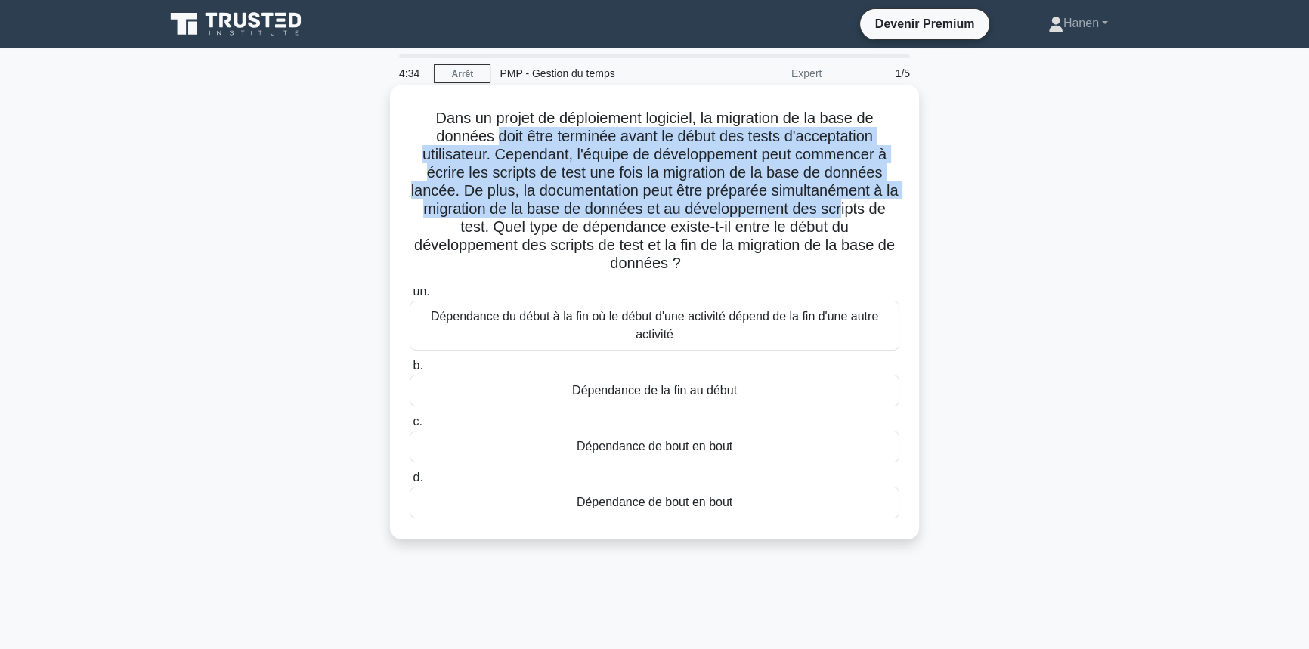
drag, startPoint x: 492, startPoint y: 136, endPoint x: 849, endPoint y: 209, distance: 364.3
click at [849, 209] on font "Dans un projet de déploiement logiciel, la migration de la base de données doit…" at bounding box center [655, 191] width 488 height 162
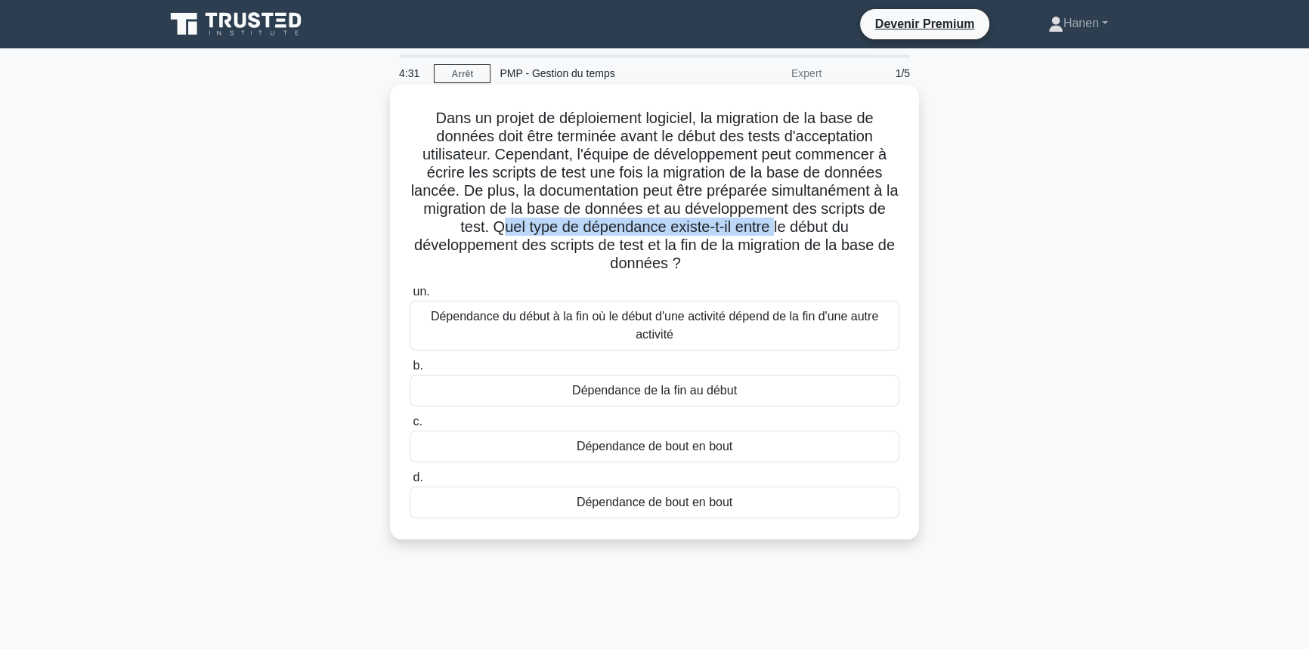
drag, startPoint x: 497, startPoint y: 227, endPoint x: 777, endPoint y: 225, distance: 280.5
click at [777, 225] on font "Dans un projet de déploiement logiciel, la migration de la base de données doit…" at bounding box center [655, 191] width 488 height 162
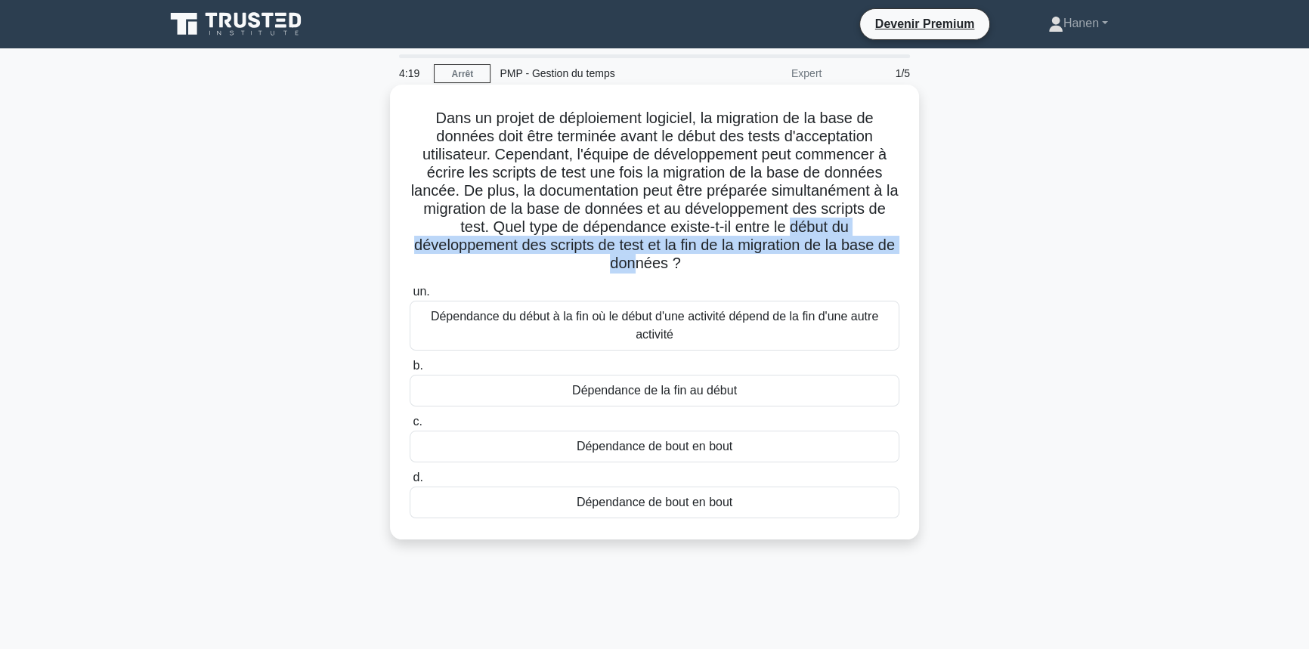
drag, startPoint x: 791, startPoint y: 226, endPoint x: 643, endPoint y: 256, distance: 151.2
click at [643, 256] on font "Dans un projet de déploiement logiciel, la migration de la base de données doit…" at bounding box center [655, 191] width 488 height 162
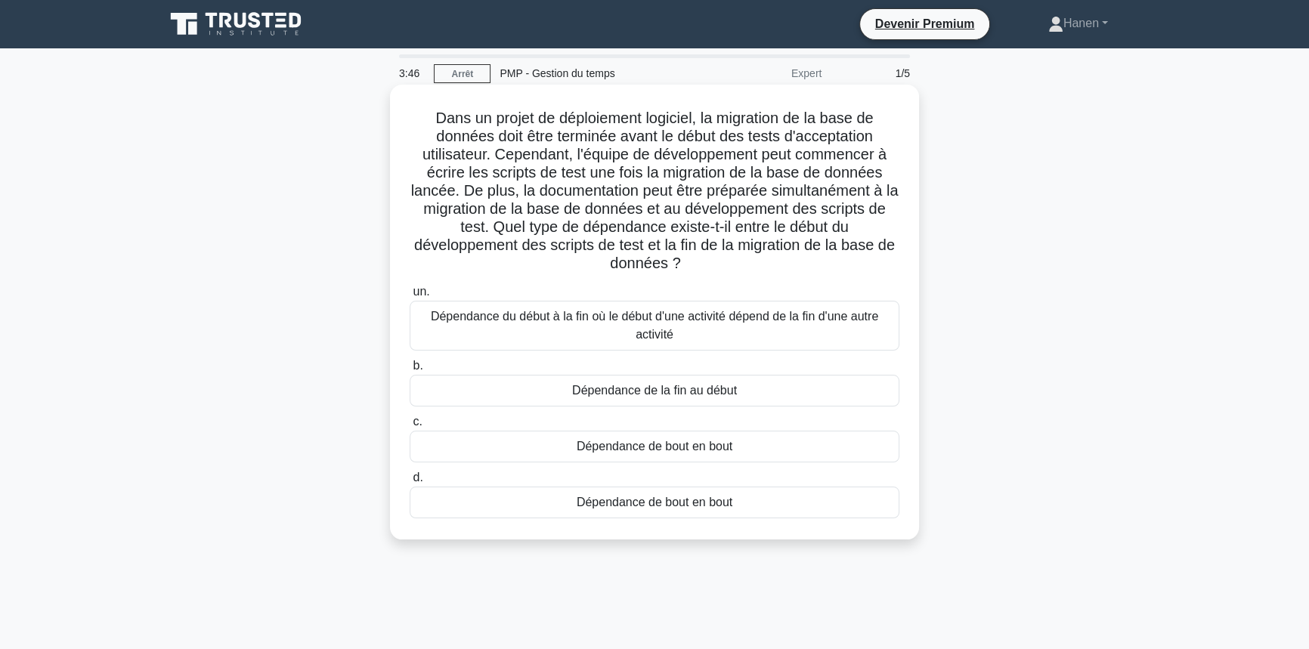
click at [636, 446] on font "Dépendance de bout en bout" at bounding box center [655, 446] width 156 height 13
click at [410, 427] on input "c. Dépendance de bout en bout" at bounding box center [410, 422] width 0 height 10
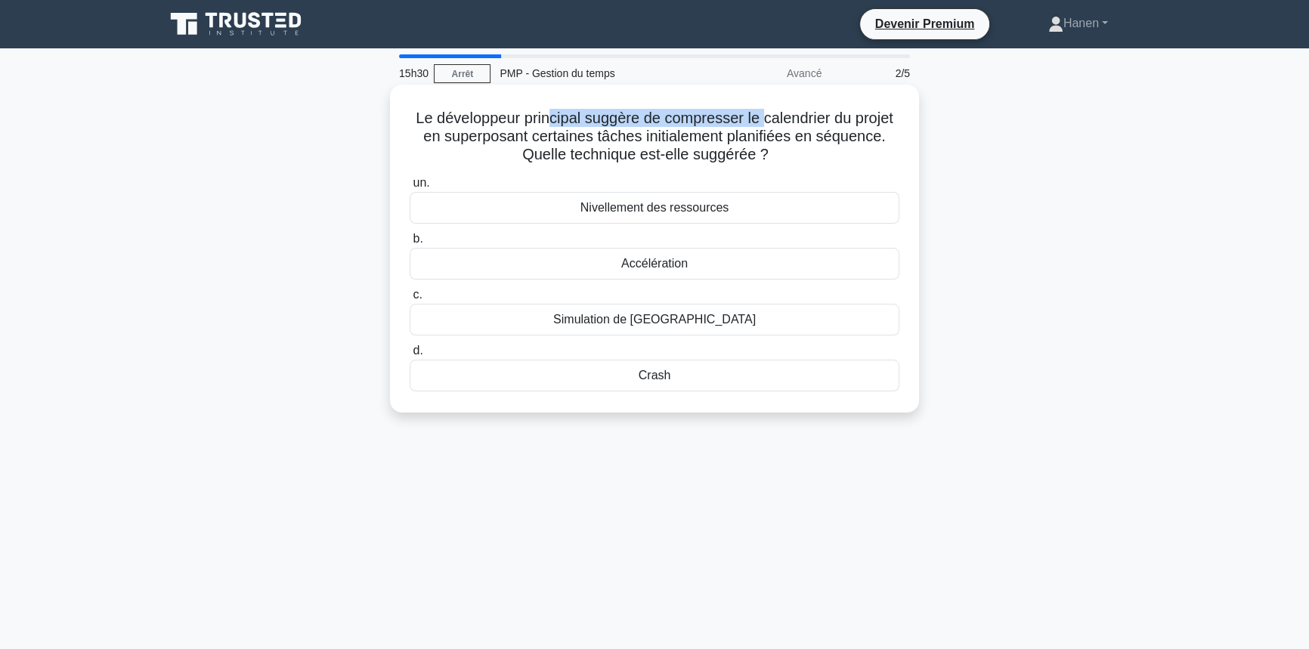
drag, startPoint x: 544, startPoint y: 121, endPoint x: 766, endPoint y: 119, distance: 221.5
click at [766, 119] on font "Le développeur principal suggère de compresser le calendrier du projet en super…" at bounding box center [654, 136] width 477 height 53
click at [680, 265] on font "Accélération" at bounding box center [654, 263] width 67 height 13
click at [410, 244] on input "b. Accélération" at bounding box center [410, 239] width 0 height 10
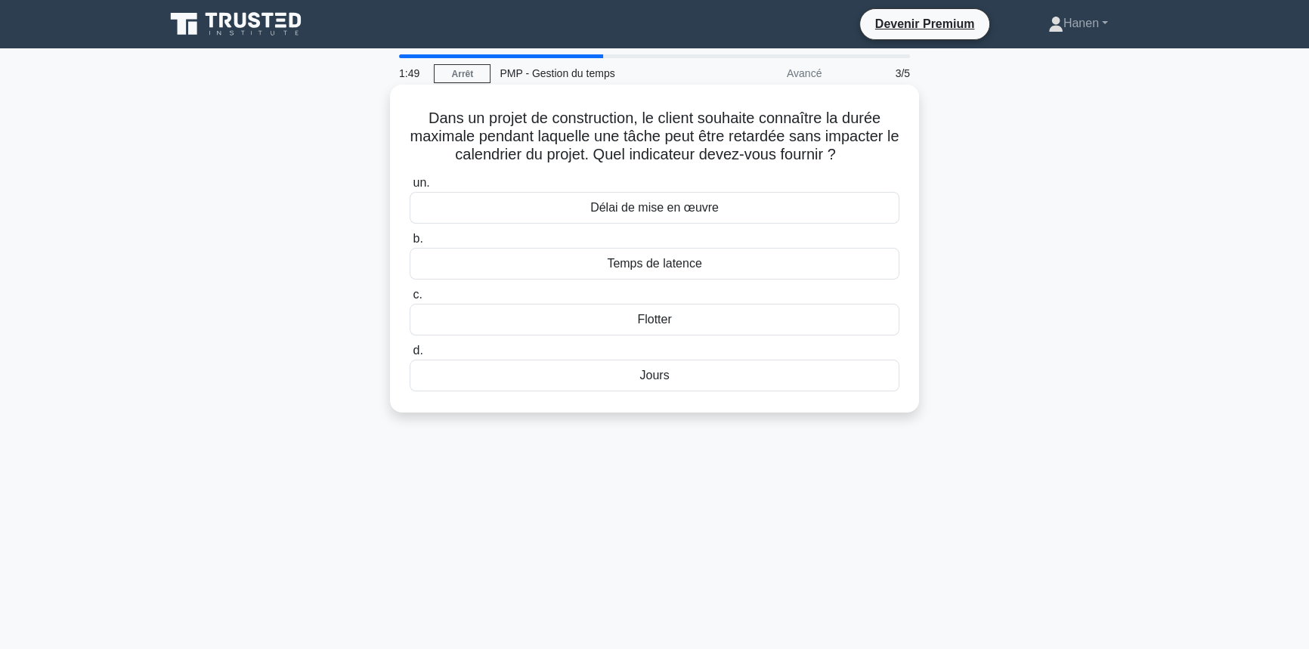
click at [658, 323] on font "Flotter" at bounding box center [654, 319] width 34 height 13
click at [410, 300] on input "c. Flotter" at bounding box center [410, 295] width 0 height 10
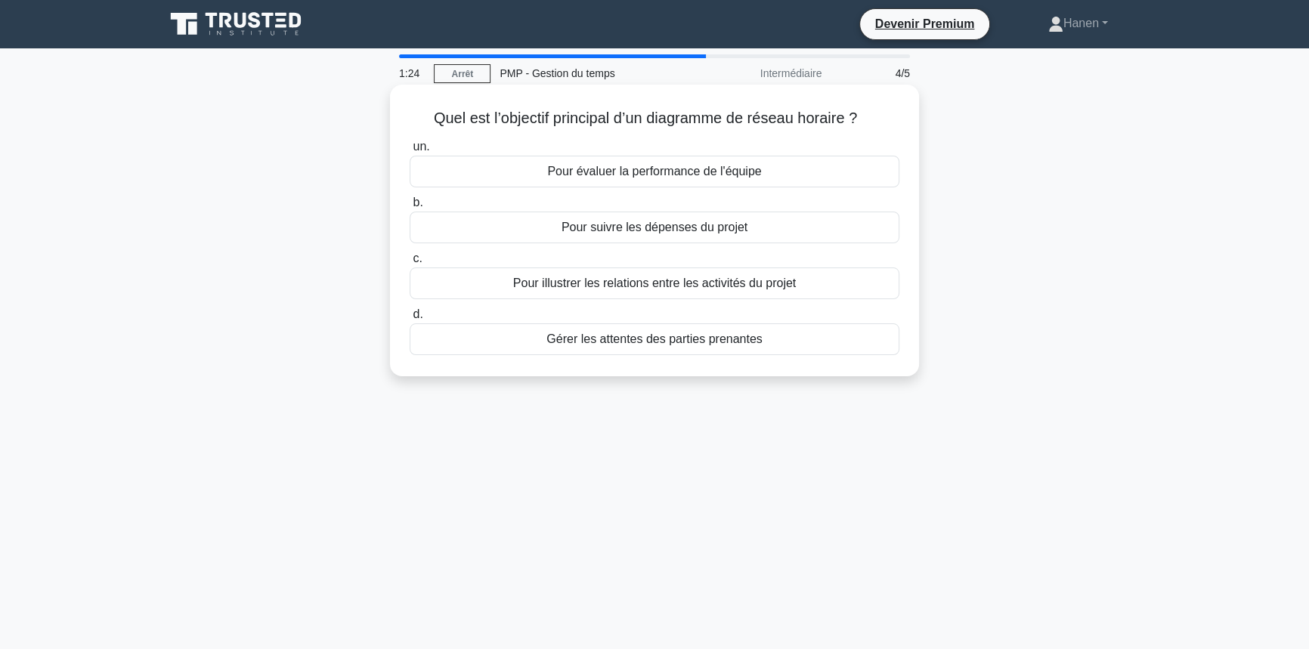
click at [729, 290] on font "Pour illustrer les relations entre les activités du projet" at bounding box center [654, 283] width 283 height 13
click at [410, 264] on input "c. Pour illustrer les relations entre les activités du projet" at bounding box center [410, 259] width 0 height 10
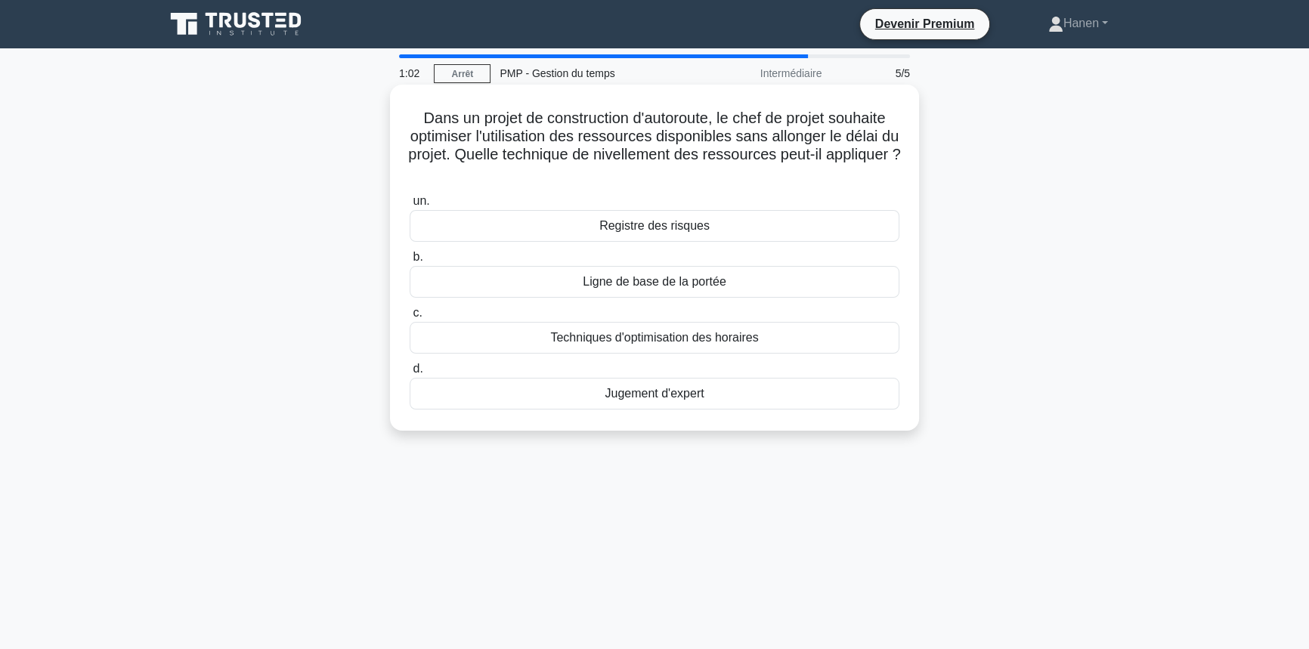
drag, startPoint x: 505, startPoint y: 157, endPoint x: 710, endPoint y: 172, distance: 205.4
click at [710, 172] on h5 "Dans un projet de construction d'autoroute, le chef de projet souhaite optimise…" at bounding box center [654, 146] width 493 height 74
click at [623, 339] on font "Techniques d'optimisation des horaires" at bounding box center [654, 337] width 208 height 13
click at [410, 318] on input "c. Techniques d'optimisation des horaires" at bounding box center [410, 313] width 0 height 10
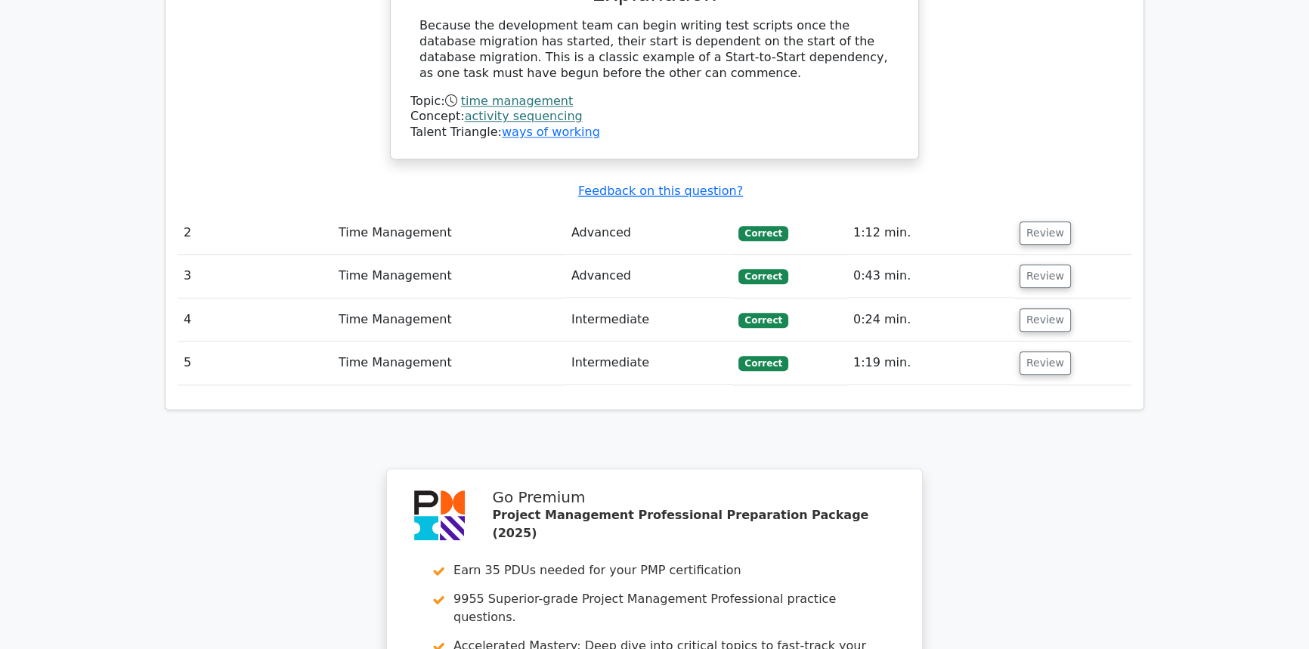
scroll to position [1718, 0]
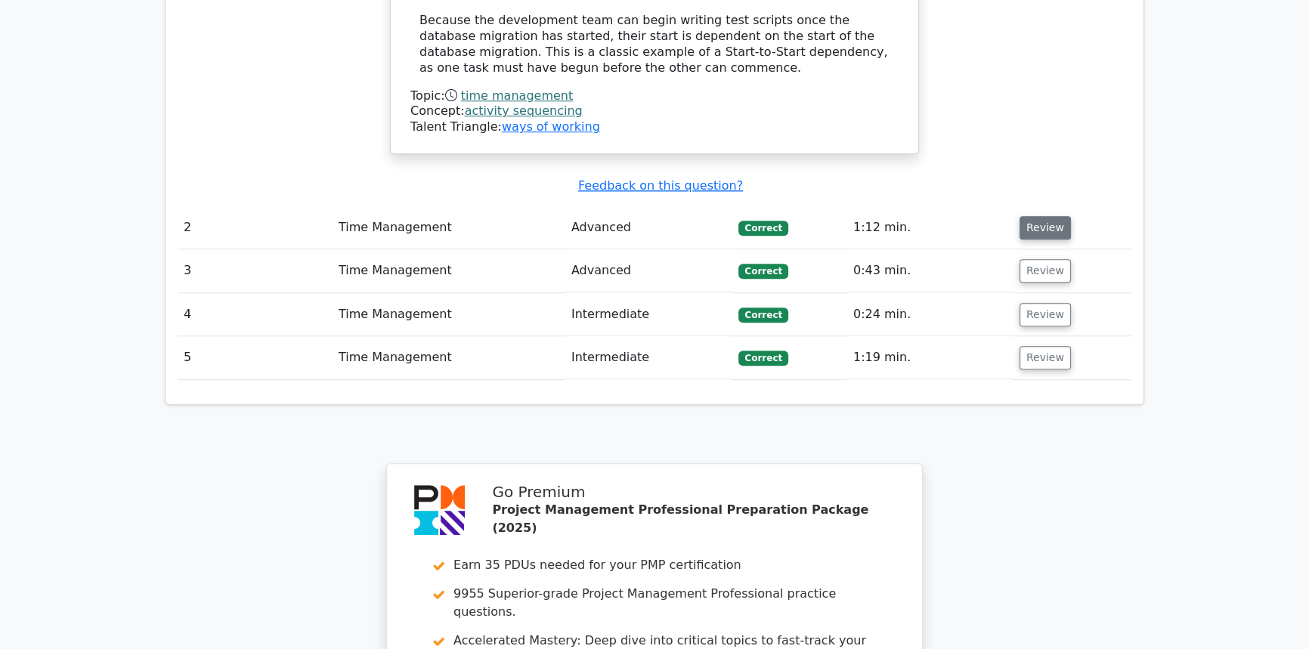
click at [1044, 216] on button "Review" at bounding box center [1045, 227] width 51 height 23
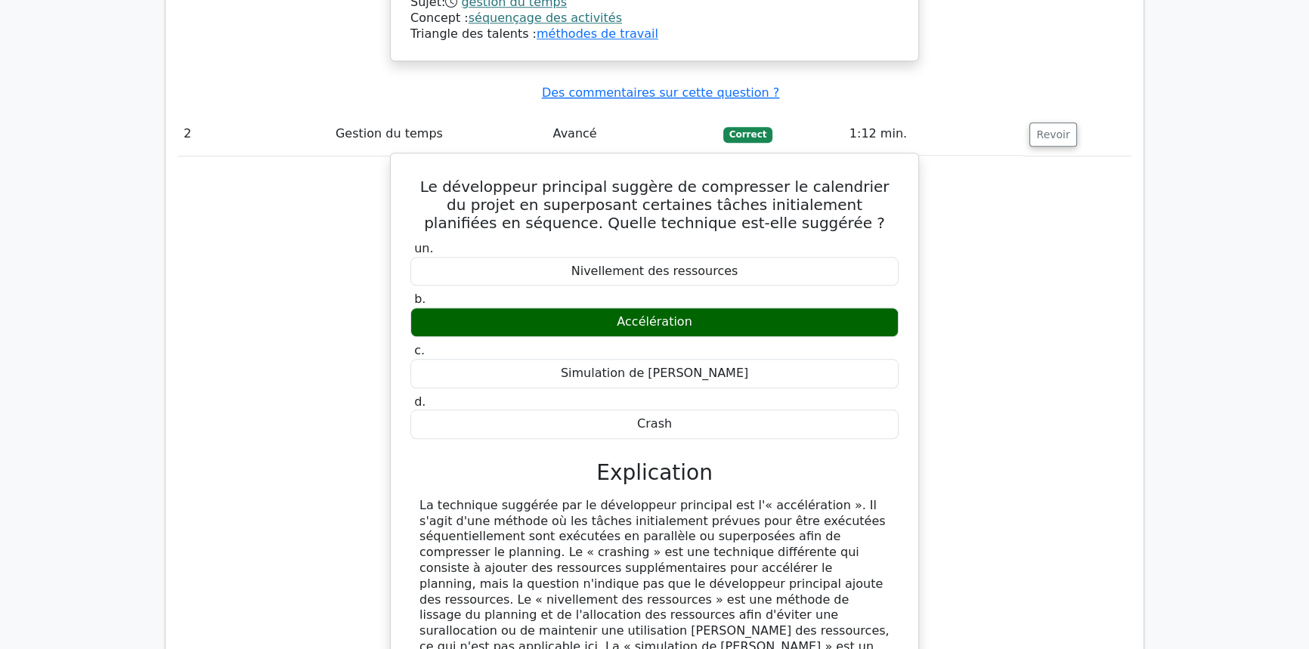
scroll to position [1913, 0]
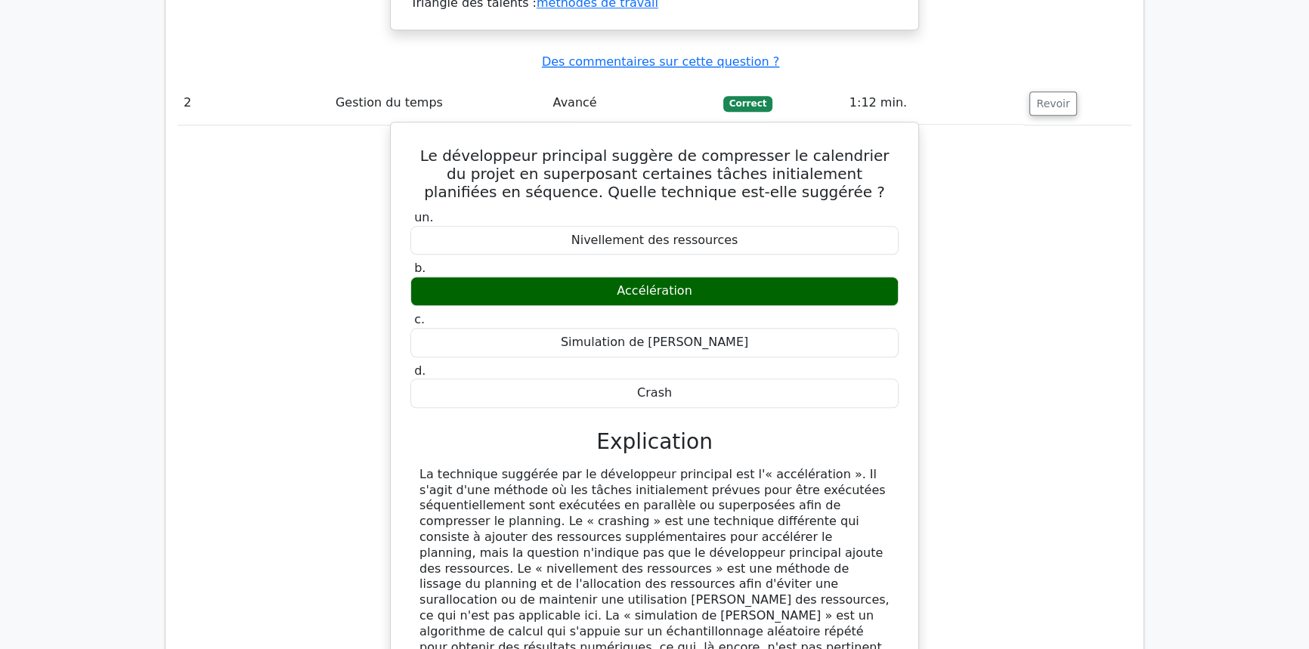
drag, startPoint x: 719, startPoint y: 451, endPoint x: 863, endPoint y: 587, distance: 197.9
click at [863, 587] on div "La technique suggérée par le développeur principal est l'« accélération ». Il s…" at bounding box center [655, 569] width 470 height 204
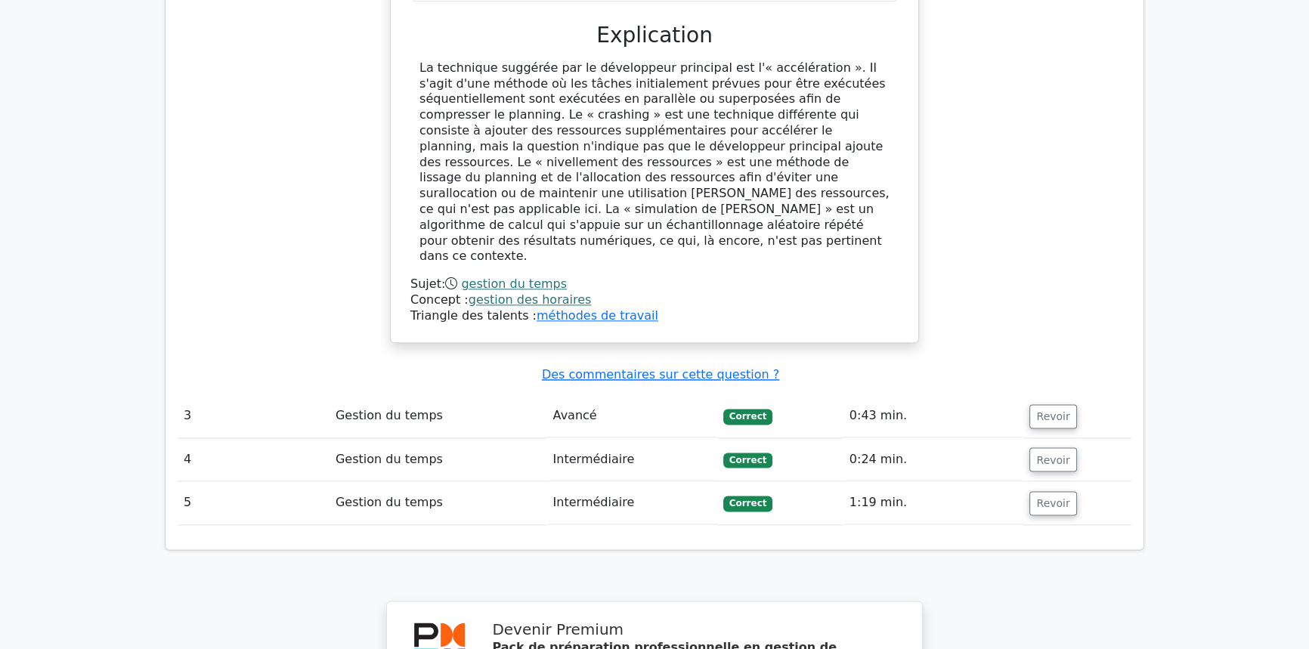
scroll to position [2394, 0]
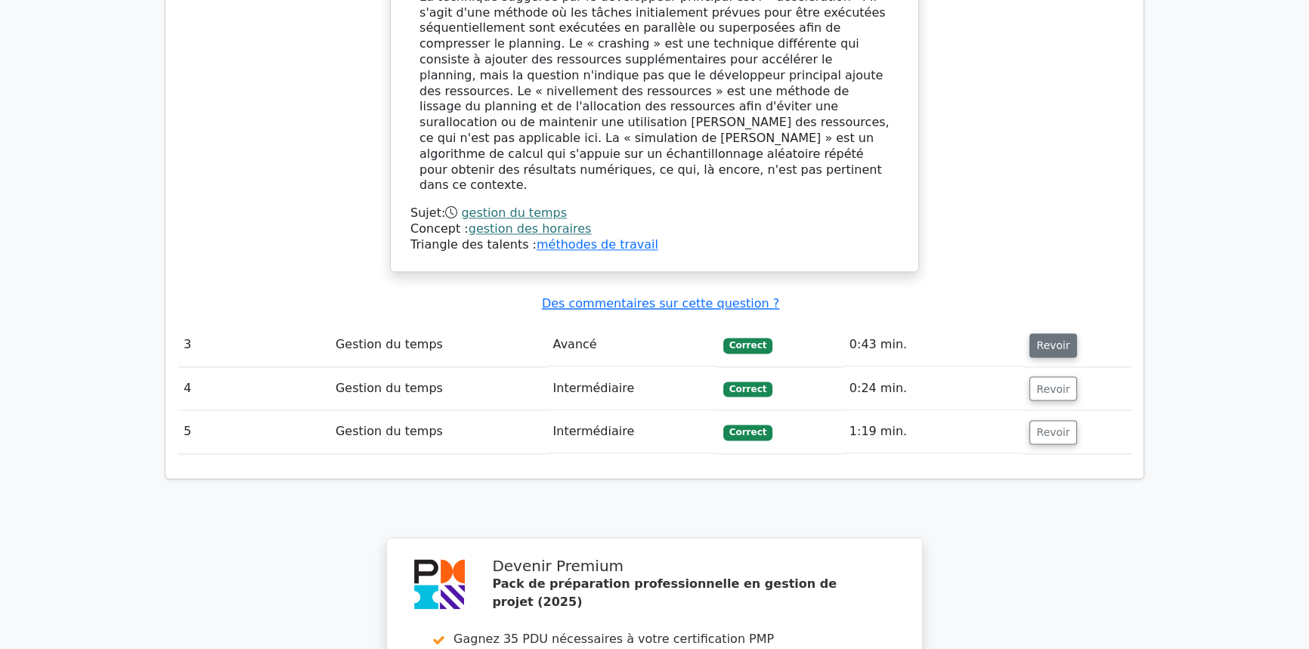
click at [1046, 333] on button "Revoir" at bounding box center [1053, 345] width 47 height 24
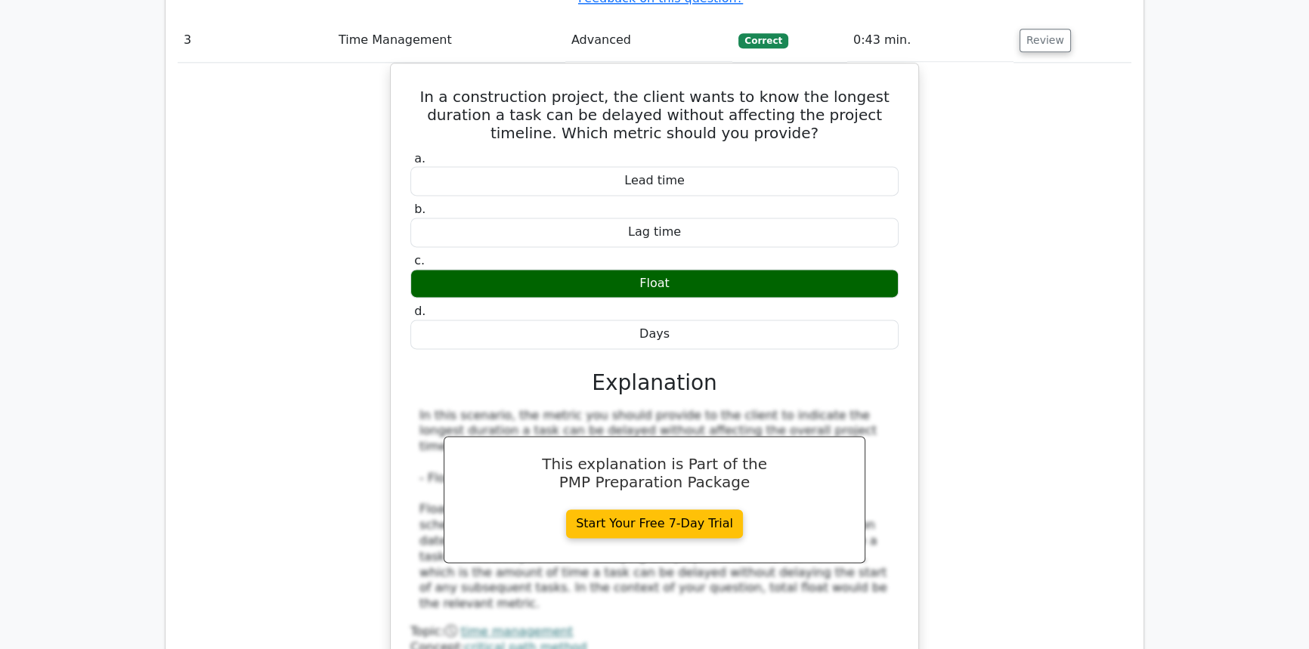
scroll to position [2474, 0]
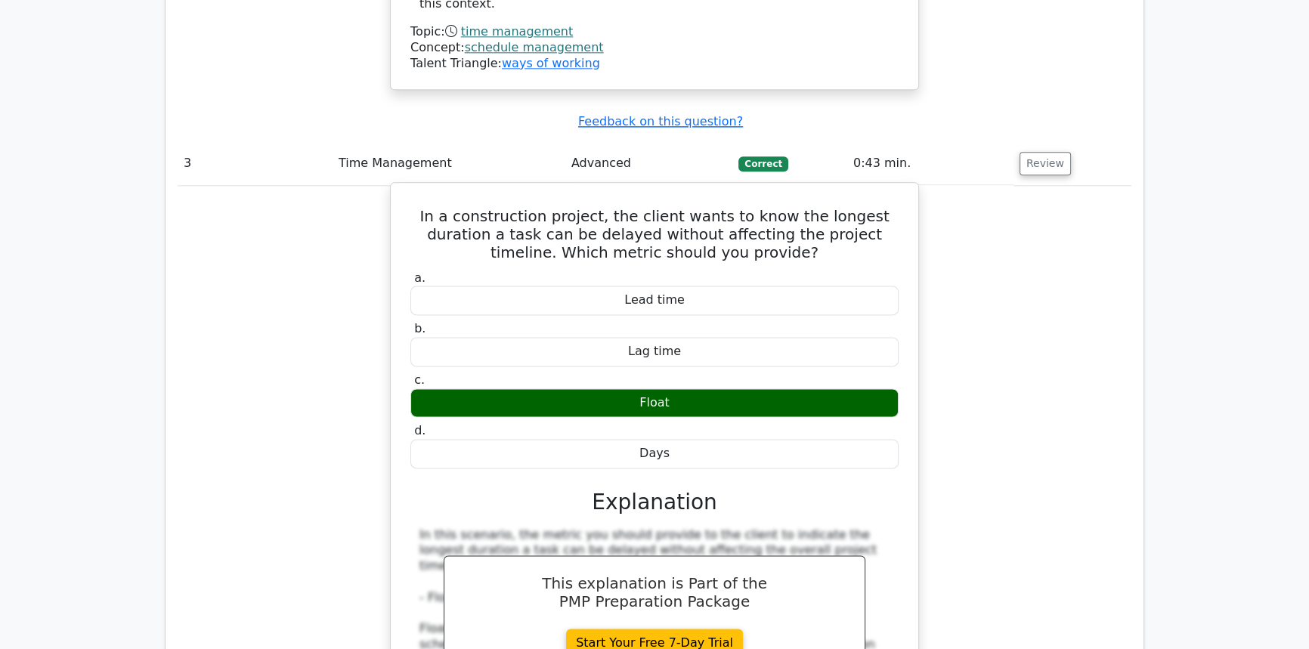
drag, startPoint x: 412, startPoint y: 89, endPoint x: 727, endPoint y: 318, distance: 389.2
click at [727, 318] on div "In a construction project, the client wants to know the longest duration a task…" at bounding box center [655, 496] width 516 height 615
copy div "In a construction project, the client wants to know the longest duration a task…"
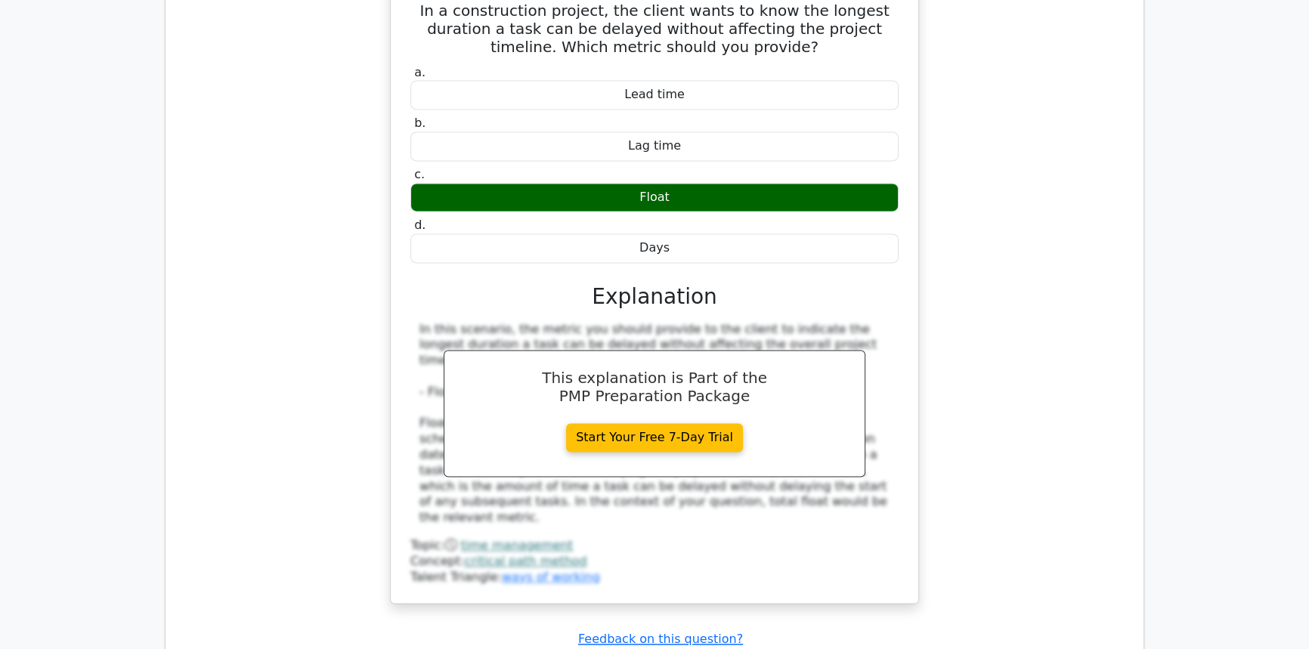
scroll to position [2818, 0]
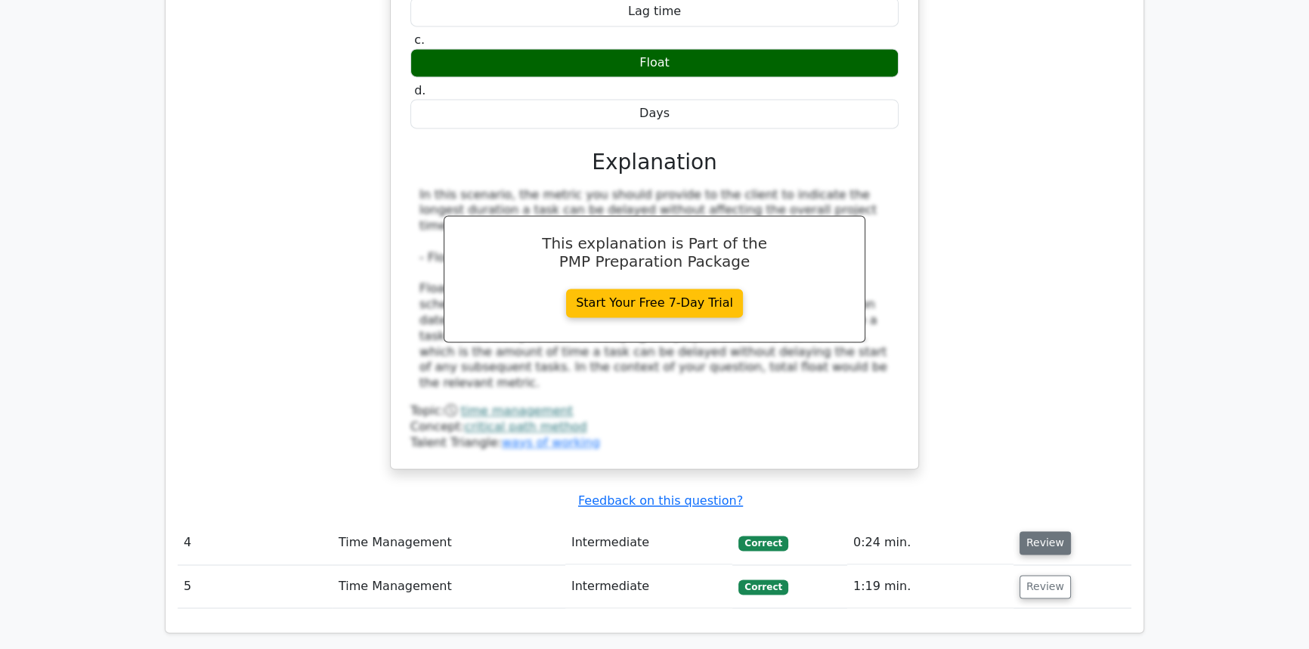
click at [1027, 531] on button "Review" at bounding box center [1045, 542] width 51 height 23
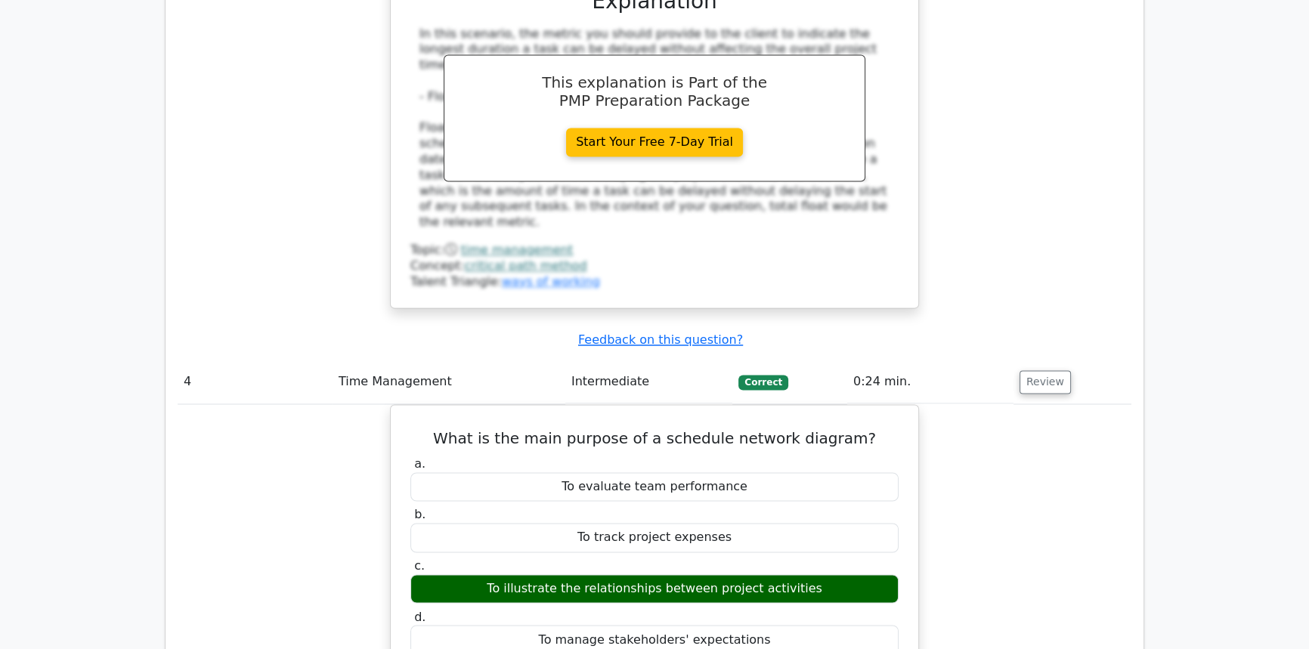
scroll to position [3024, 0]
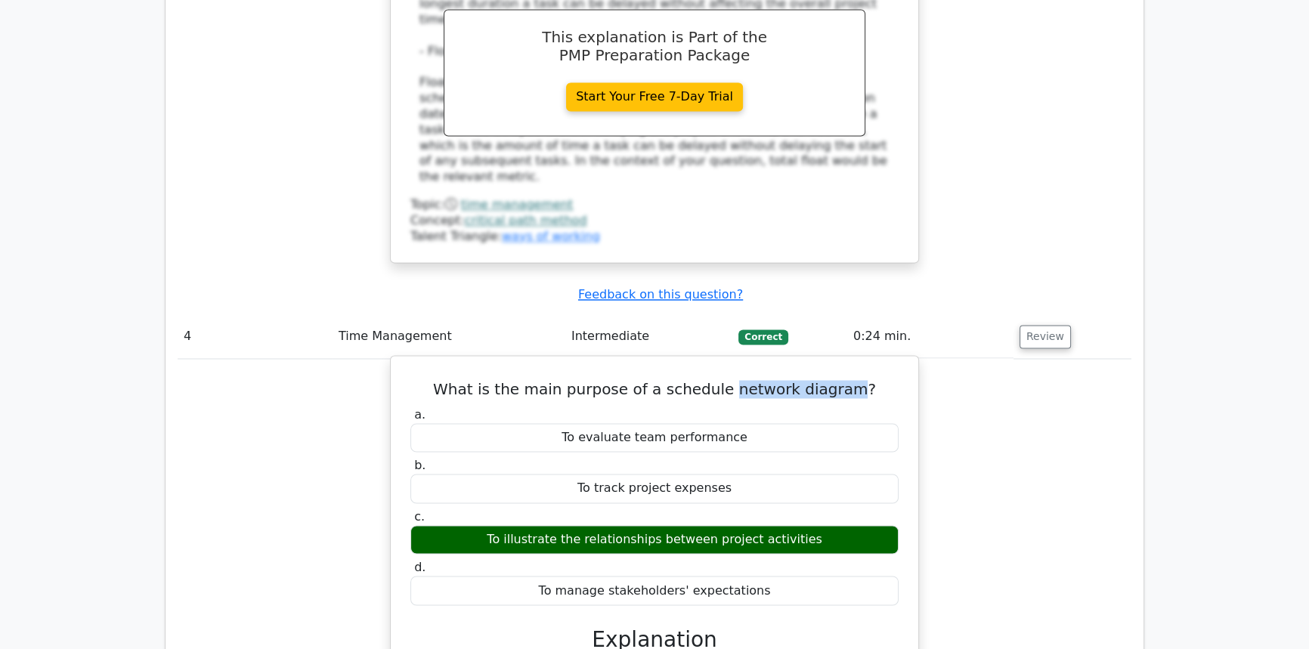
drag, startPoint x: 731, startPoint y: 231, endPoint x: 848, endPoint y: 234, distance: 117.2
click at [848, 380] on h5 "What is the main purpose of a schedule network diagram?" at bounding box center [654, 389] width 491 height 18
drag, startPoint x: 460, startPoint y: 230, endPoint x: 759, endPoint y: 446, distance: 369.3
click at [752, 448] on div "What is the main purpose of a schedule network diagram? a. To evaluate team per…" at bounding box center [655, 651] width 516 height 578
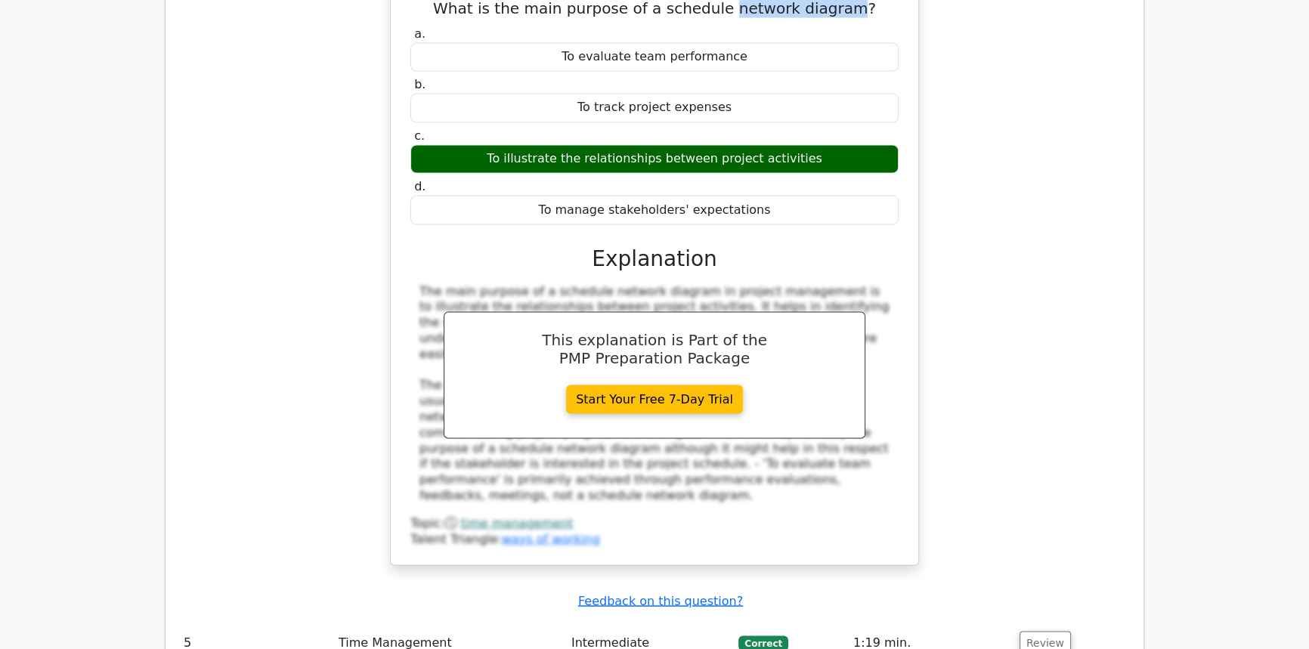
scroll to position [3436, 0]
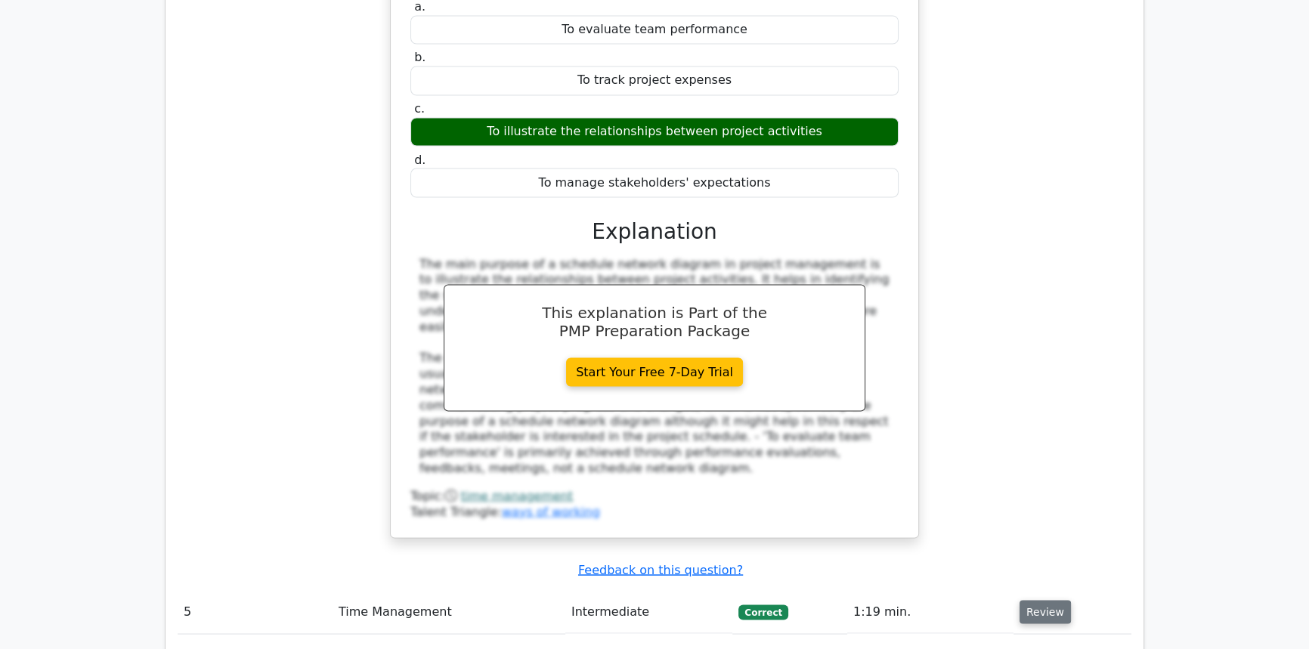
click at [1056, 600] on button "Review" at bounding box center [1045, 611] width 51 height 23
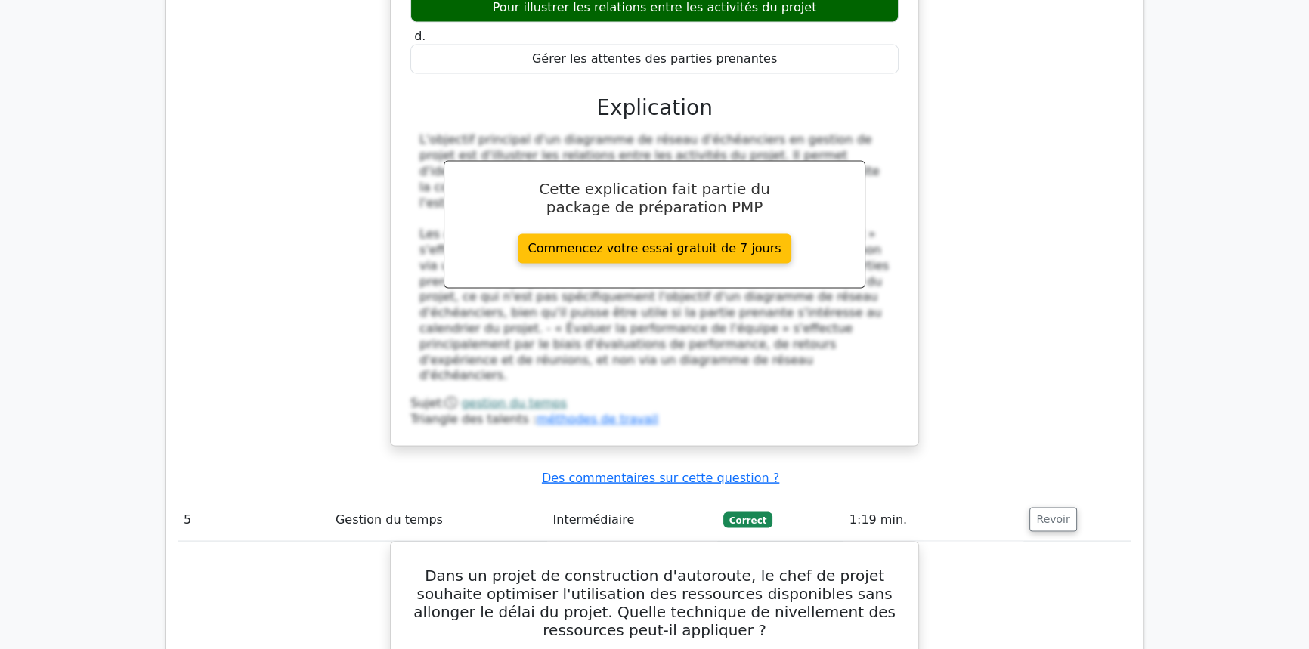
scroll to position [3886, 0]
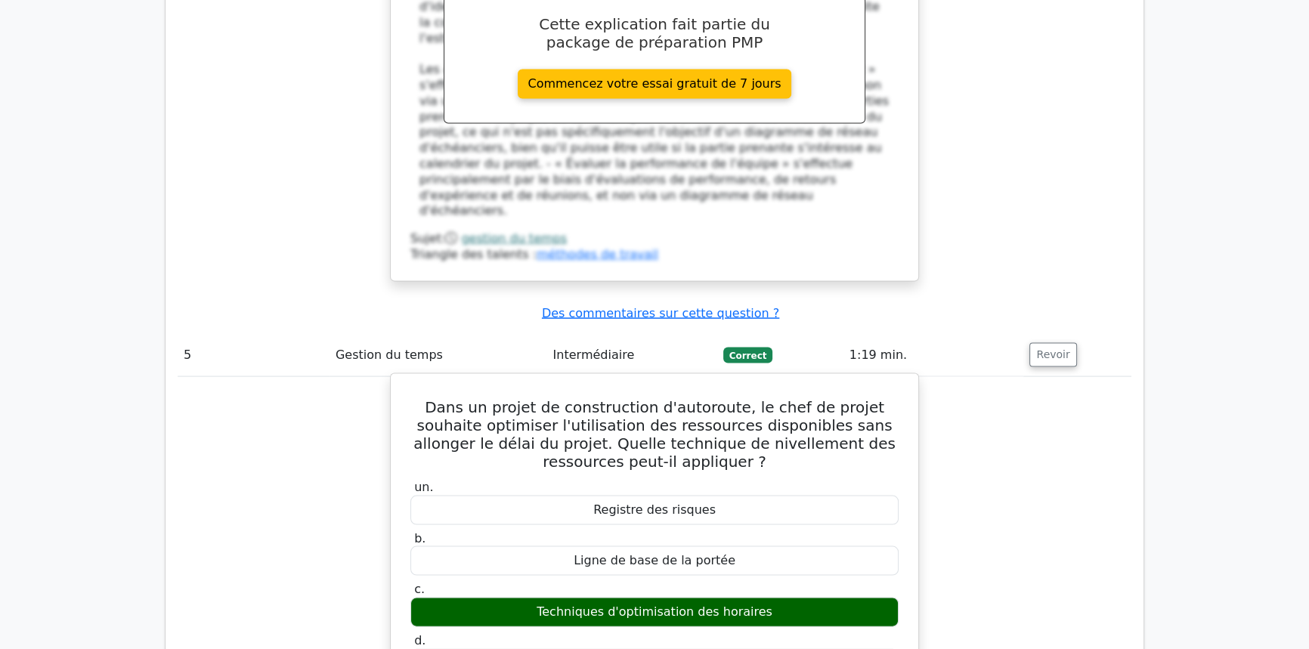
scroll to position [3954, 0]
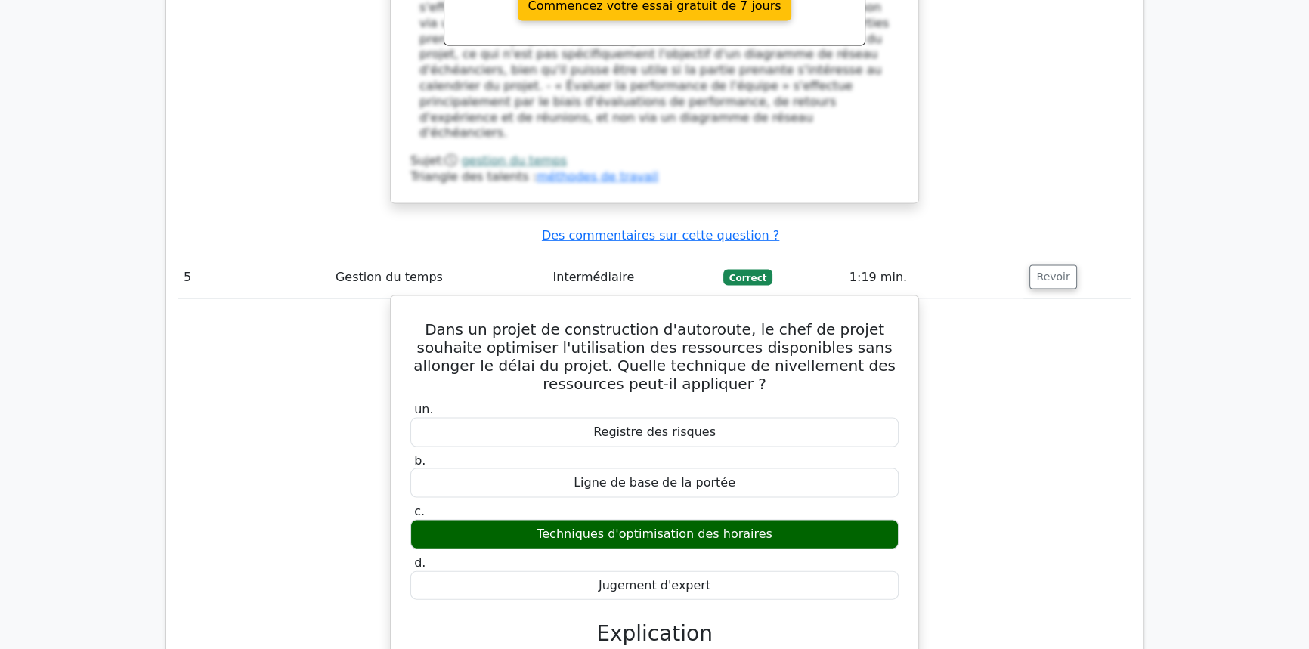
drag, startPoint x: 416, startPoint y: 145, endPoint x: 736, endPoint y: 401, distance: 409.3
copy div "Dans un projet de construction d'autoroute, le chef de projet souhaite optimise…"
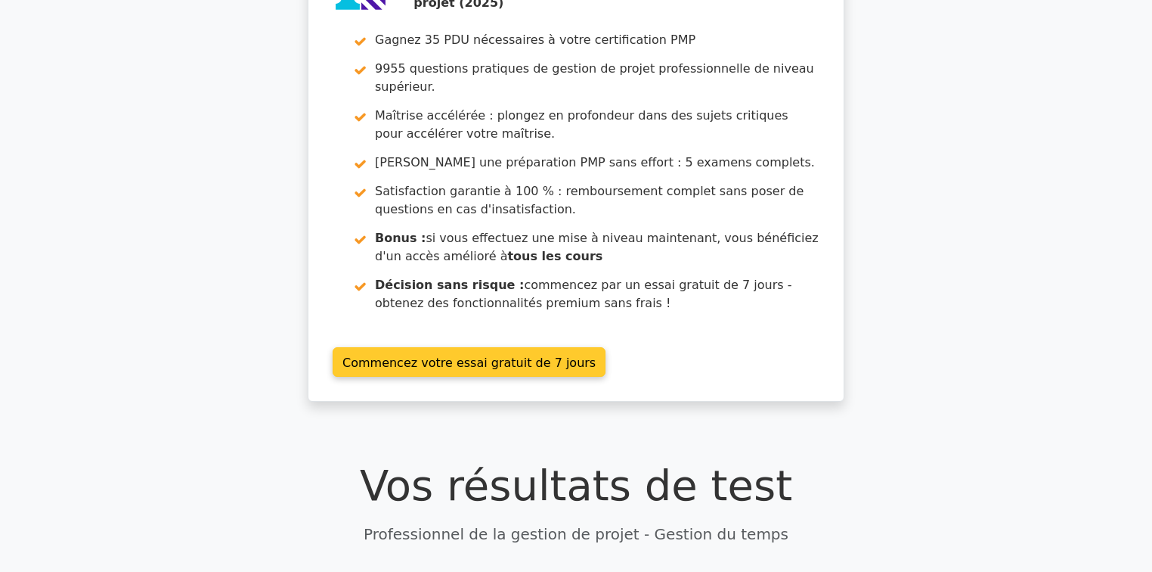
scroll to position [0, 0]
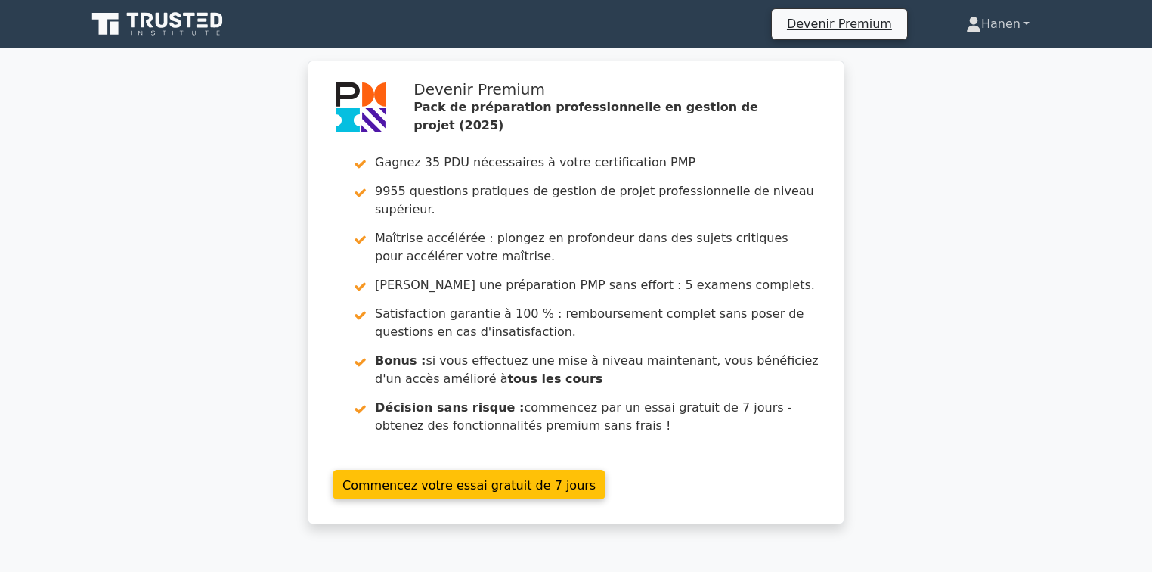
click at [986, 26] on font "Hanen" at bounding box center [1000, 24] width 39 height 14
click at [985, 60] on link "Profil" at bounding box center [990, 60] width 119 height 24
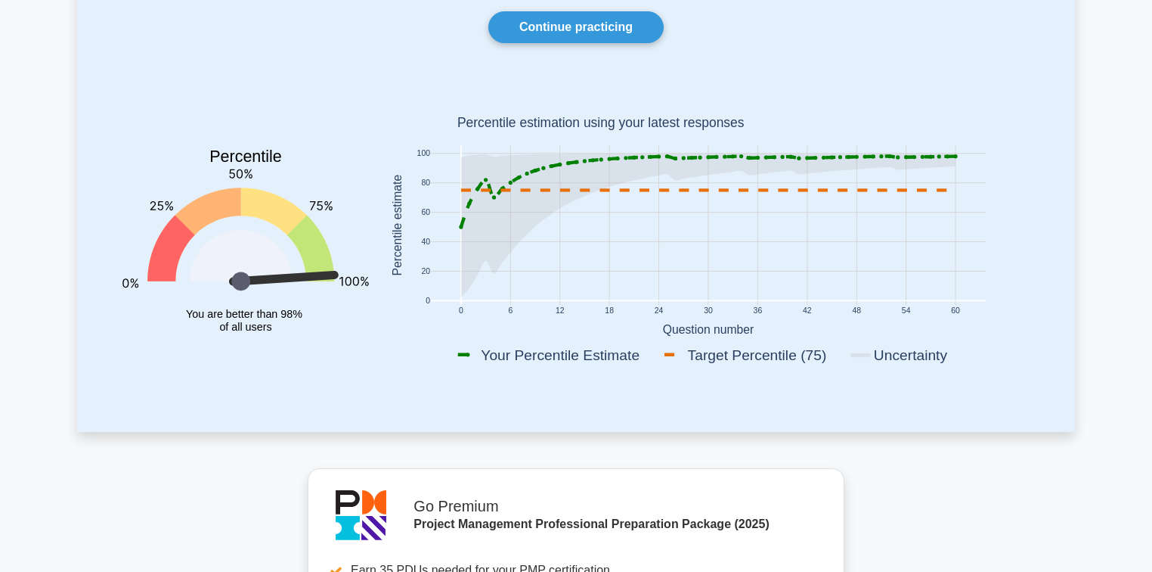
scroll to position [121, 0]
